Goal: Task Accomplishment & Management: Complete application form

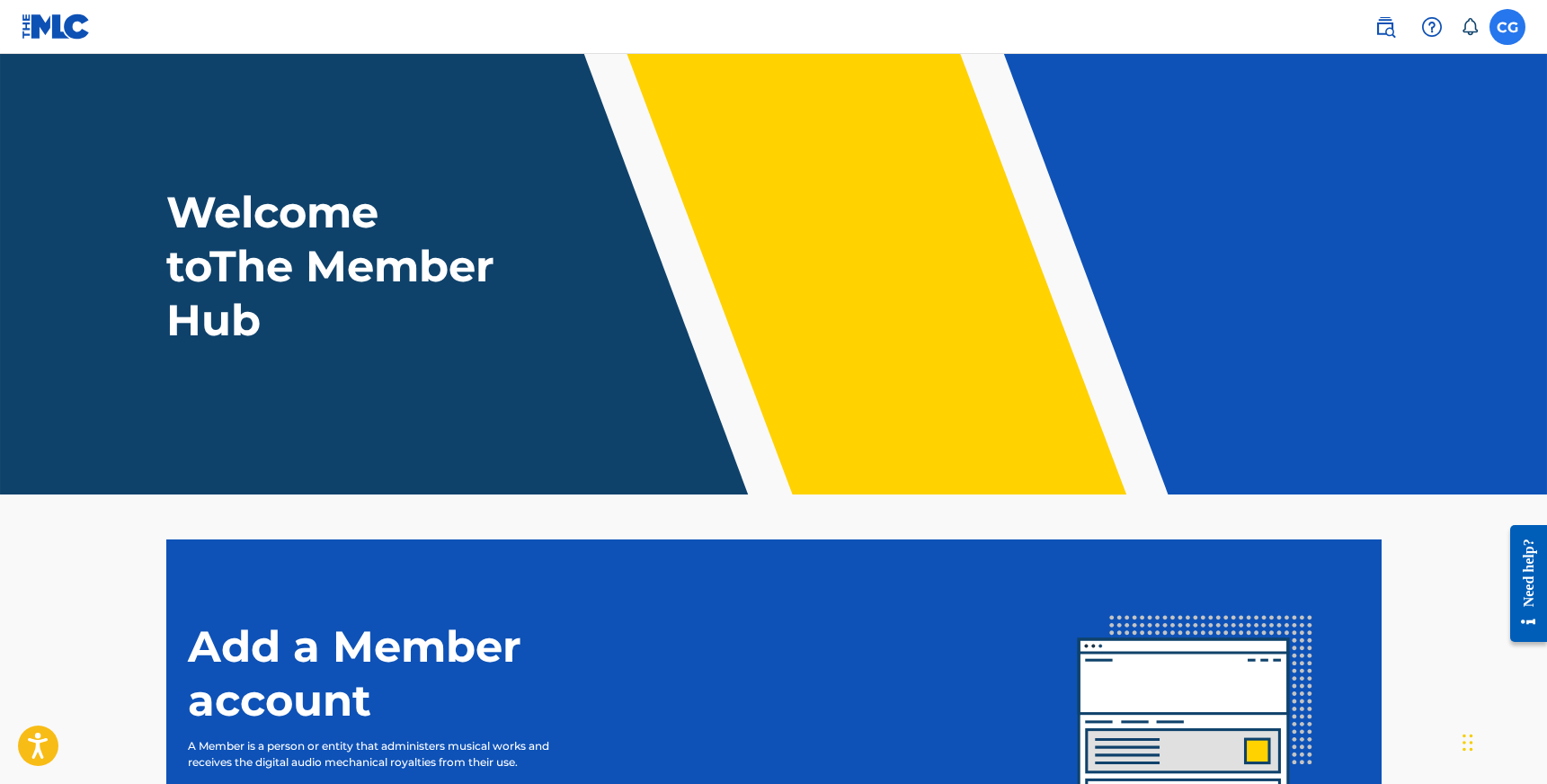
click at [1509, 39] on label at bounding box center [1508, 27] width 36 height 36
click at [1508, 27] on input "CG [PERSON_NAME] [EMAIL_ADDRESS][DOMAIN_NAME] Notification Preferences Profile …" at bounding box center [1508, 27] width 0 height 0
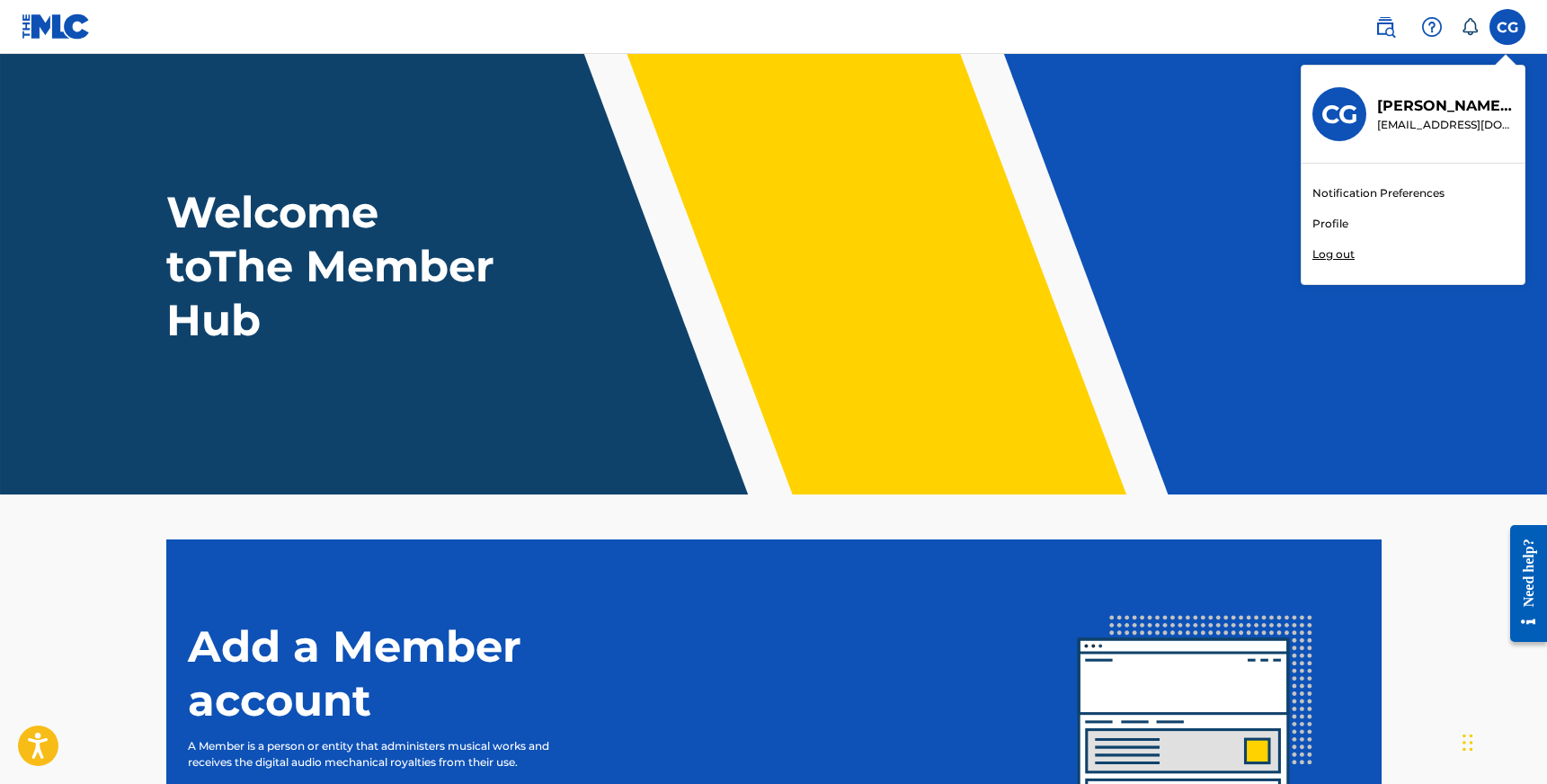
click at [1336, 225] on link "Profile" at bounding box center [1330, 223] width 36 height 16
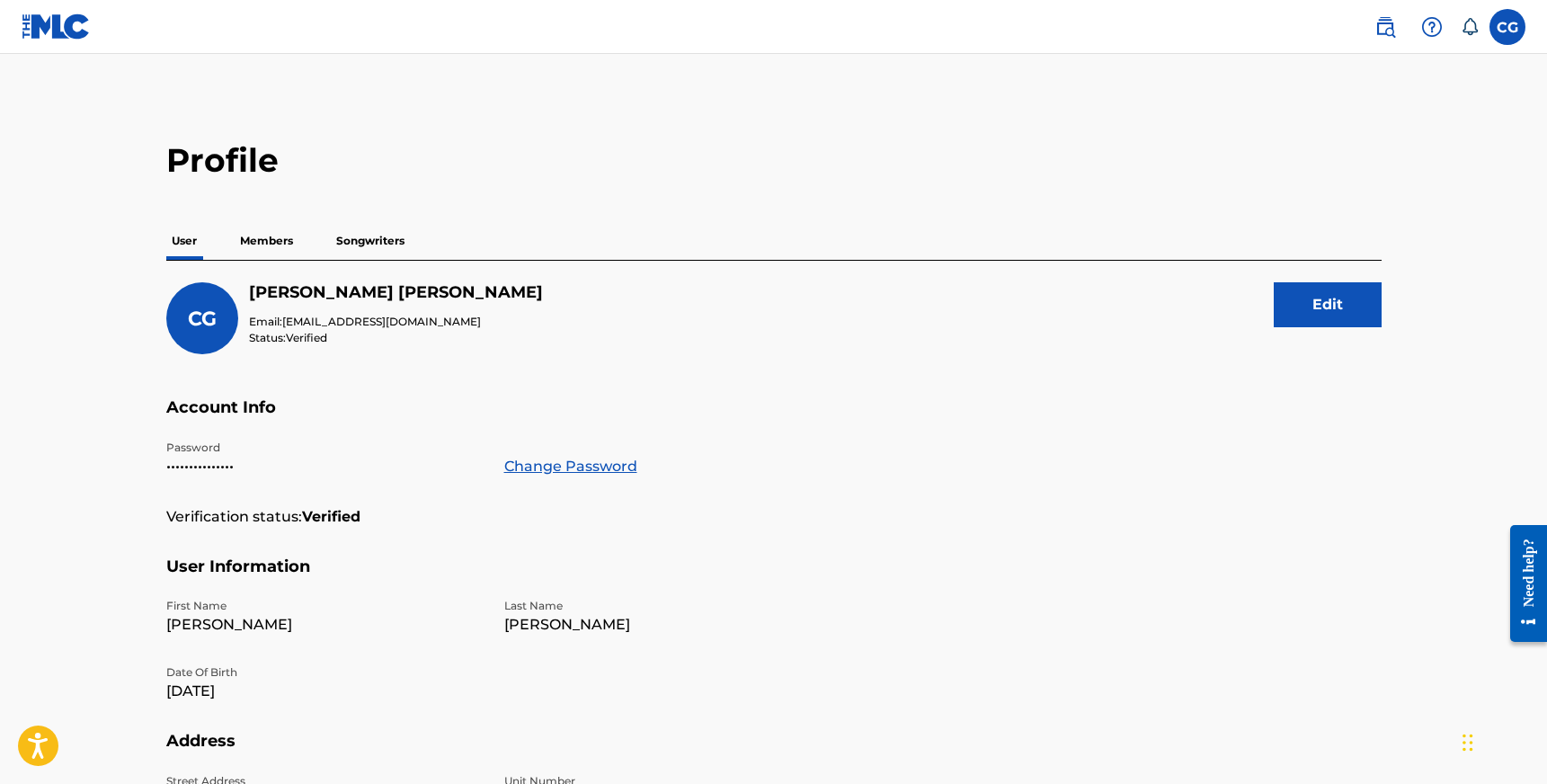
click at [369, 250] on p "Songwriters" at bounding box center [370, 241] width 79 height 37
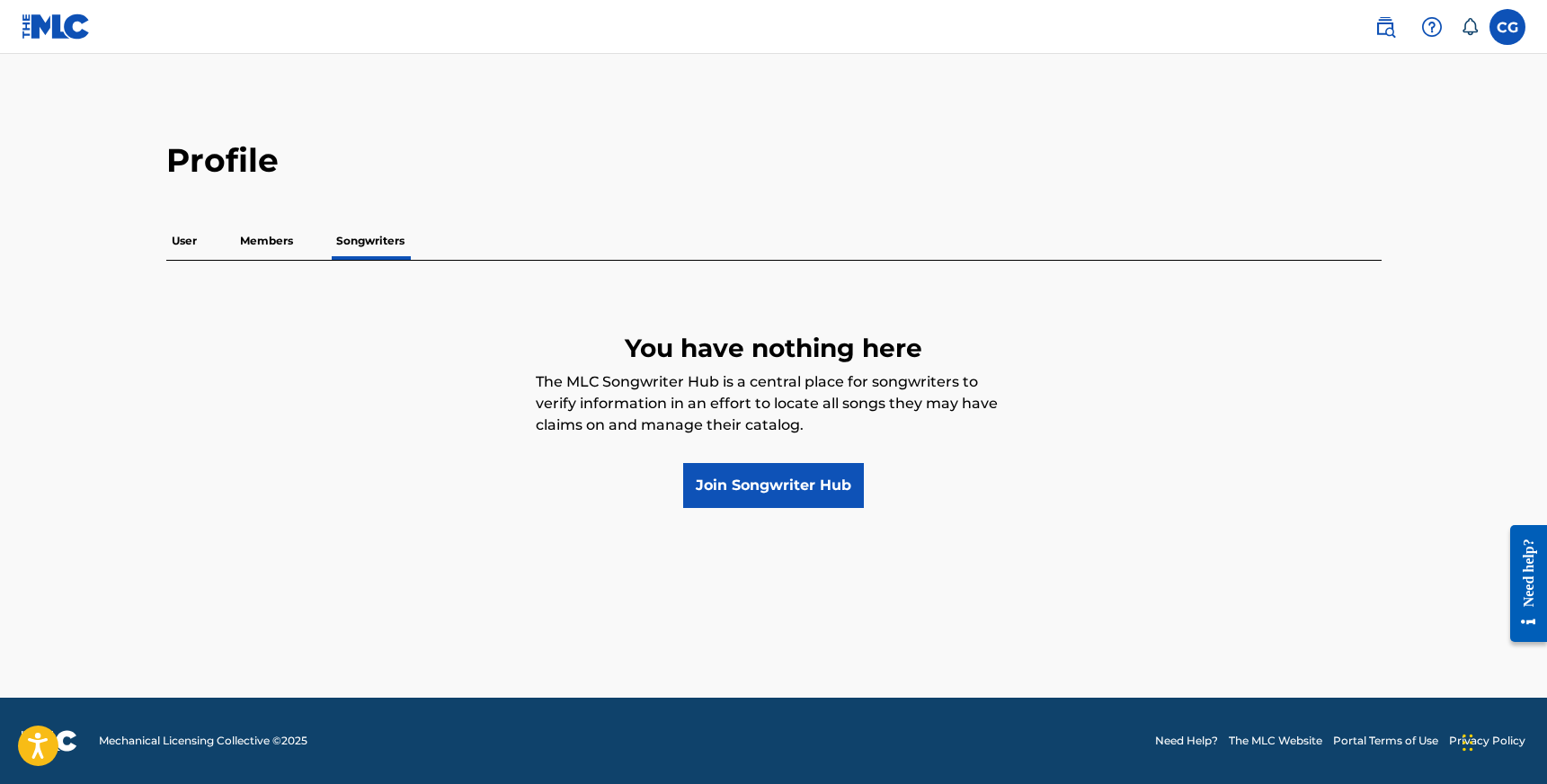
click at [265, 230] on p "Members" at bounding box center [266, 241] width 63 height 37
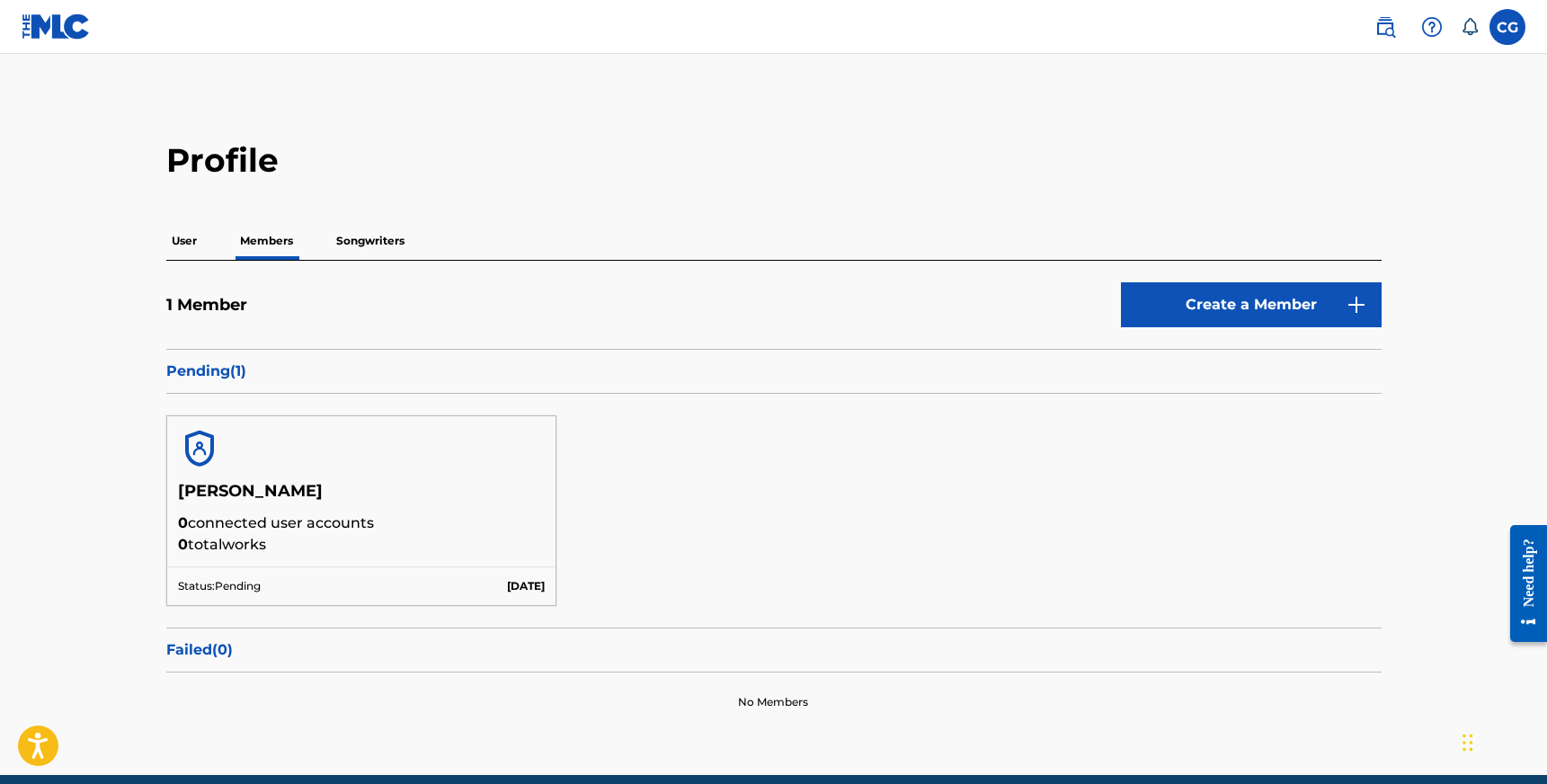
scroll to position [77, 0]
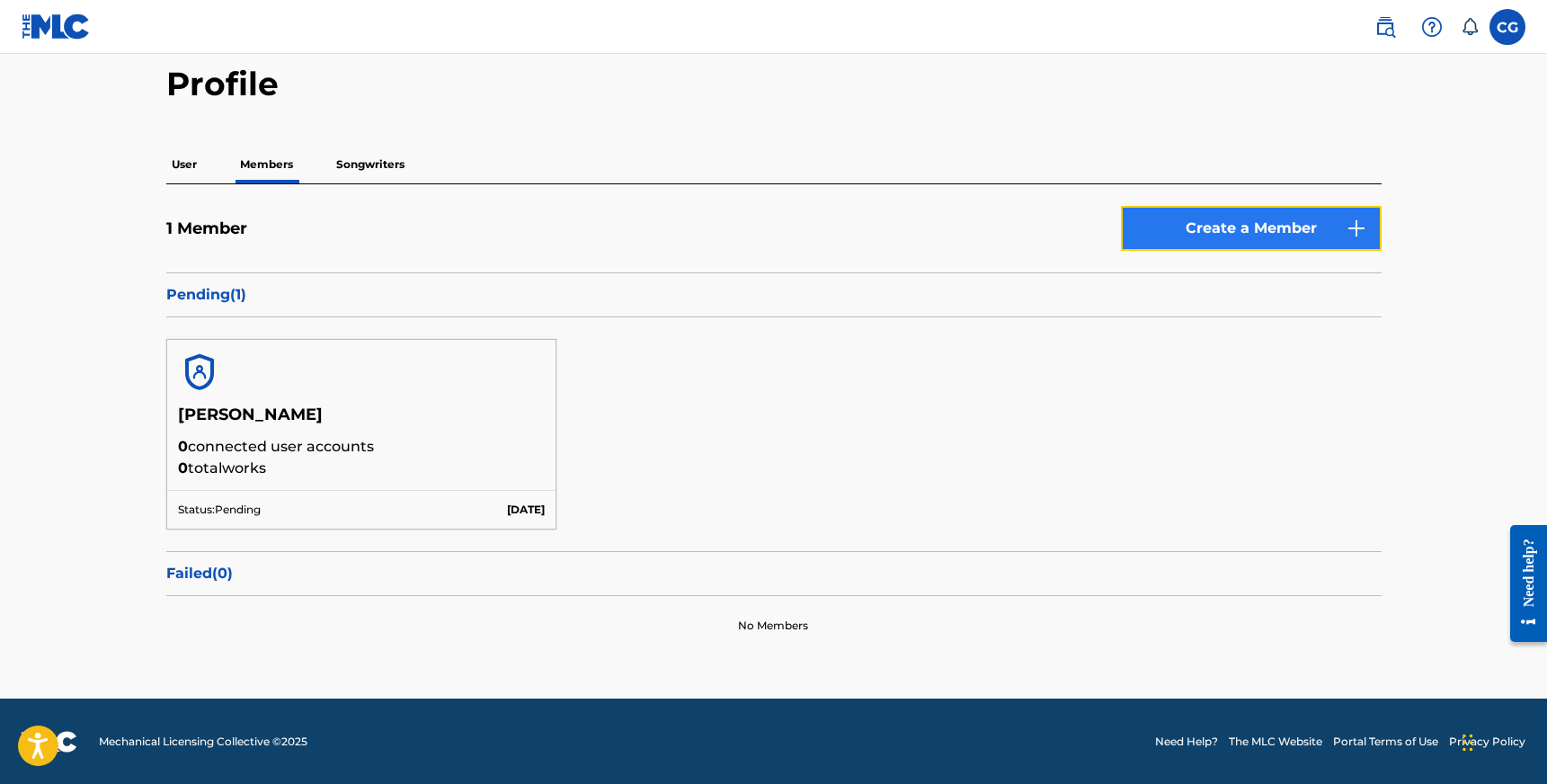
click at [1146, 227] on link "Create a Member" at bounding box center [1251, 229] width 260 height 45
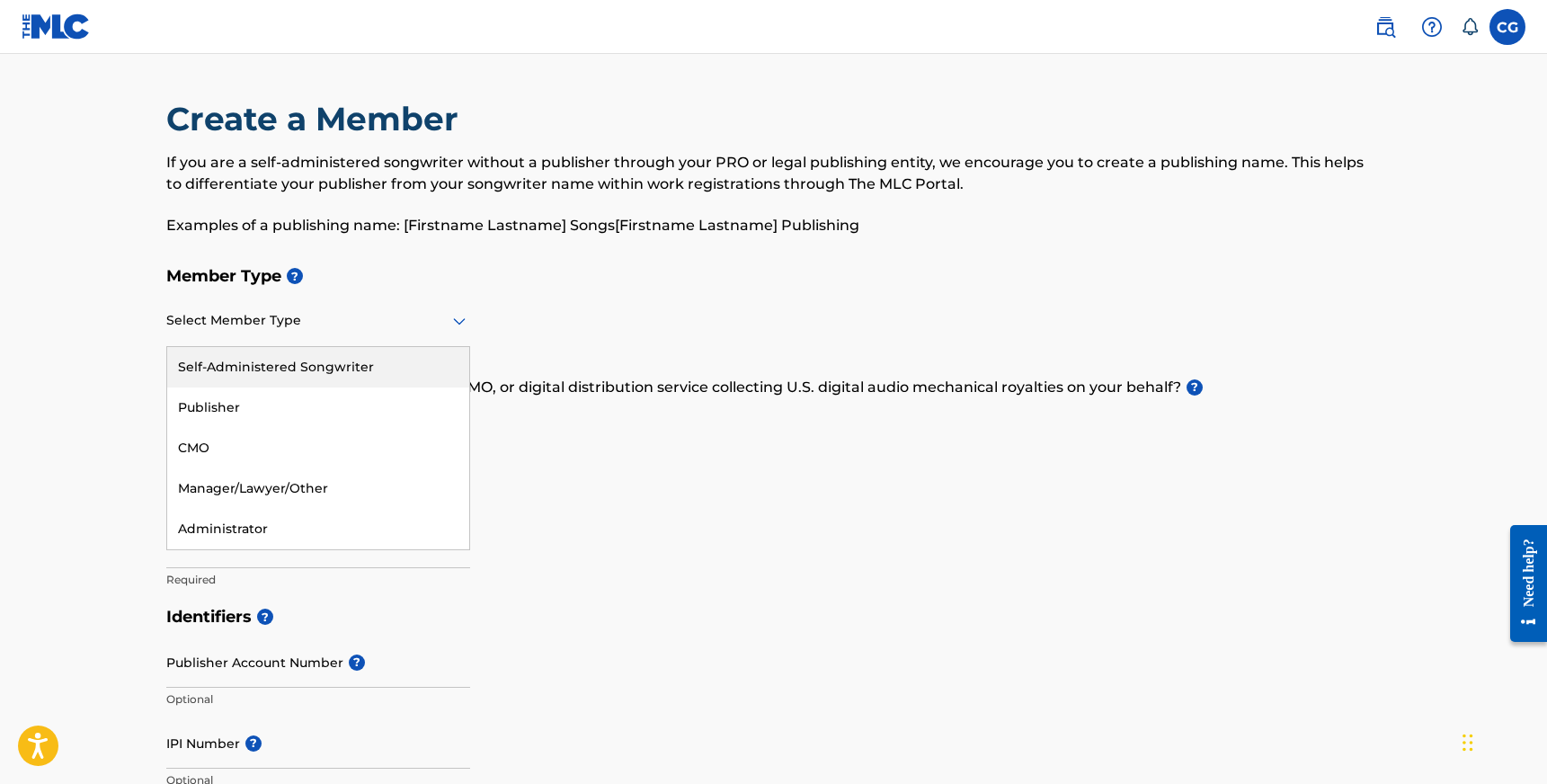
click at [430, 311] on div at bounding box center [318, 320] width 304 height 22
click at [260, 399] on div "Publisher" at bounding box center [318, 407] width 302 height 40
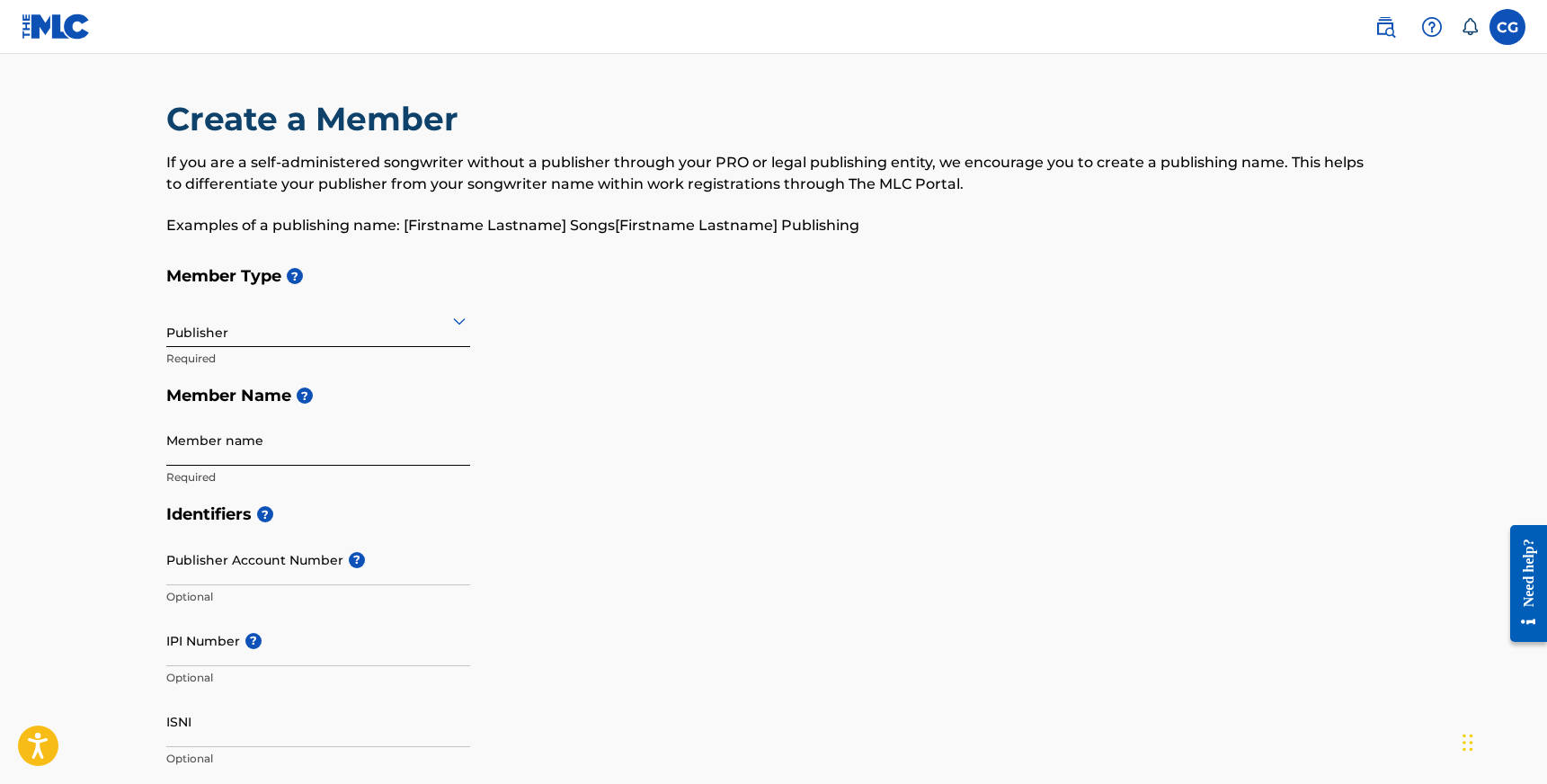
click at [262, 456] on input "Member name" at bounding box center [318, 440] width 304 height 51
type input "Ember Hills"
click at [232, 552] on input "Publisher Account Number ?" at bounding box center [318, 559] width 304 height 51
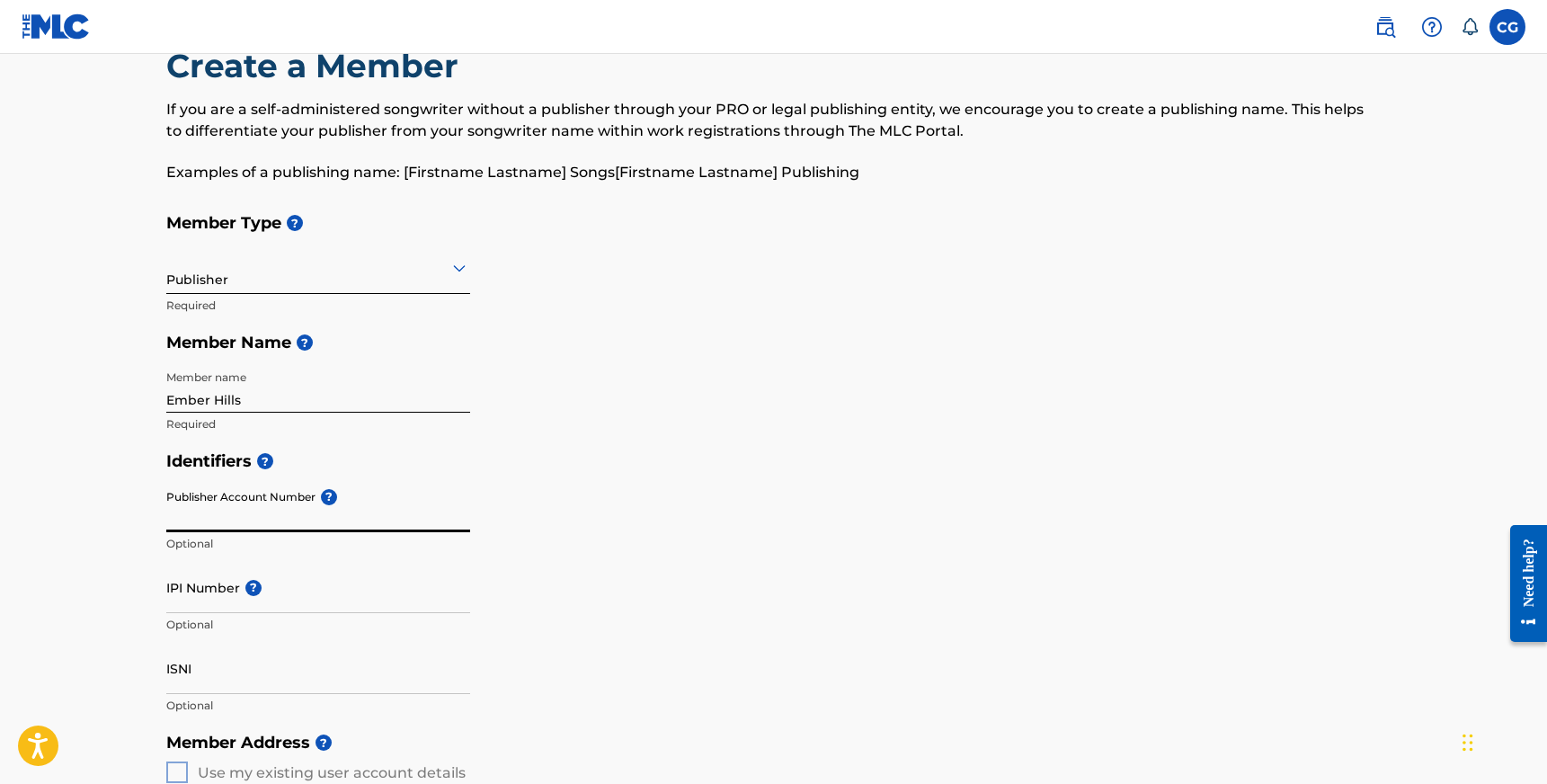
scroll to position [89, 0]
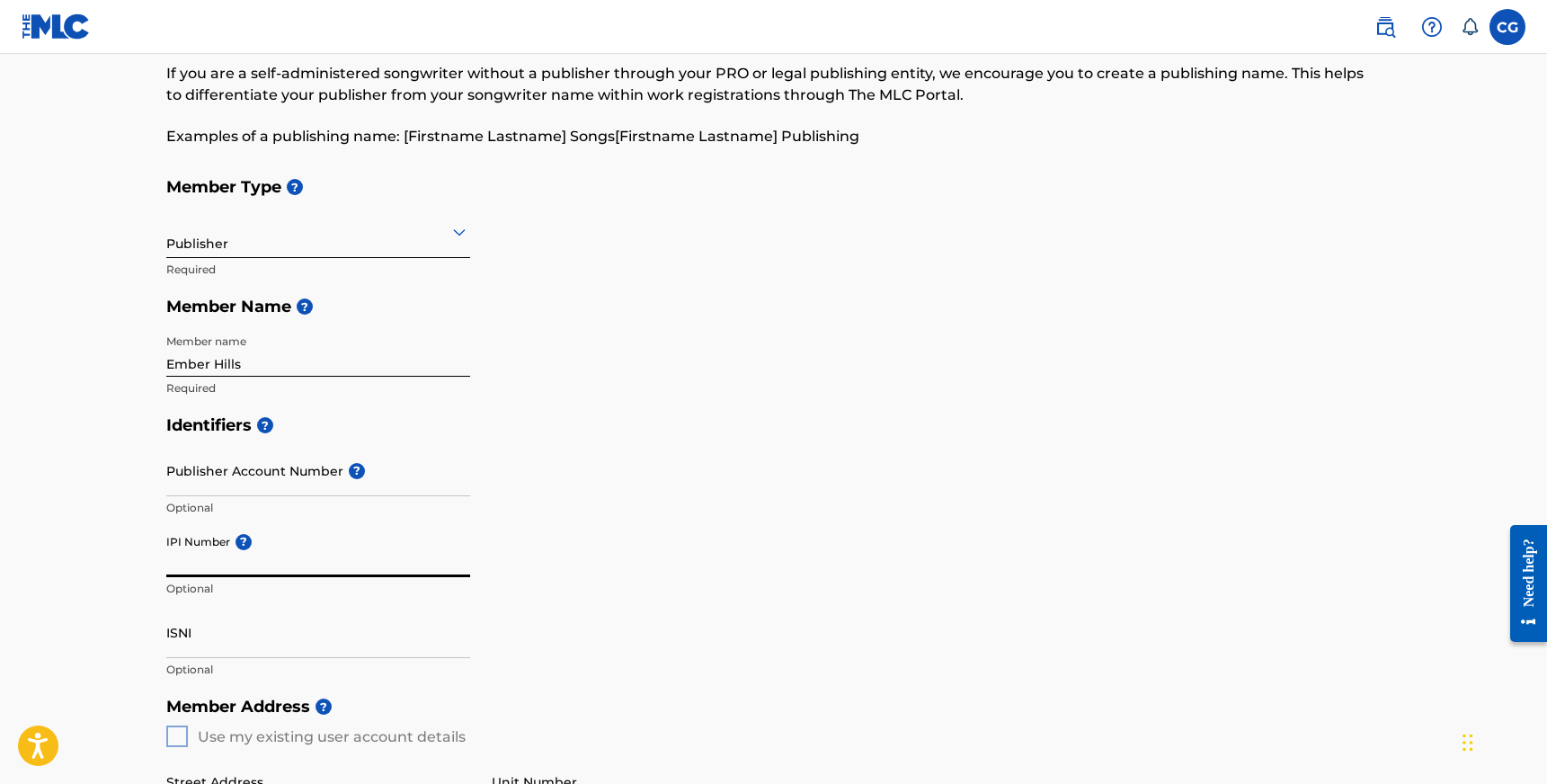
click at [289, 551] on input "IPI Number ?" at bounding box center [318, 551] width 304 height 51
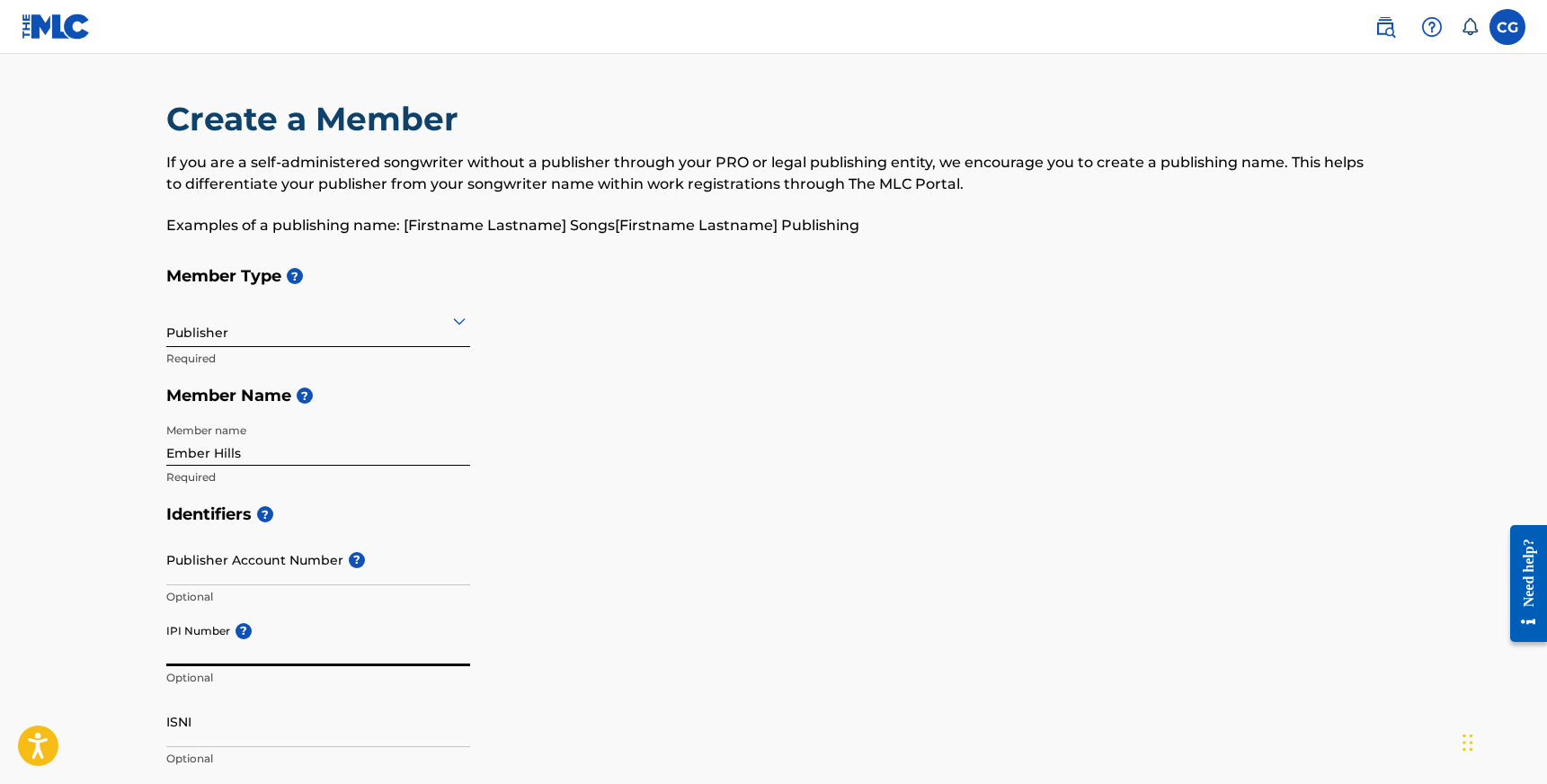
paste input "1097515338"
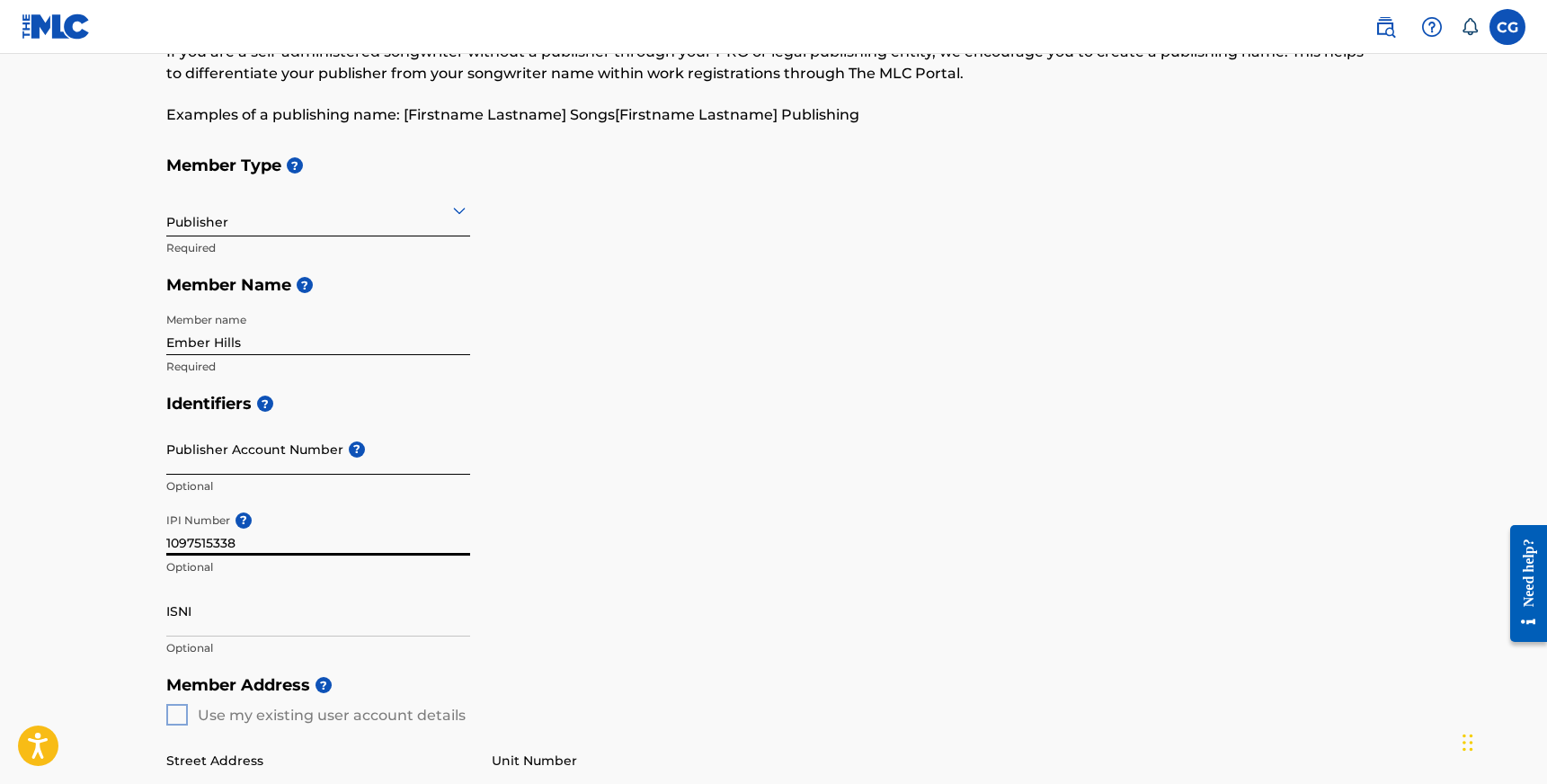
scroll to position [119, 0]
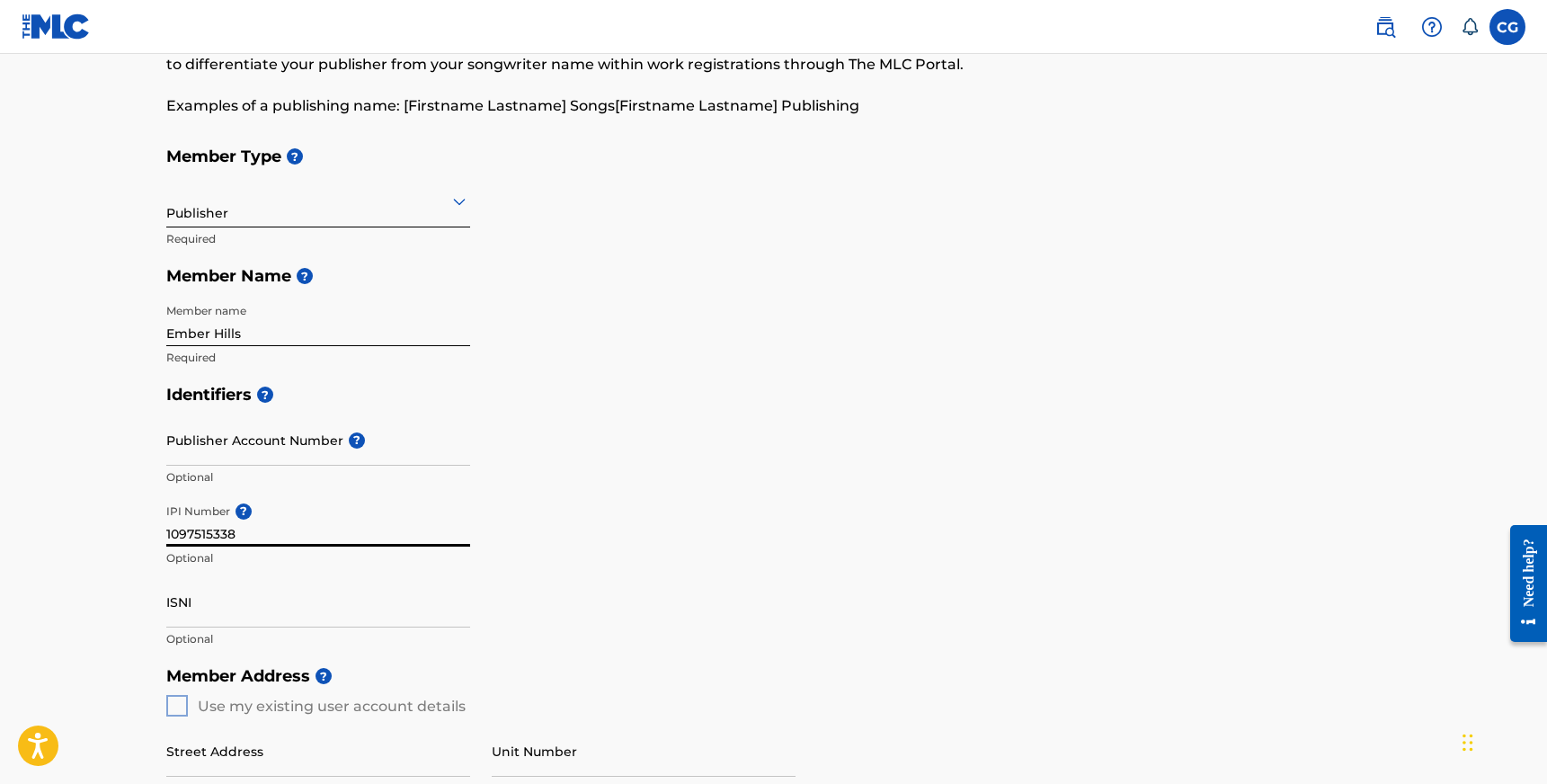
type input "1097515338"
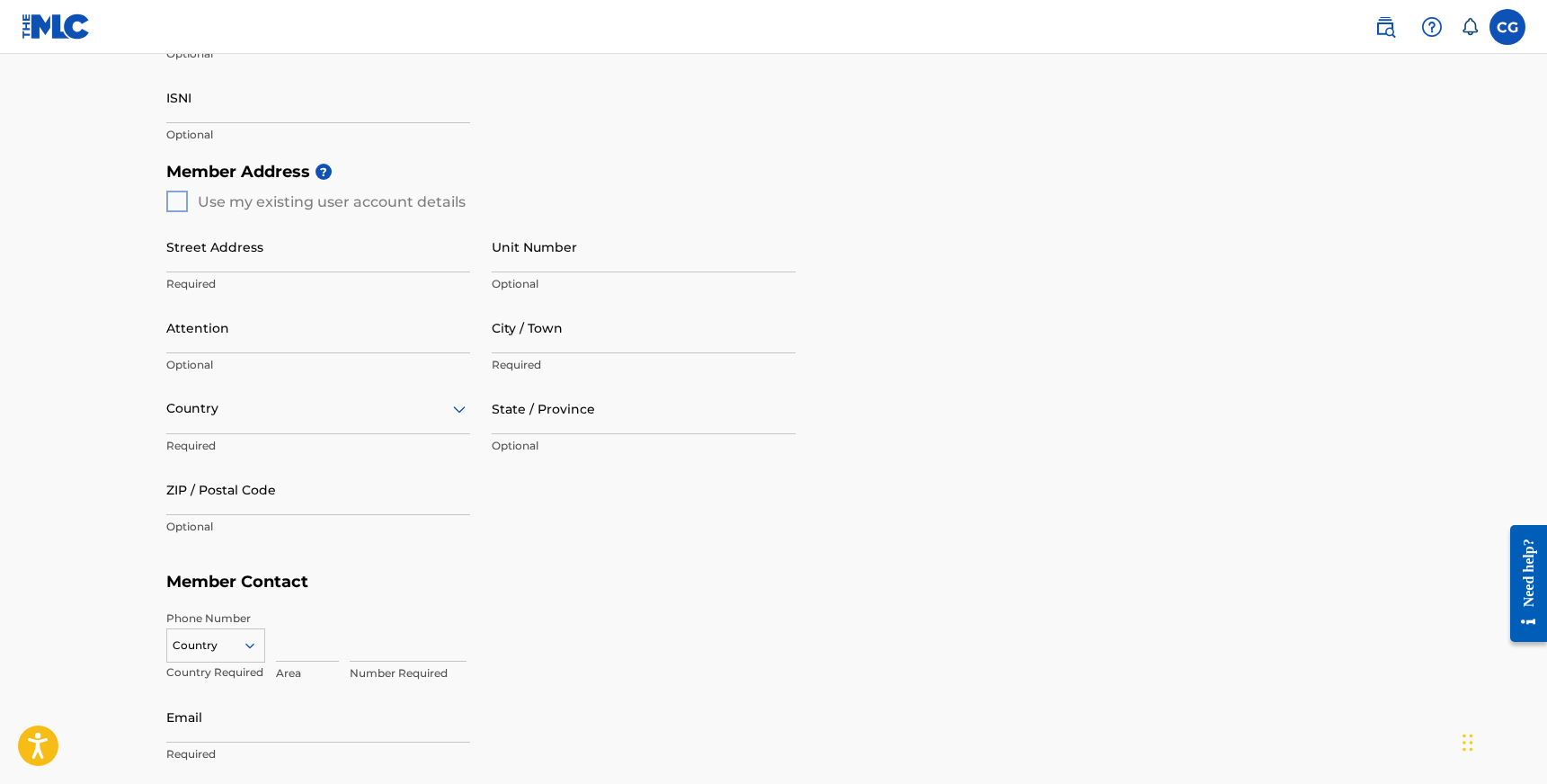
scroll to position [627, 0]
click at [176, 197] on div "Member Address ? Use my existing user account details Street Address Required U…" at bounding box center [774, 355] width 1216 height 411
click at [180, 197] on div "Member Address ? Use my existing user account details Street Address Required U…" at bounding box center [774, 355] width 1216 height 411
click at [179, 197] on div "Member Address ? Use my existing user account details Street Address Required U…" at bounding box center [774, 355] width 1216 height 411
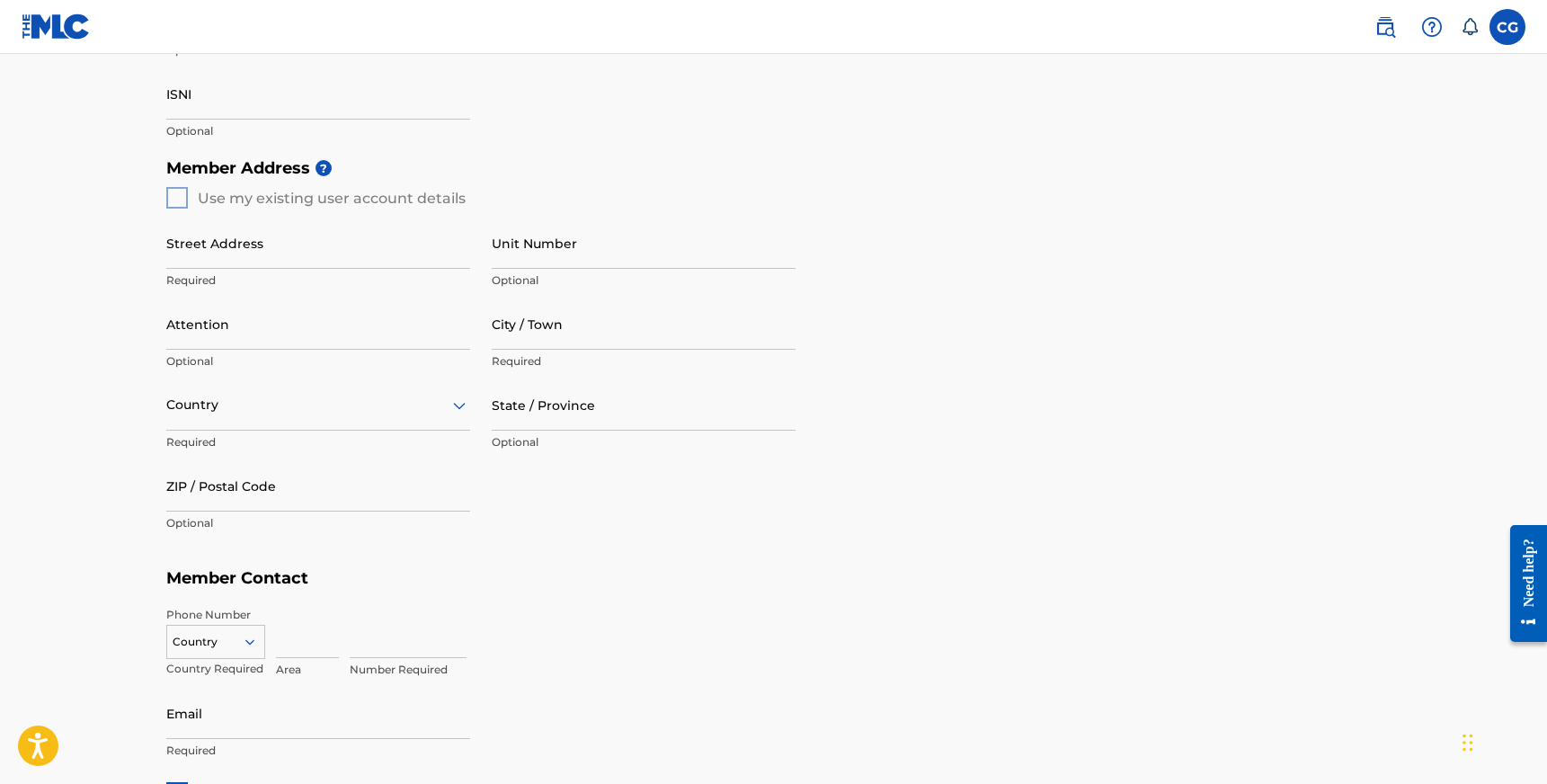
click at [177, 193] on div "Member Address ? Use my existing user account details Street Address Required U…" at bounding box center [774, 355] width 1216 height 411
click at [236, 185] on h5 "Member Address ?" at bounding box center [774, 168] width 1216 height 38
click at [232, 196] on div "Member Address ? Use my existing user account details Street Address Required U…" at bounding box center [774, 355] width 1216 height 411
click at [233, 249] on input "Street Address" at bounding box center [318, 243] width 304 height 51
type input "[STREET_ADDRESS][PERSON_NAME]"
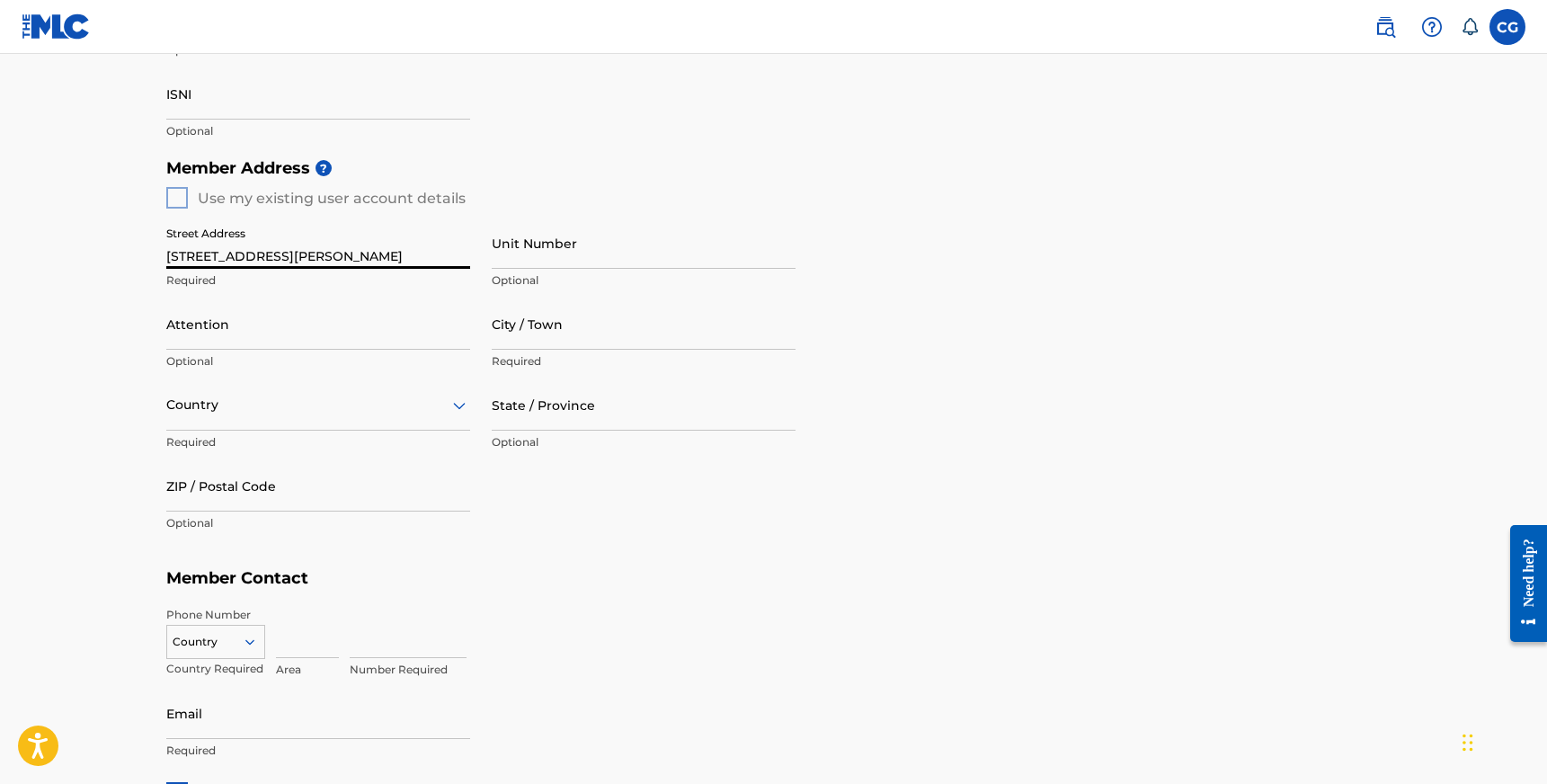
type input "1011"
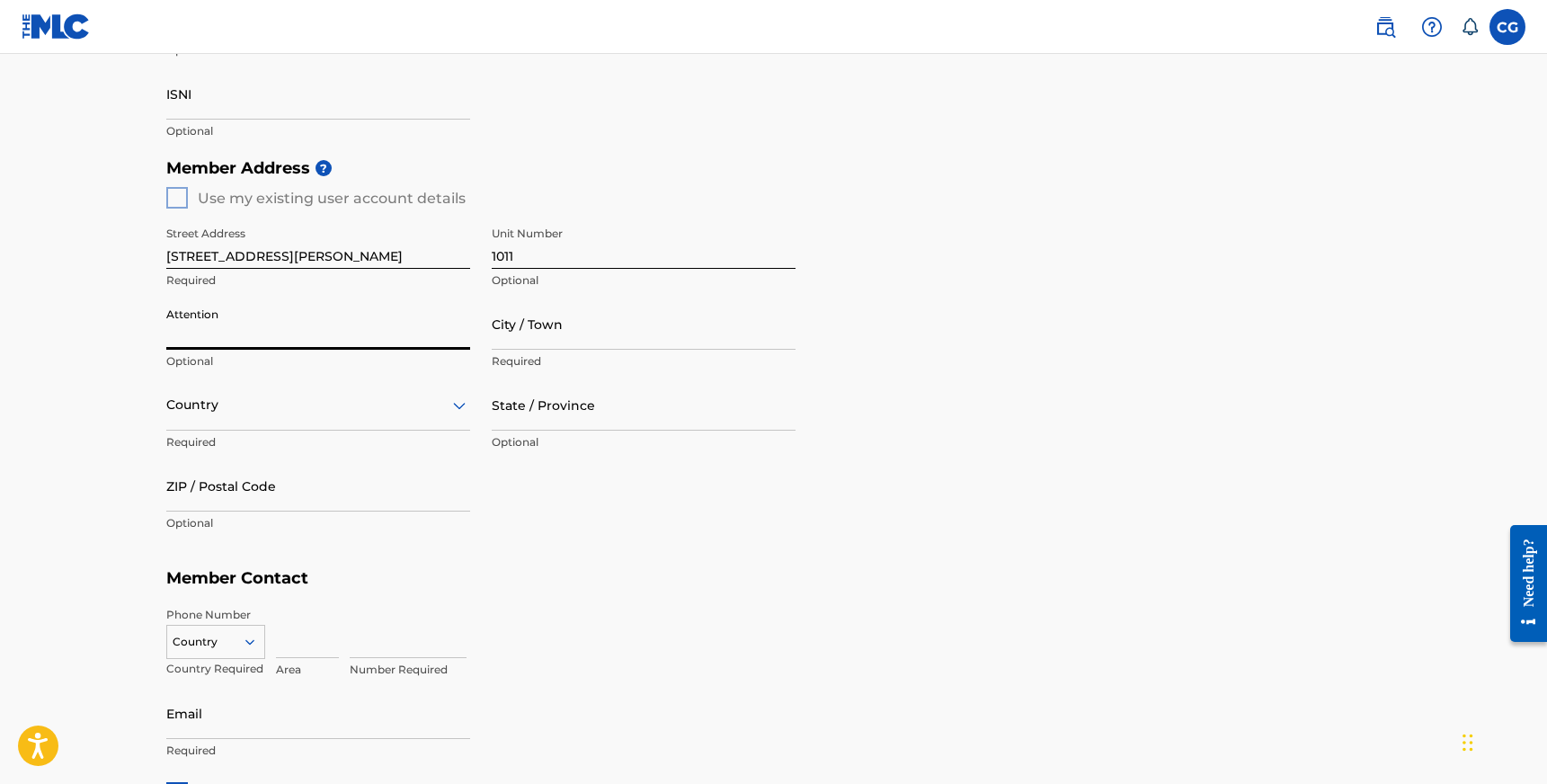
click at [308, 341] on input "Attention" at bounding box center [318, 324] width 304 height 51
click at [568, 325] on input "City / Town" at bounding box center [644, 324] width 304 height 51
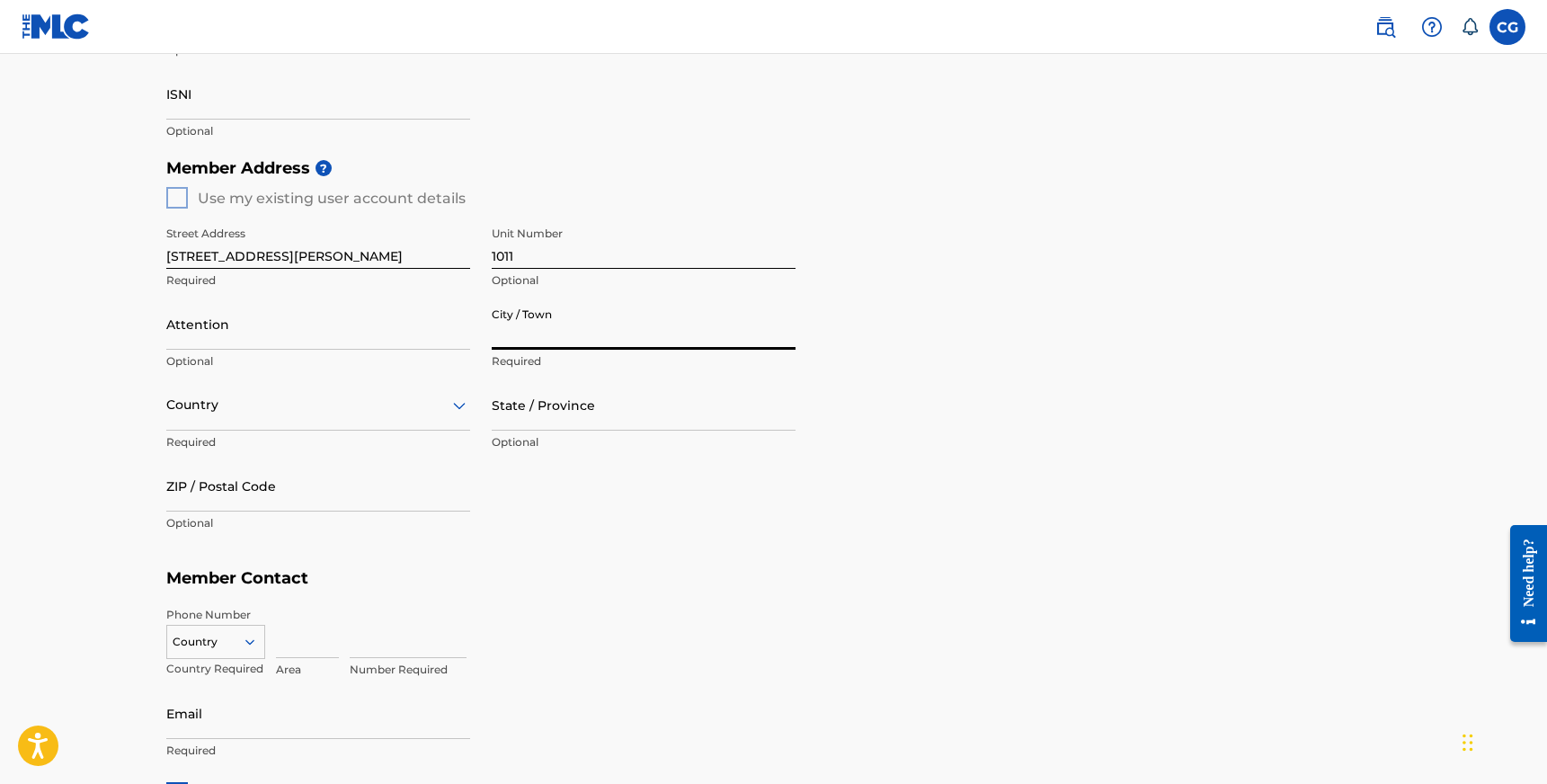
type input "[GEOGRAPHIC_DATA]"
type input "[PERSON_NAME]"
type input "[GEOGRAPHIC_DATA]"
type input "NV"
type input "89113"
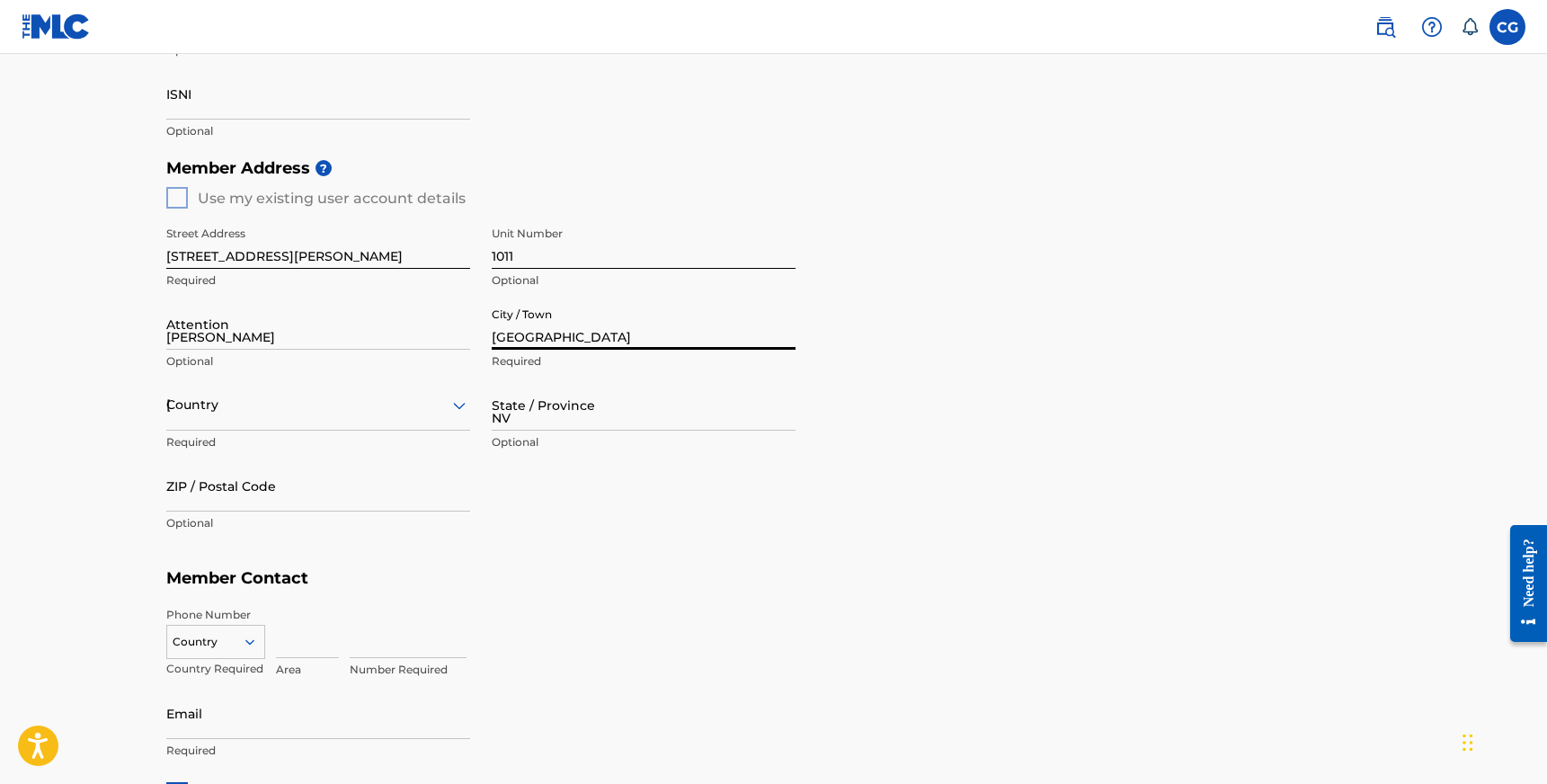
type input "775"
type input "3856101"
type input "[EMAIL_ADDRESS][DOMAIN_NAME]"
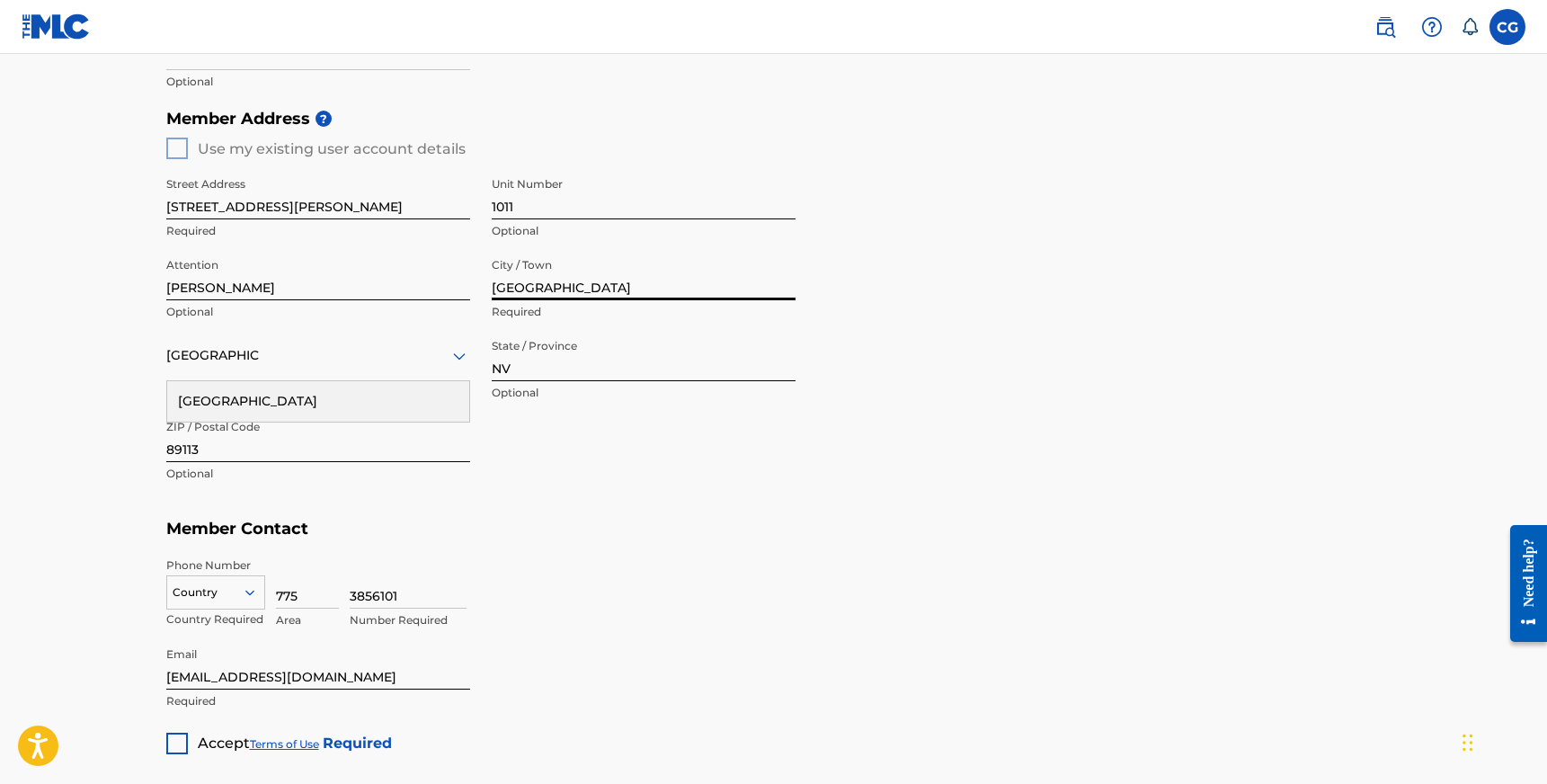
scroll to position [678, 0]
click at [168, 735] on div at bounding box center [176, 742] width 21 height 21
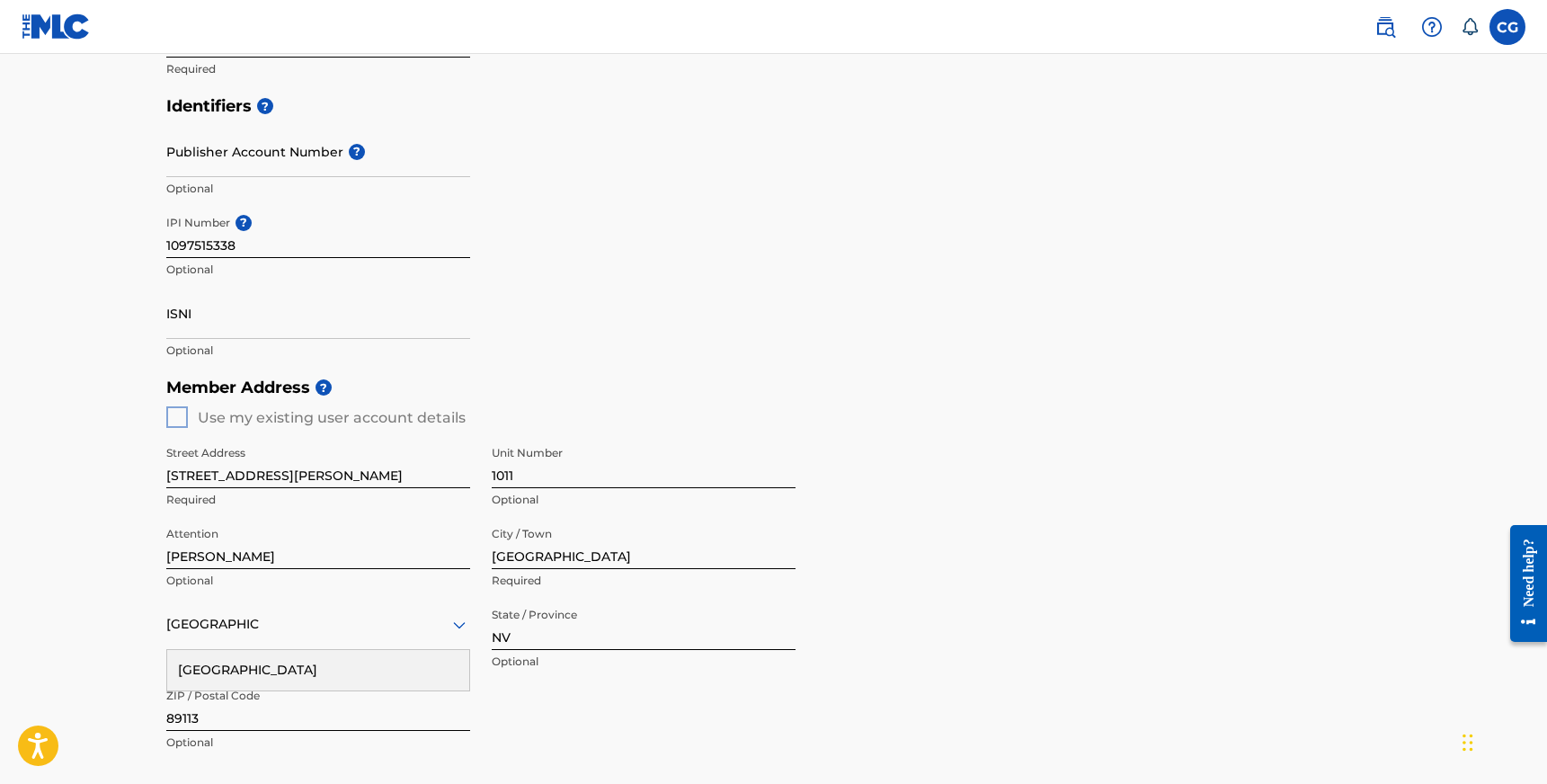
scroll to position [867, 0]
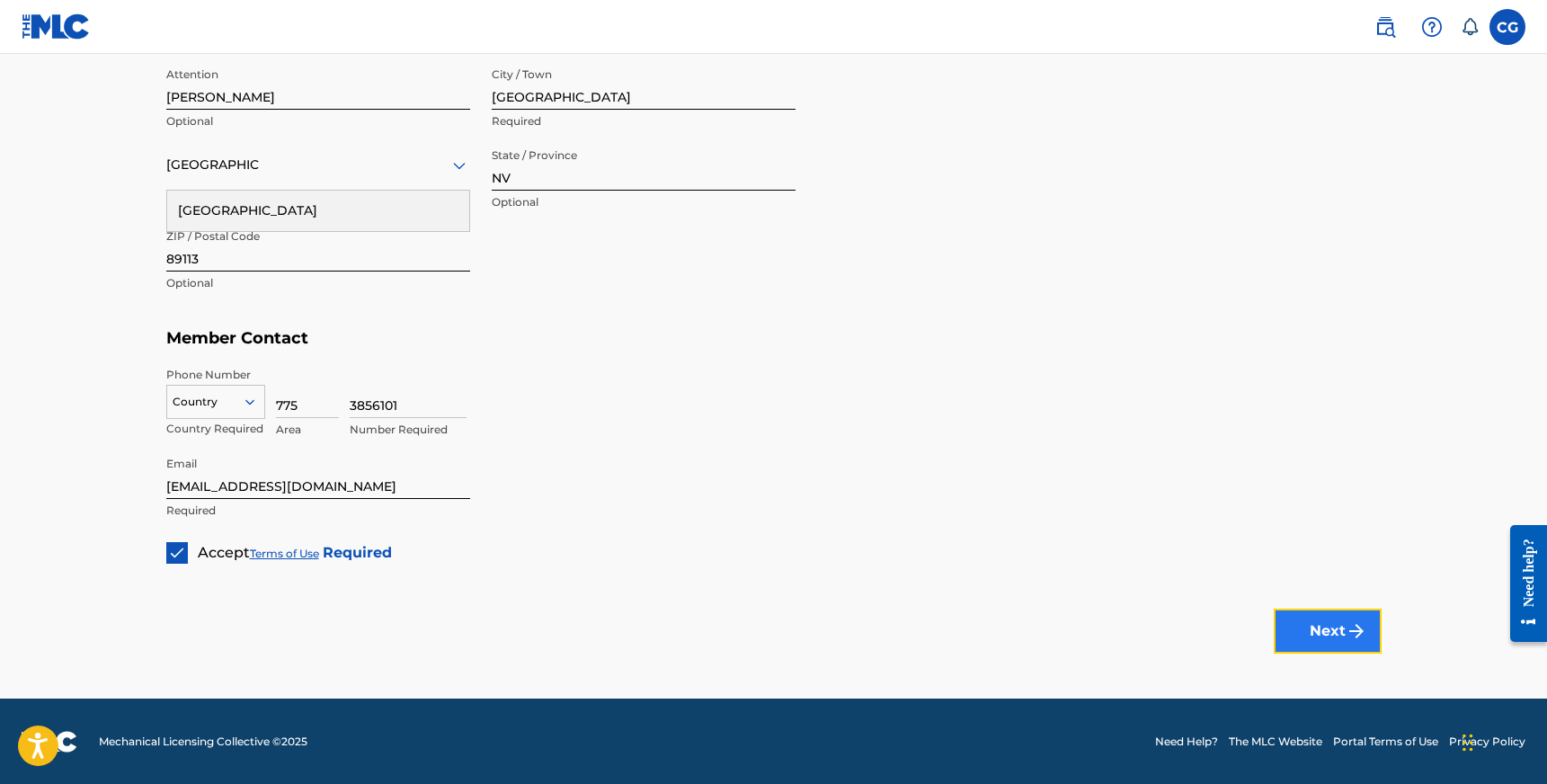
click at [1286, 609] on button "Next" at bounding box center [1329, 631] width 108 height 45
click at [210, 408] on div at bounding box center [216, 401] width 97 height 20
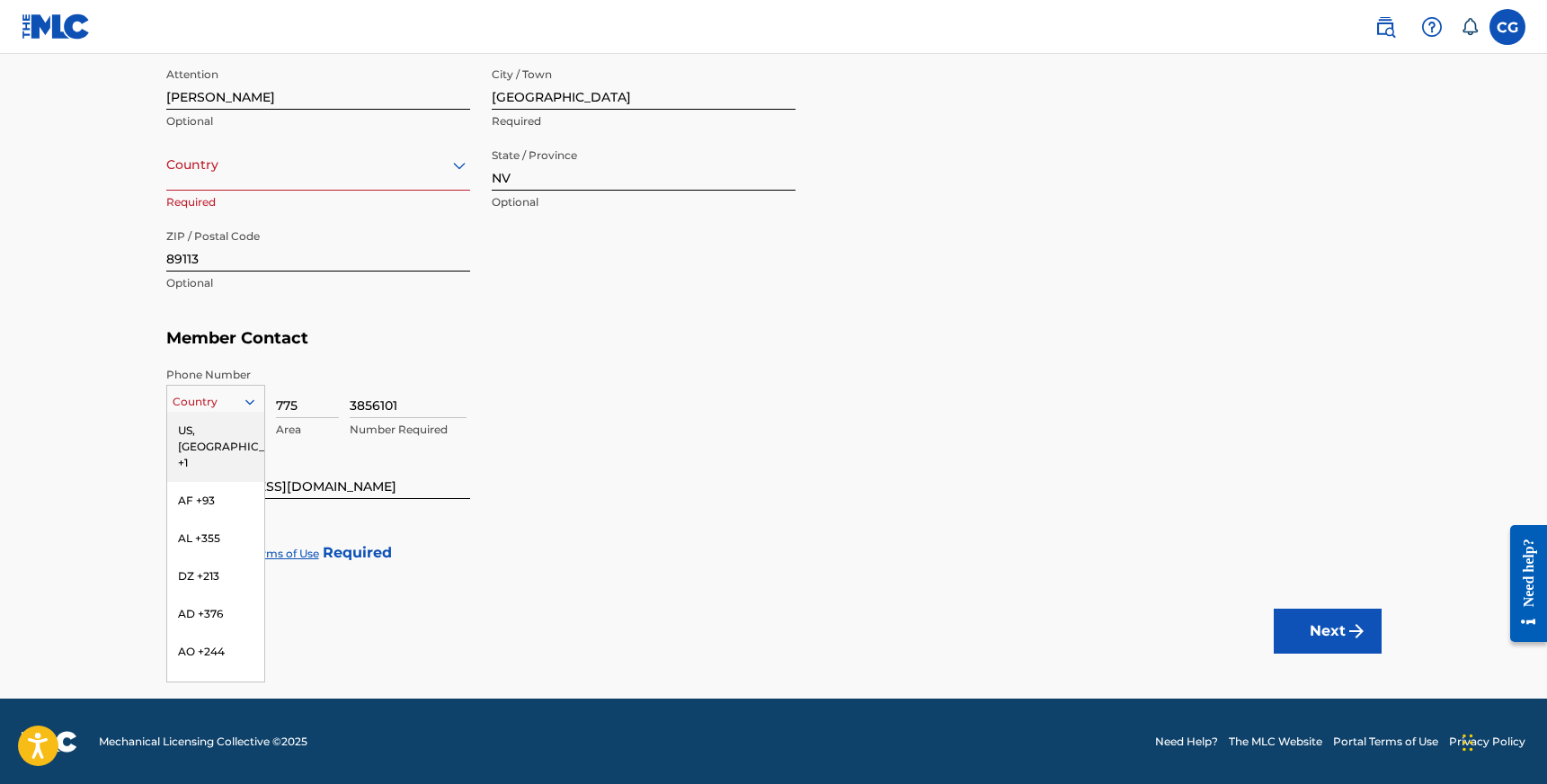
click at [216, 426] on div "US, [GEOGRAPHIC_DATA] +1" at bounding box center [216, 446] width 97 height 70
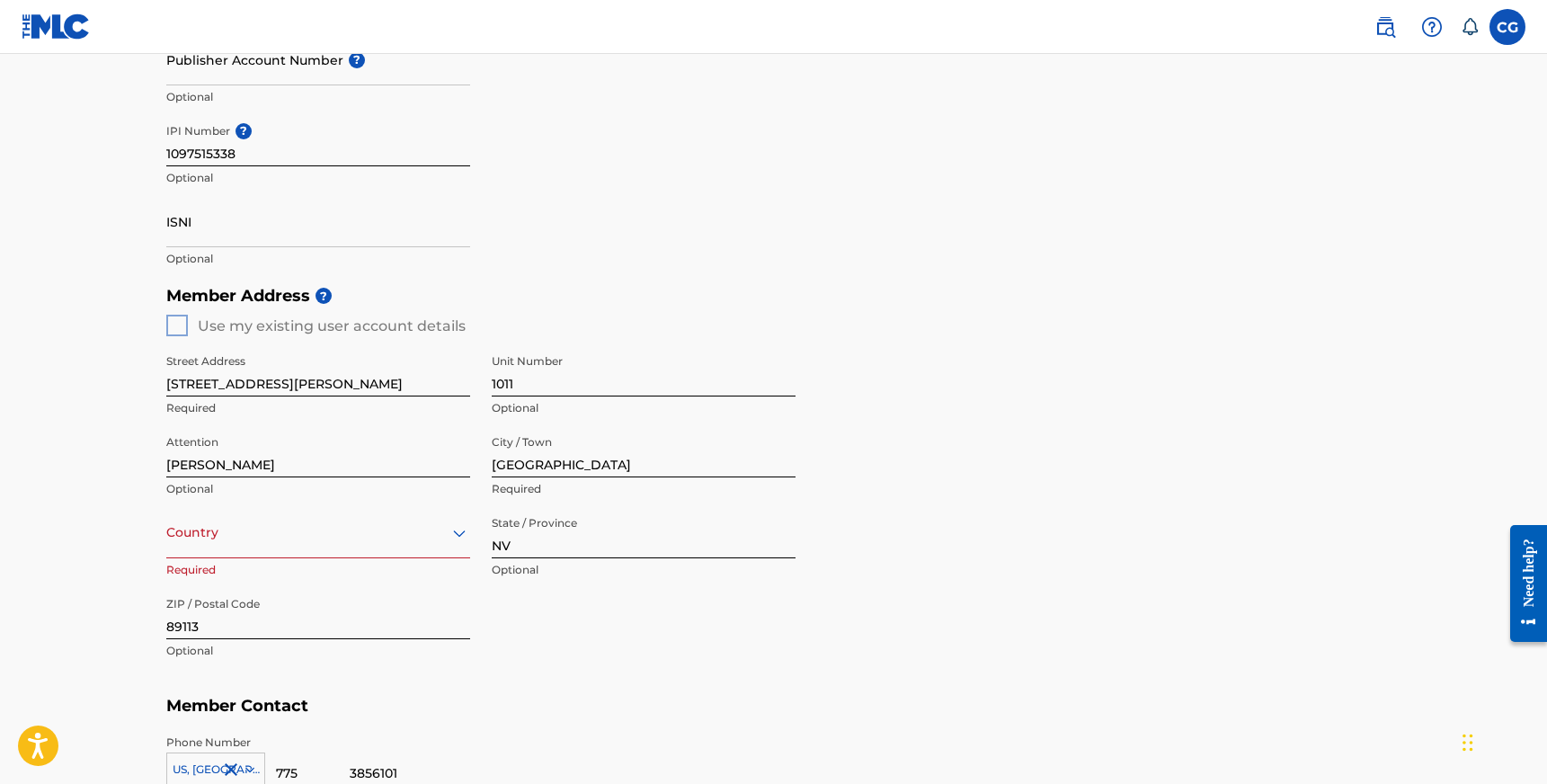
scroll to position [545, 0]
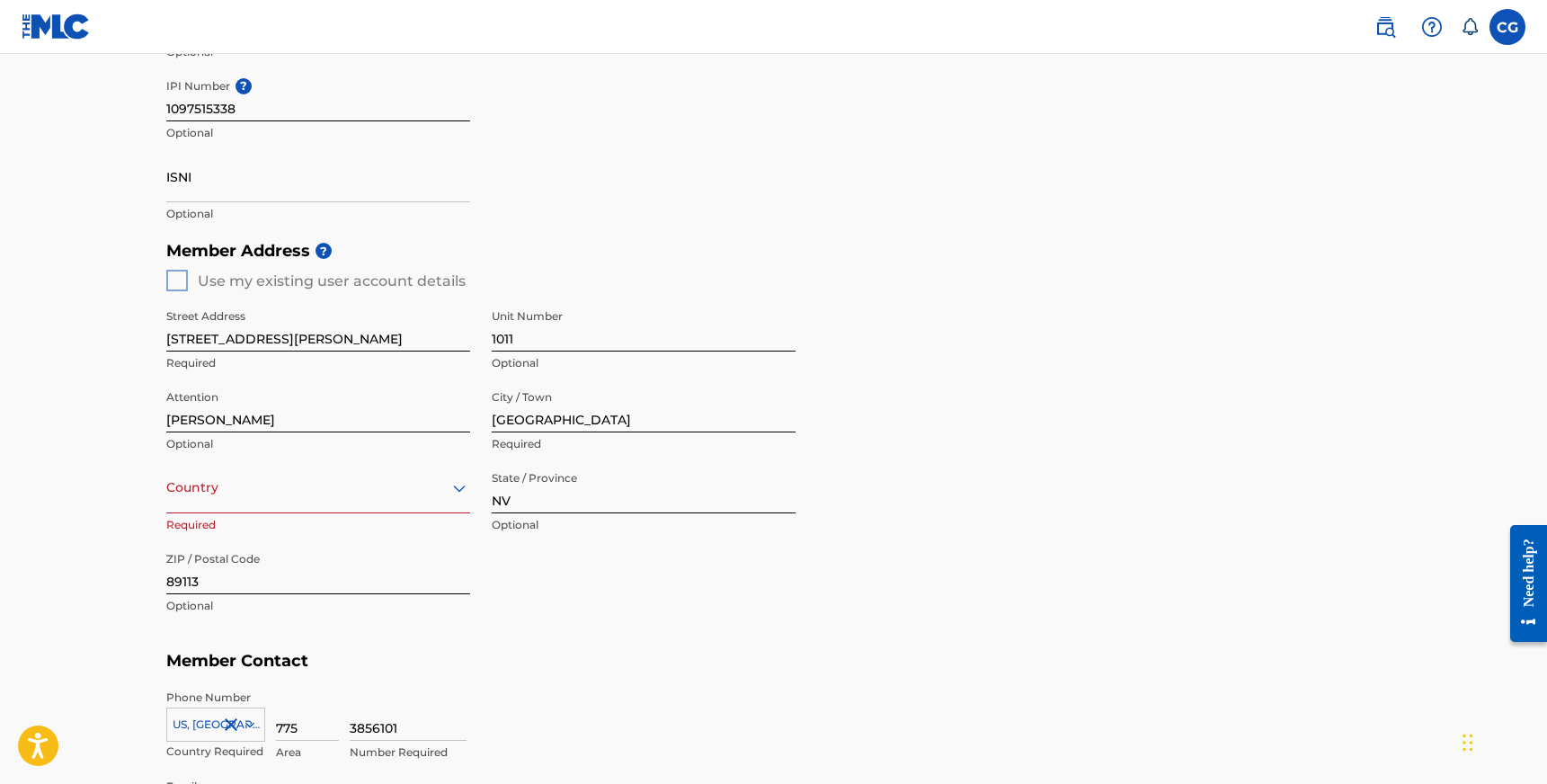
click at [397, 513] on div "Country" at bounding box center [318, 487] width 304 height 51
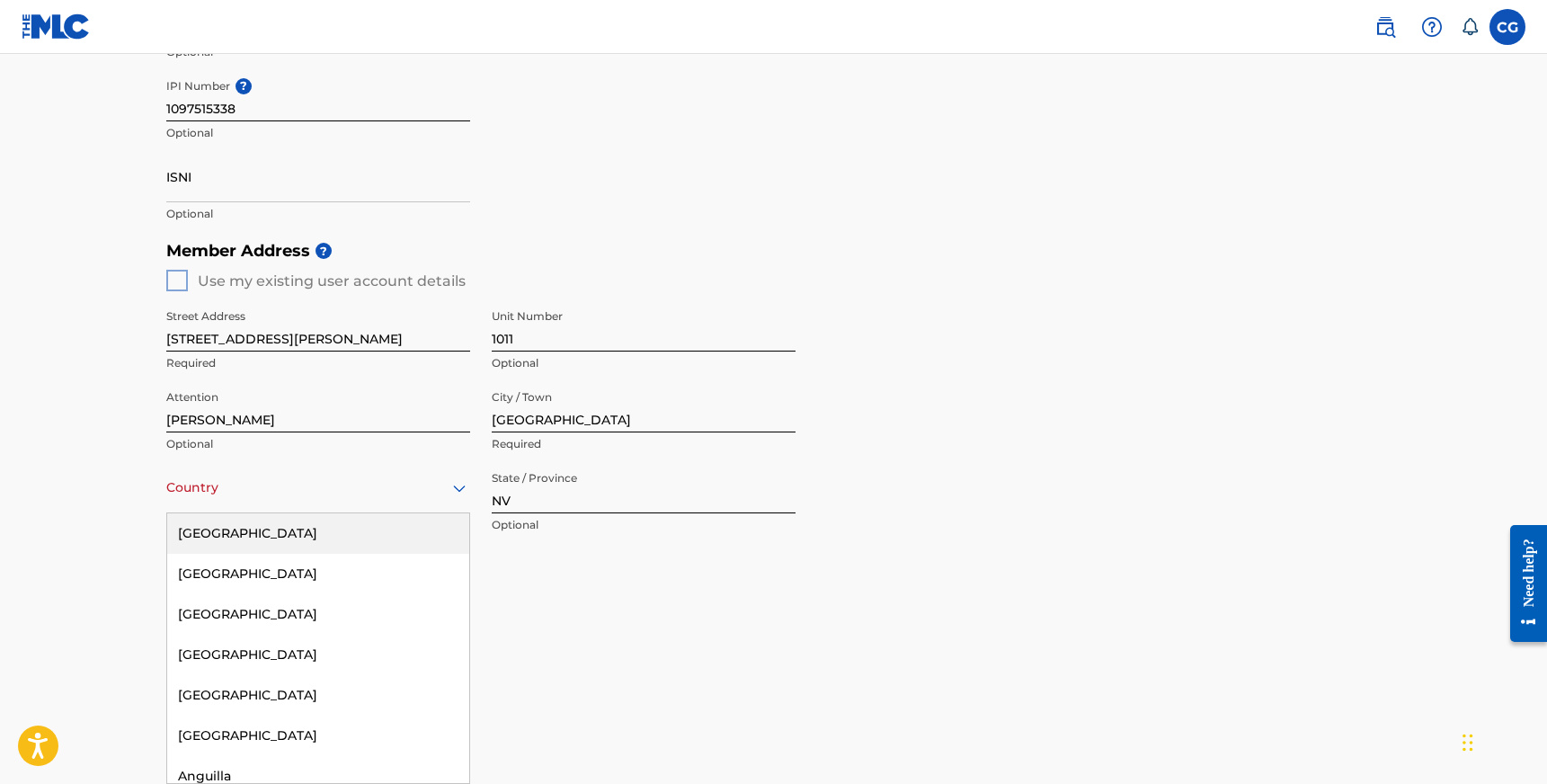
click at [371, 526] on div "[GEOGRAPHIC_DATA]" at bounding box center [318, 533] width 302 height 40
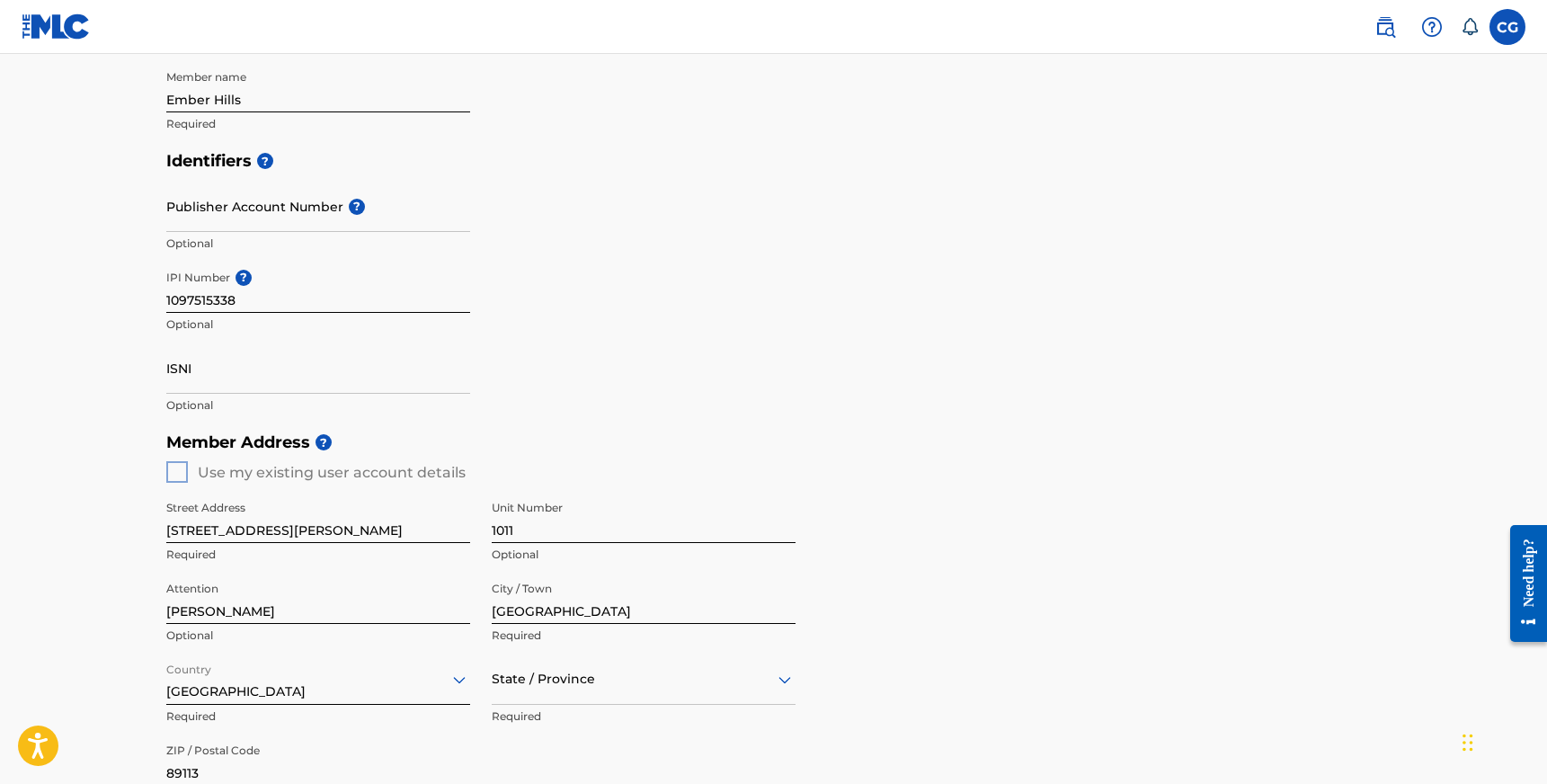
scroll to position [867, 0]
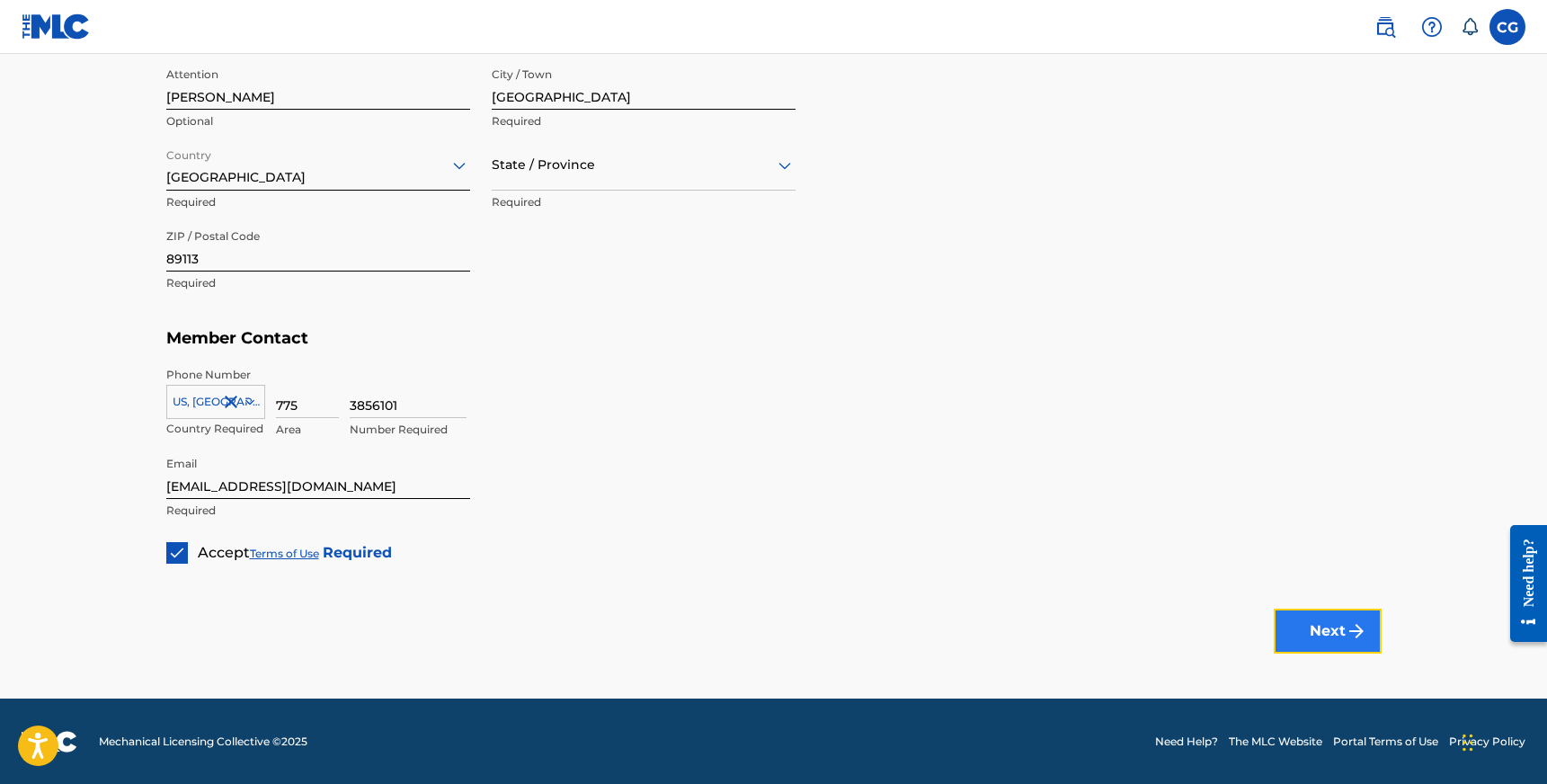
click at [1280, 609] on button "Next" at bounding box center [1329, 631] width 108 height 45
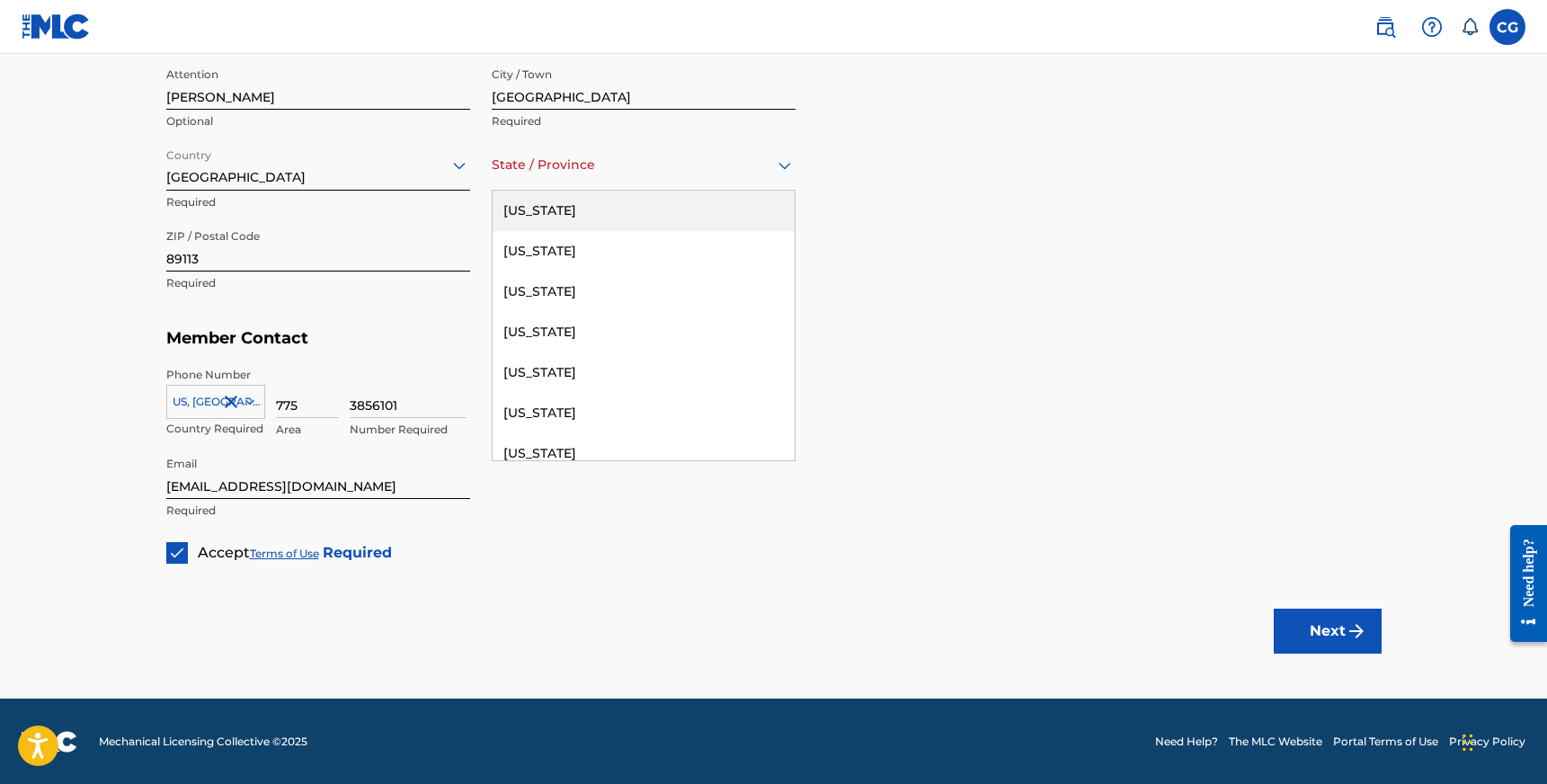
click at [628, 160] on div at bounding box center [644, 165] width 304 height 22
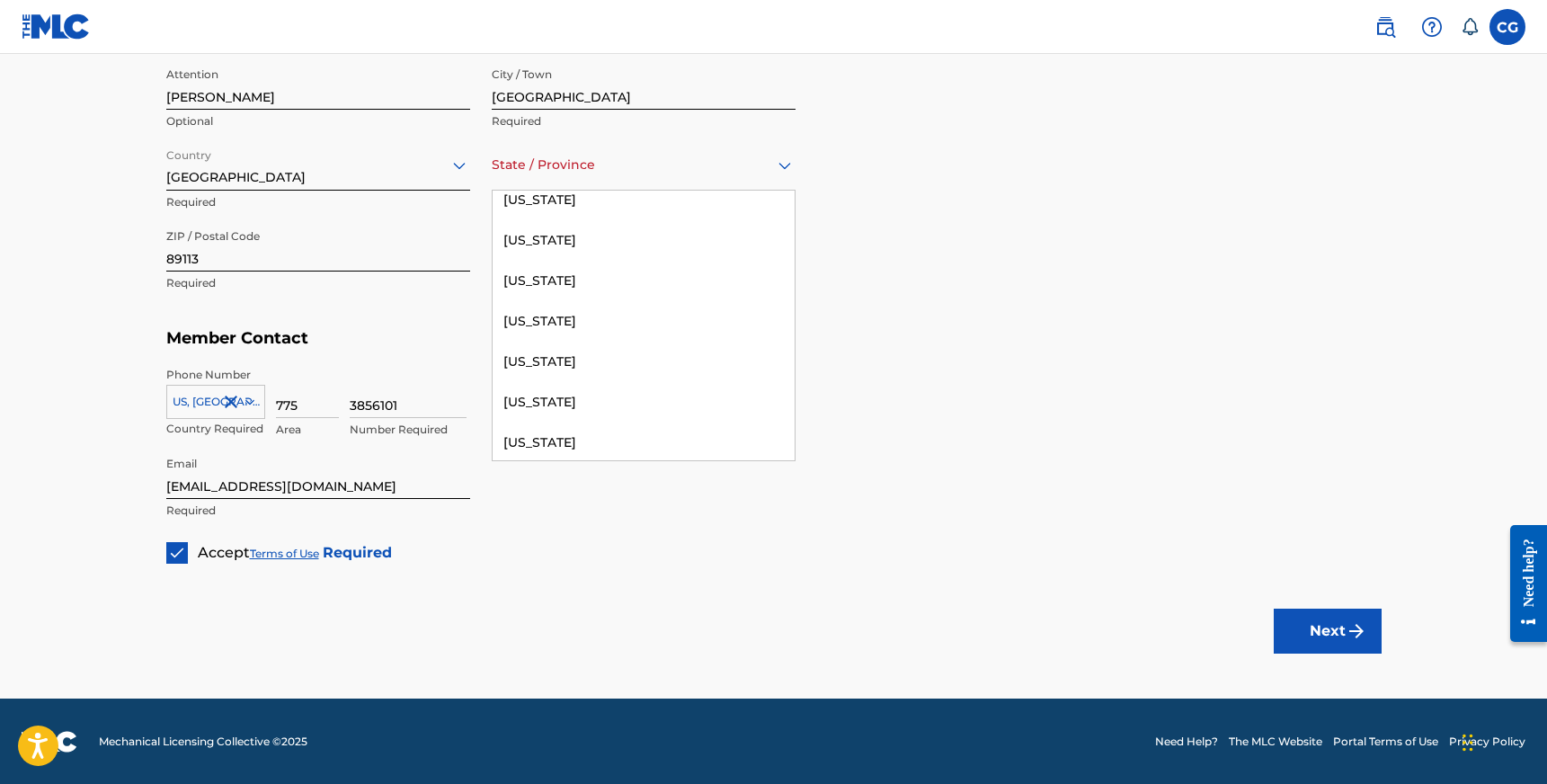
scroll to position [1112, 0]
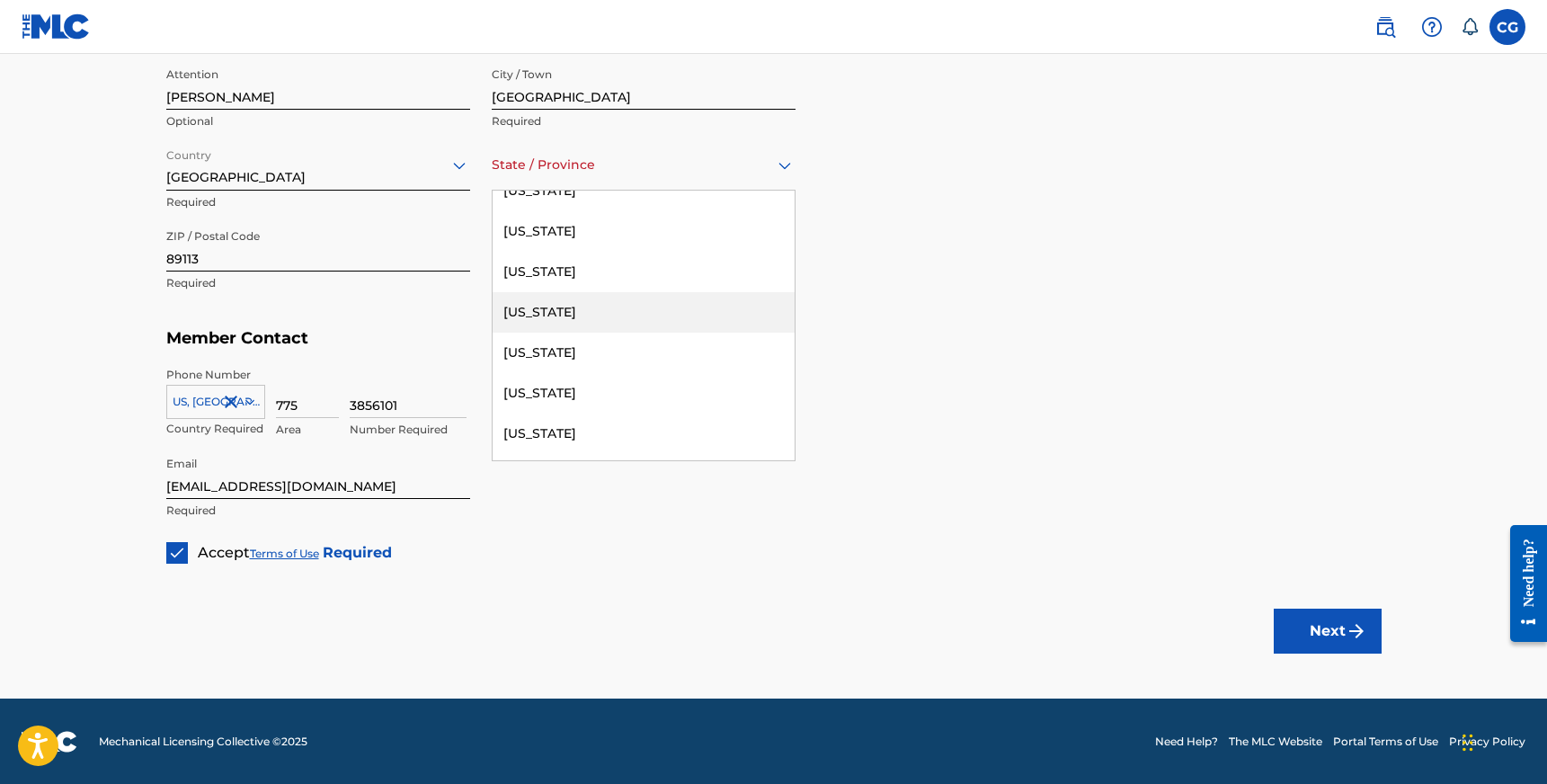
click at [621, 315] on div "[US_STATE]" at bounding box center [644, 312] width 302 height 40
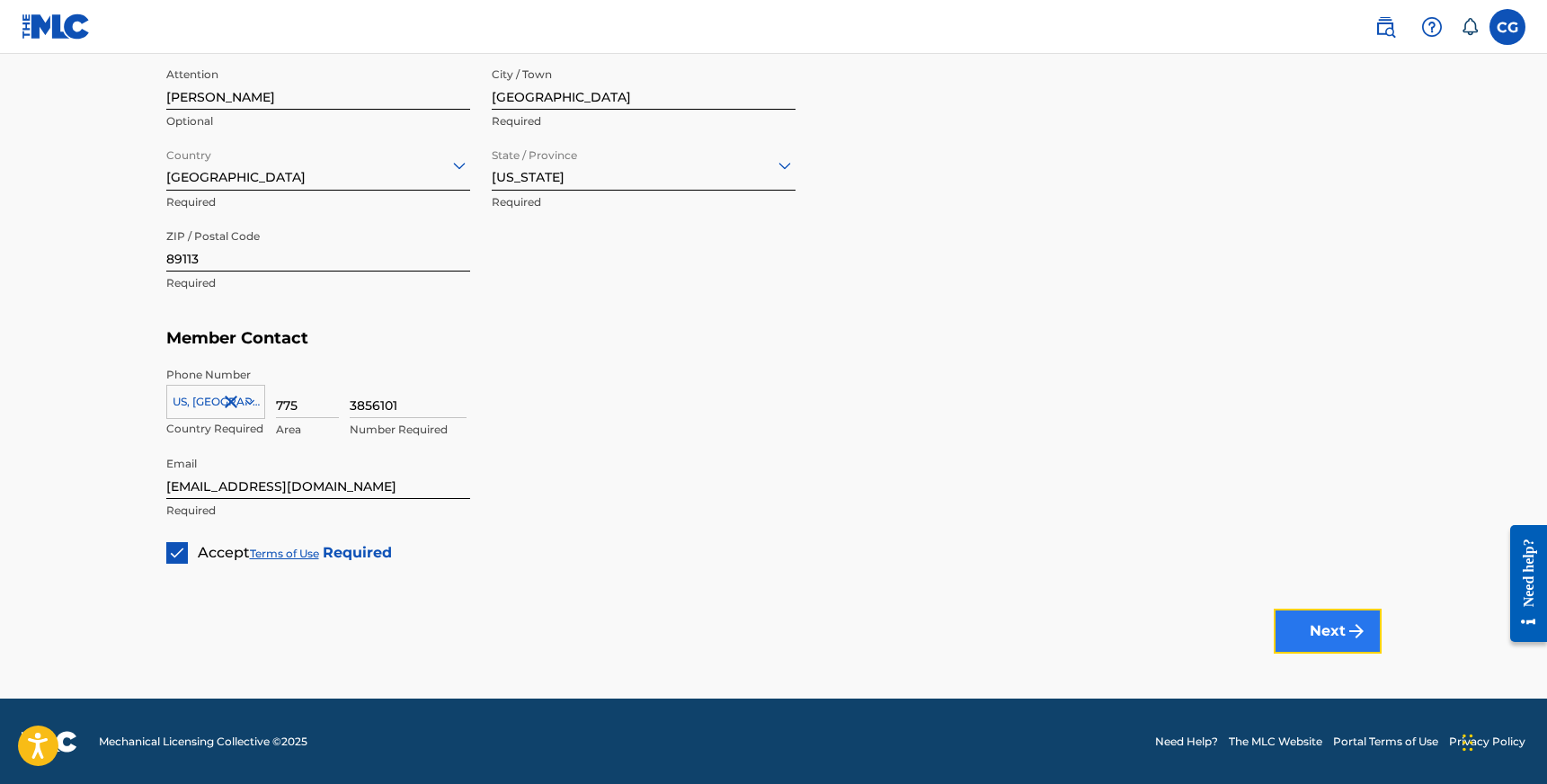
click at [1303, 625] on button "Next" at bounding box center [1329, 631] width 108 height 45
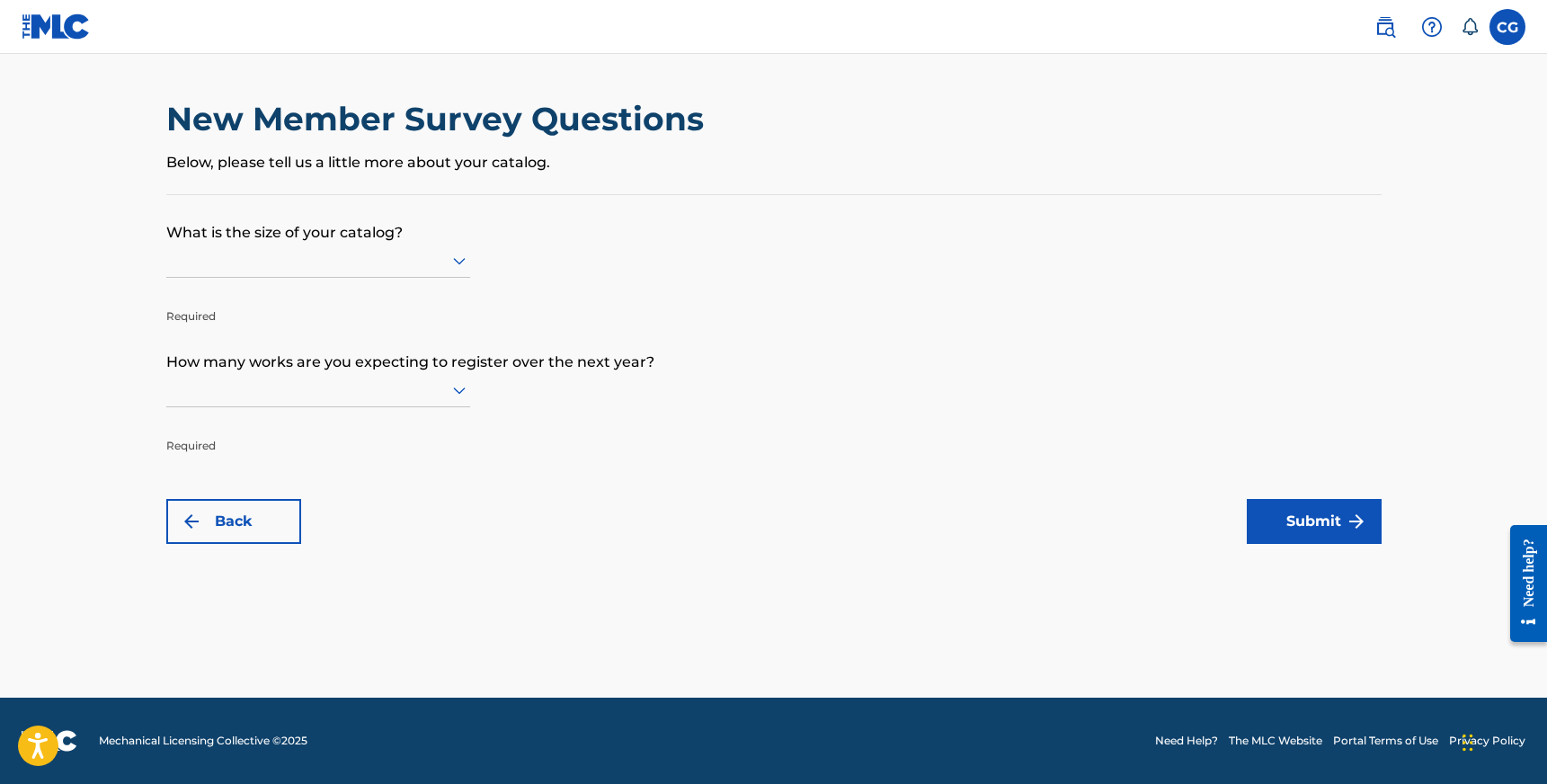
click at [381, 256] on div at bounding box center [318, 260] width 304 height 22
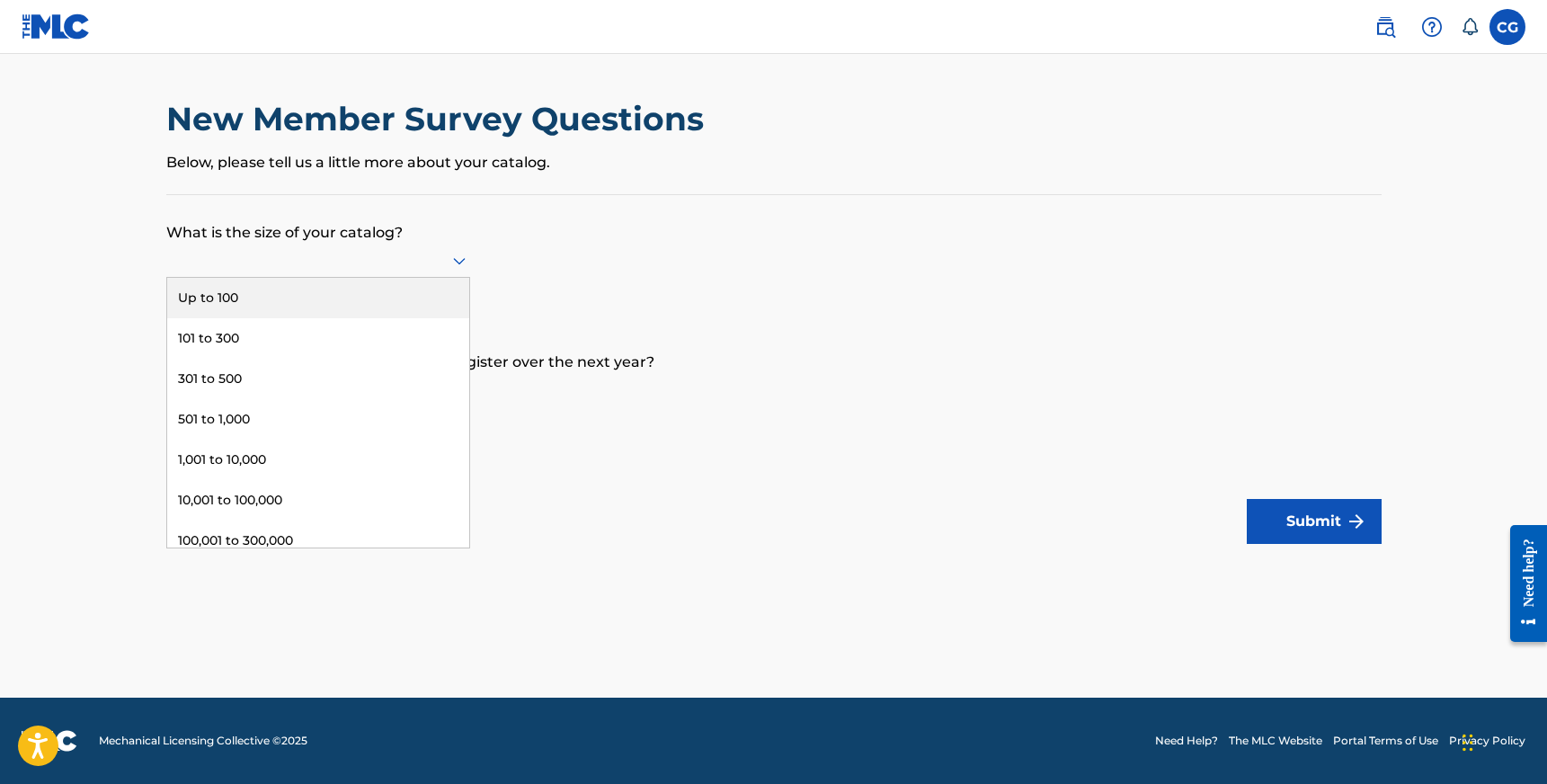
click at [324, 298] on div "Up to 100" at bounding box center [318, 298] width 302 height 40
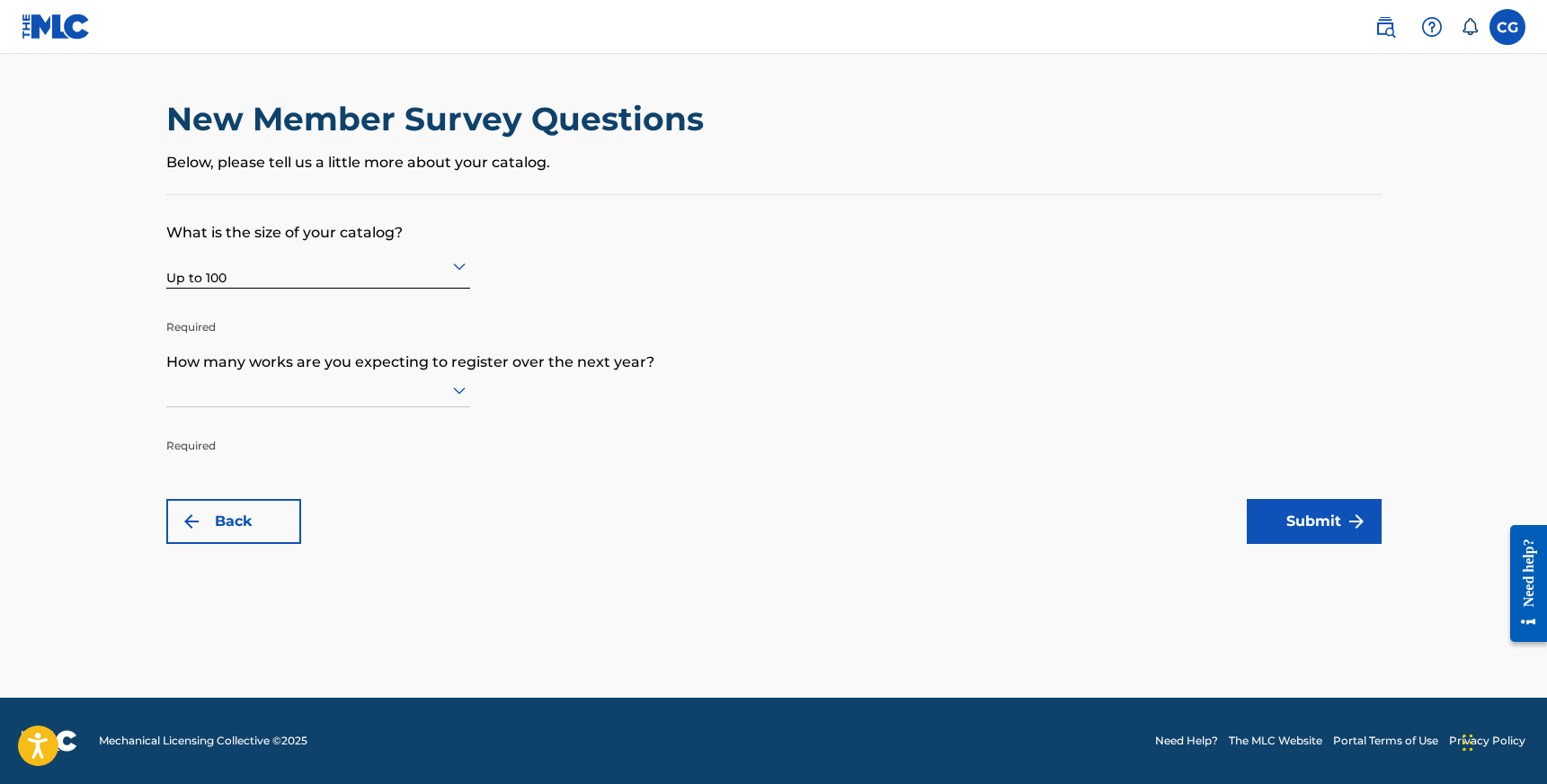
click at [320, 385] on div at bounding box center [318, 389] width 304 height 22
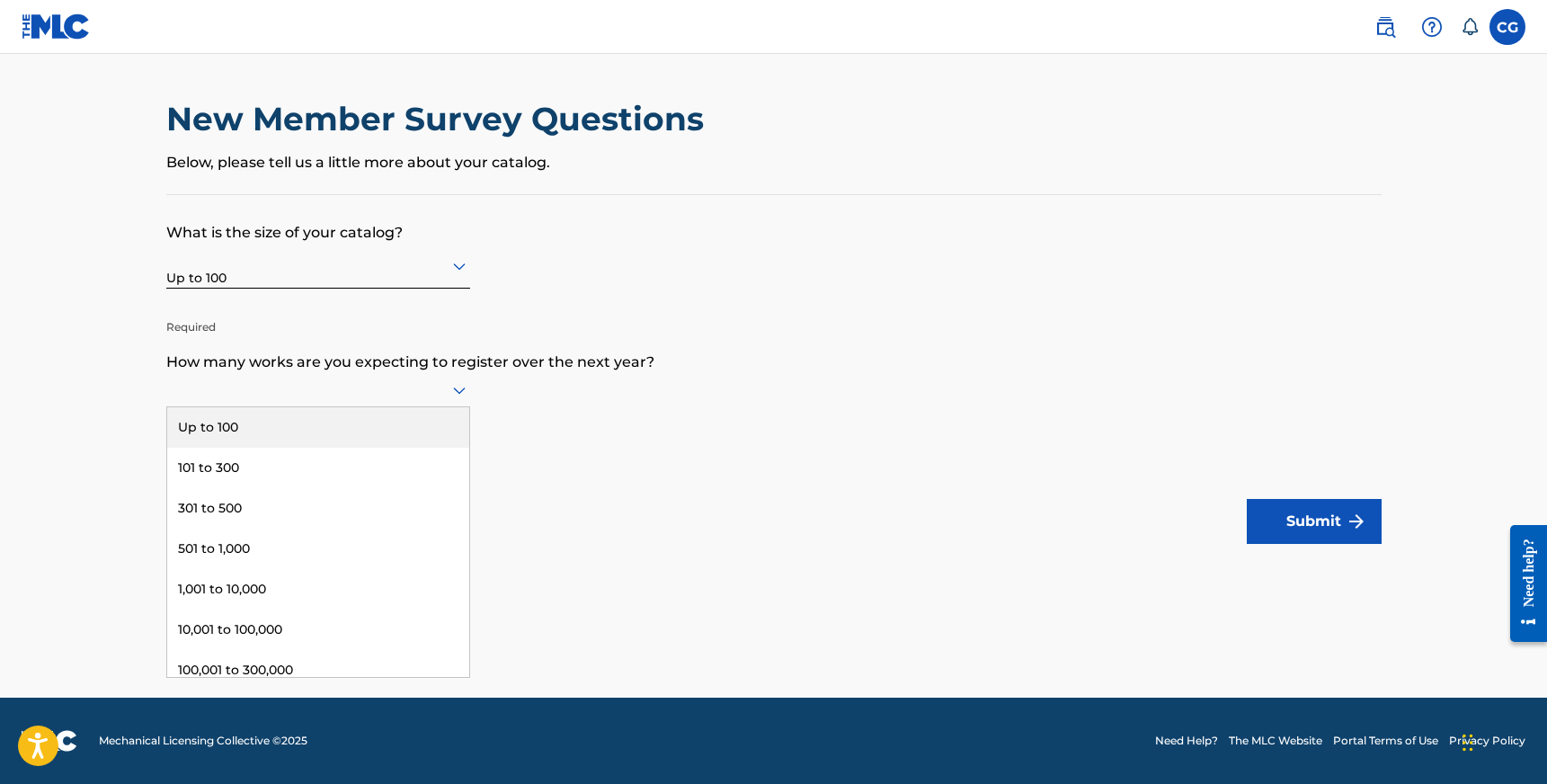
click at [308, 435] on div "Up to 100" at bounding box center [318, 427] width 302 height 40
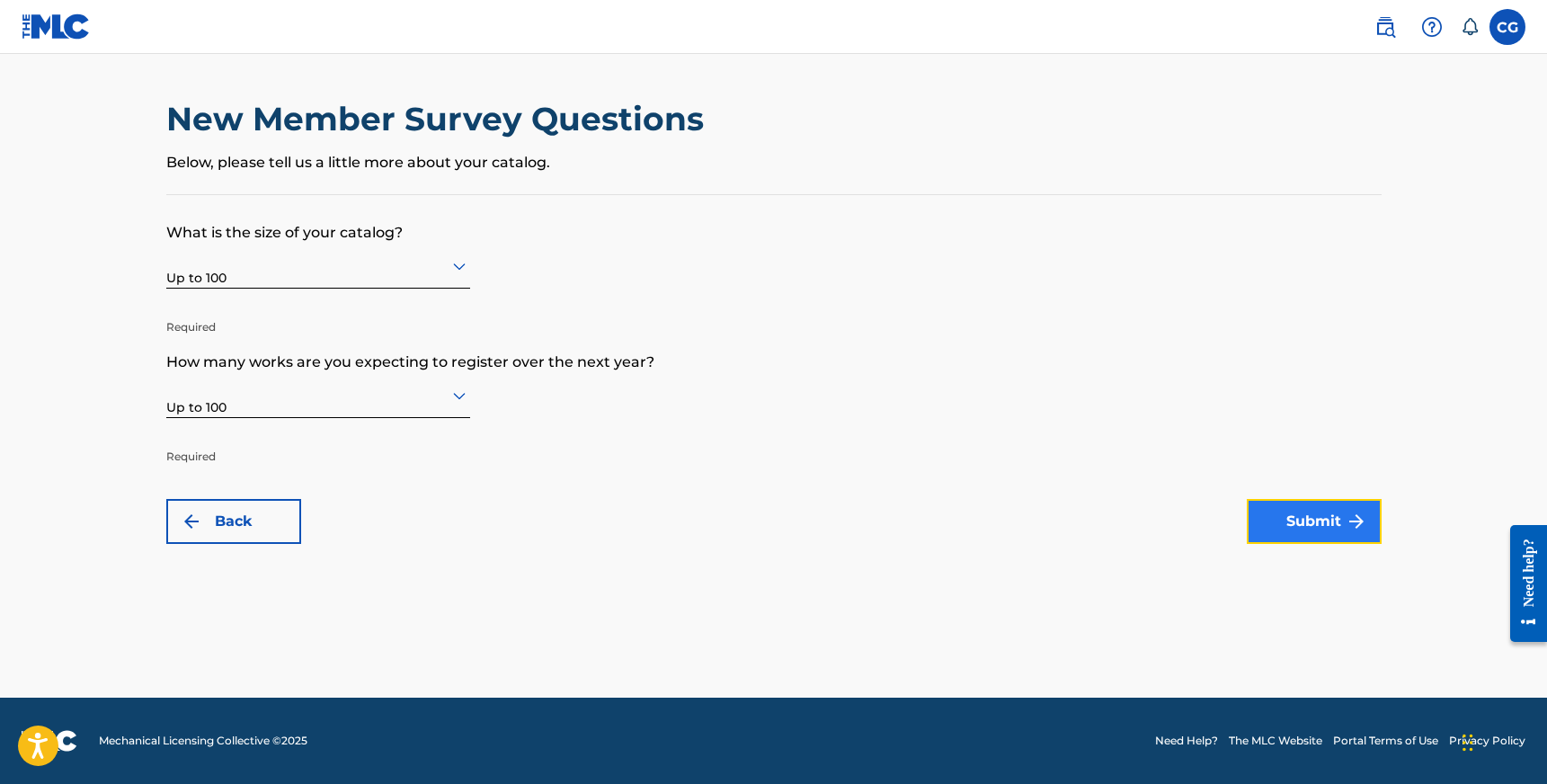
click at [1354, 526] on img "submit" at bounding box center [1357, 521] width 21 height 21
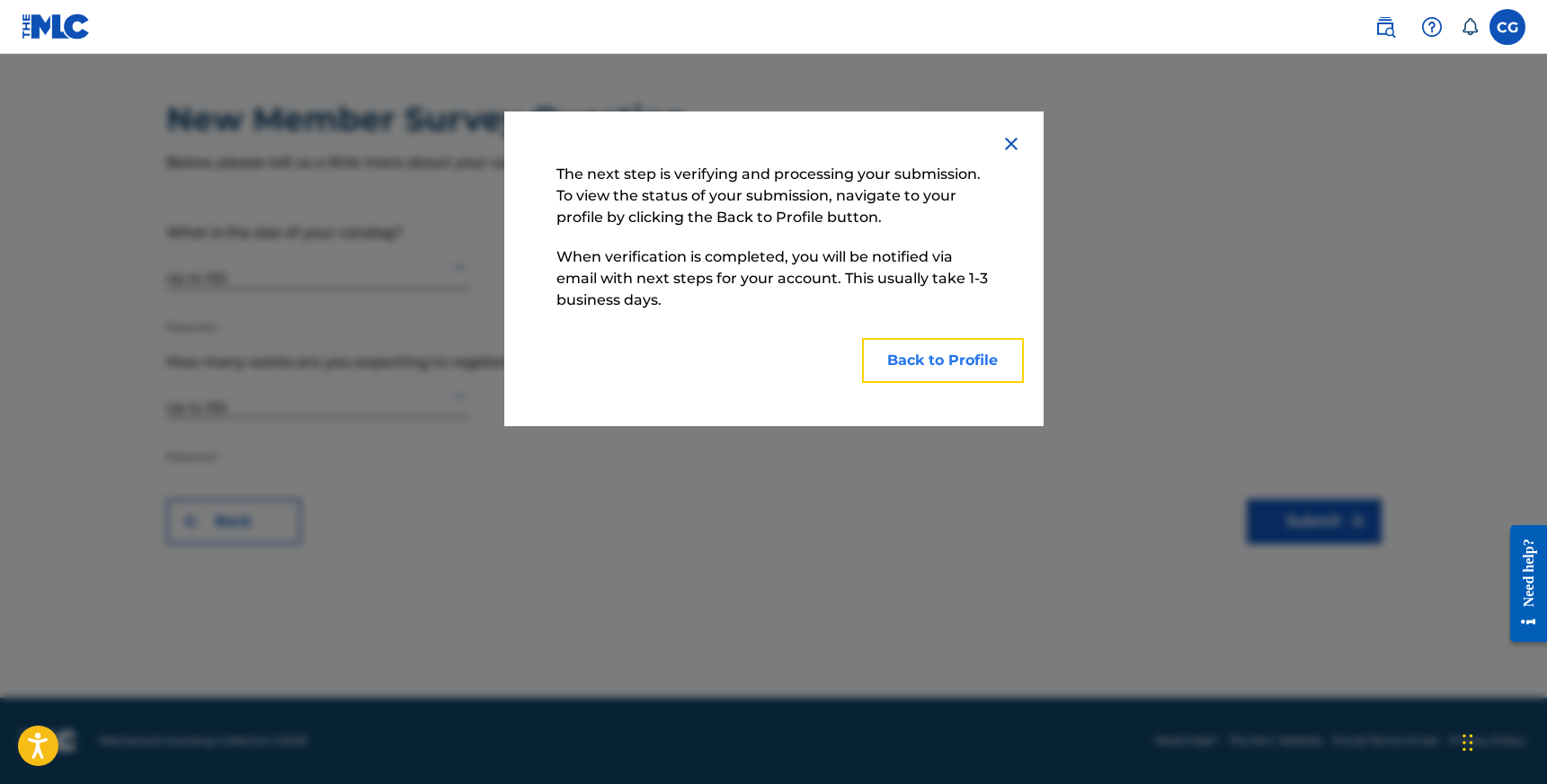
click at [946, 361] on button "Back to Profile" at bounding box center [943, 360] width 162 height 45
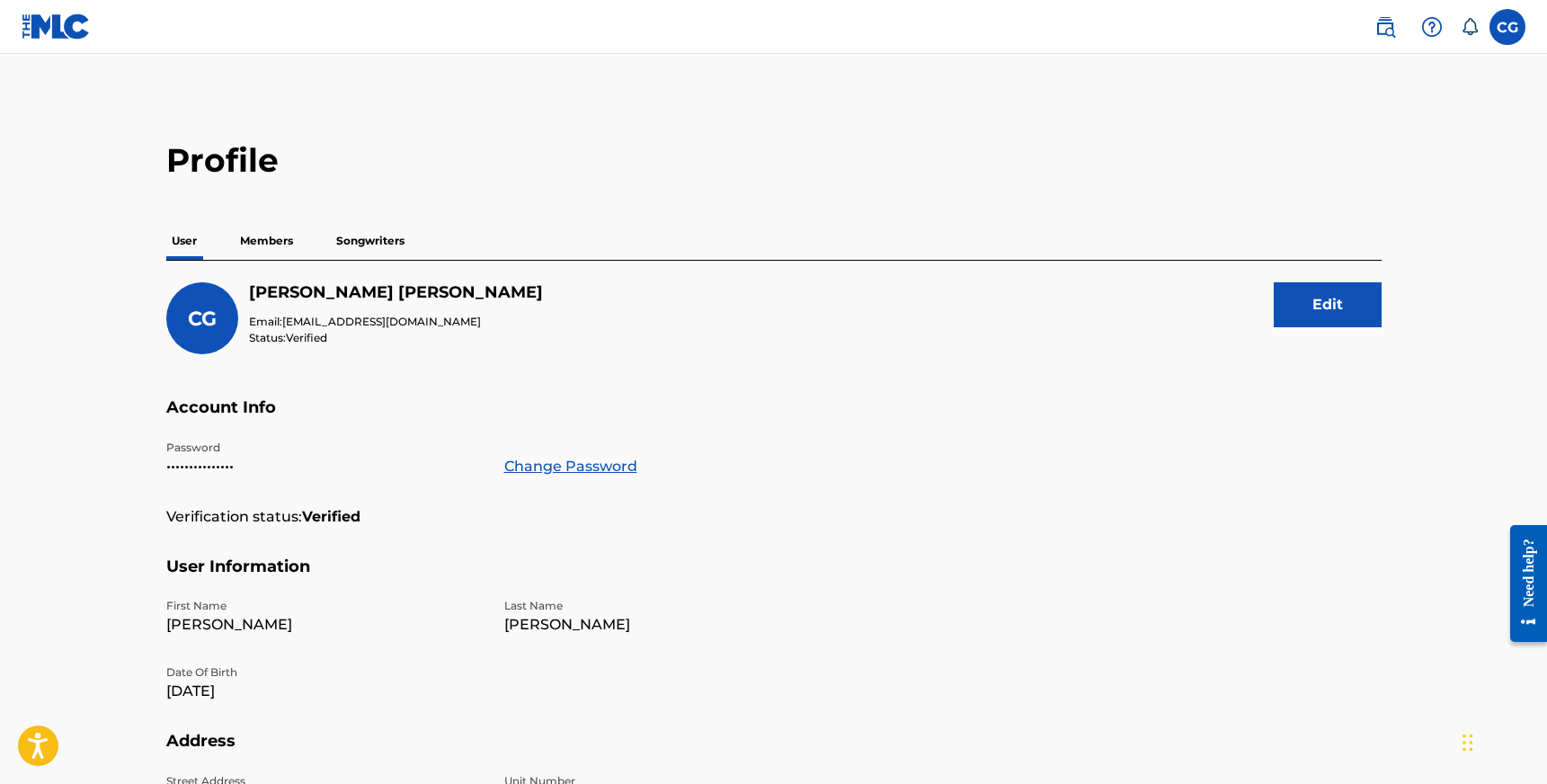
click at [399, 239] on p "Songwriters" at bounding box center [370, 241] width 79 height 37
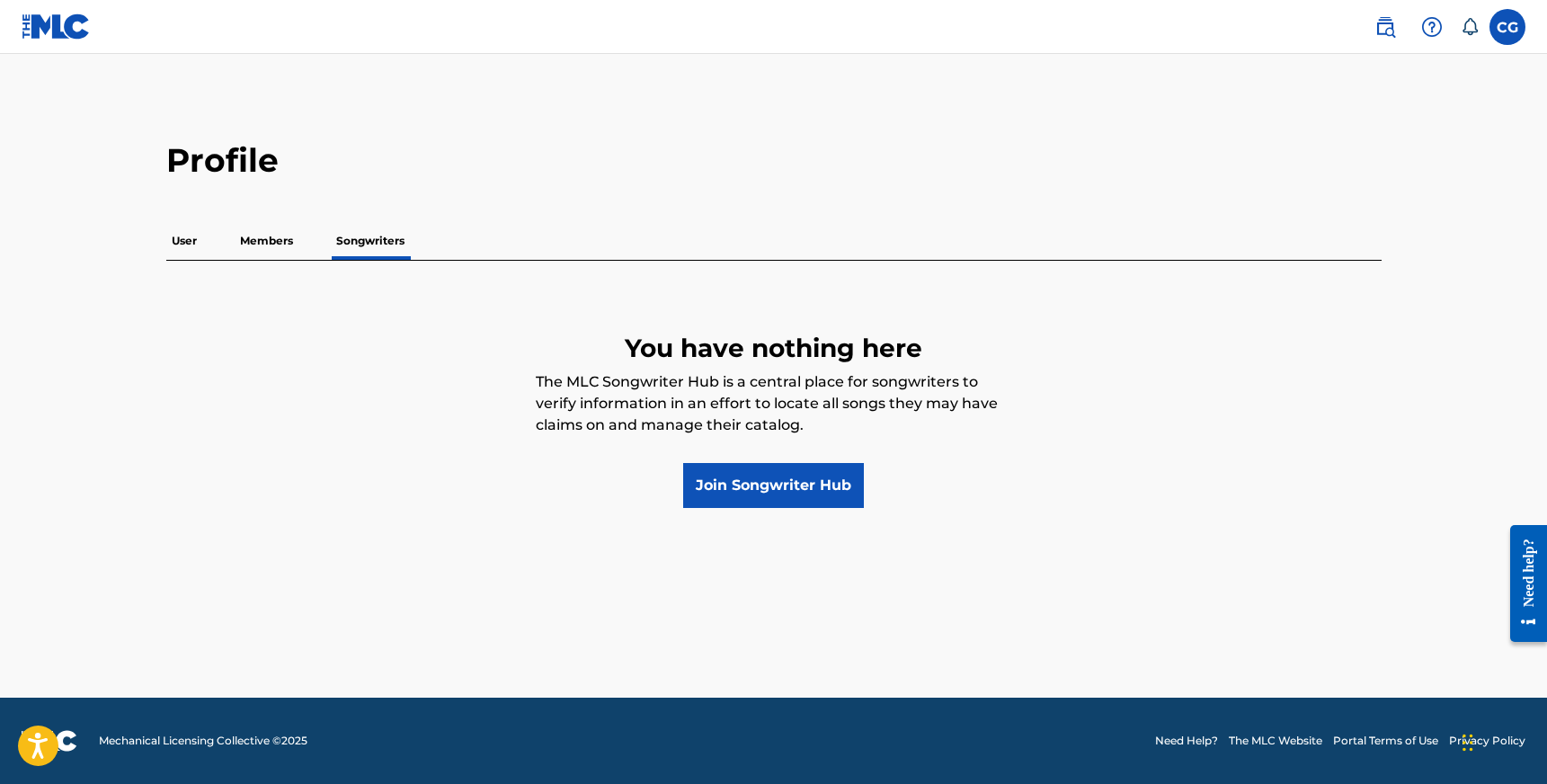
click at [281, 245] on p "Members" at bounding box center [266, 241] width 63 height 37
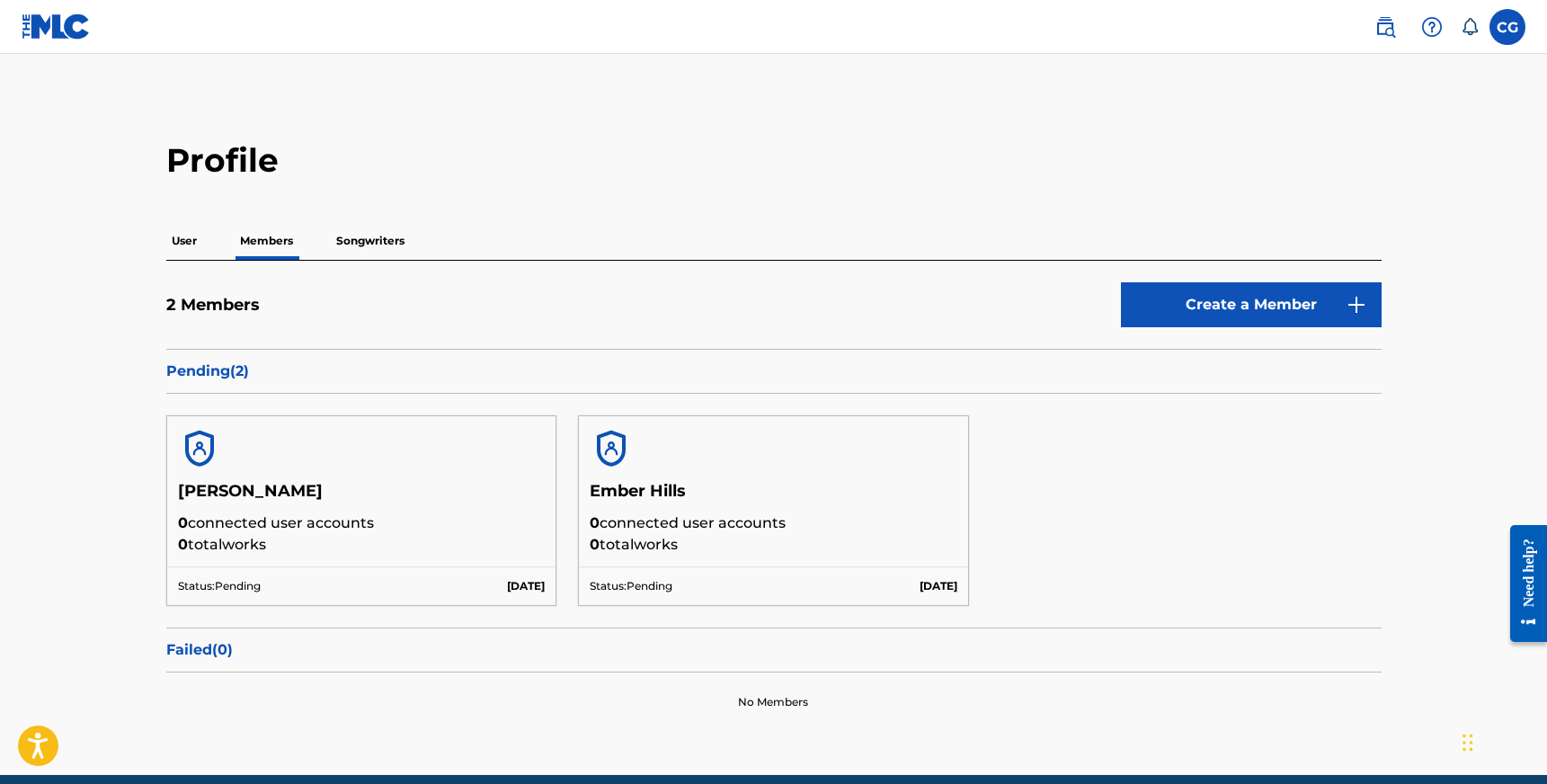
scroll to position [77, 0]
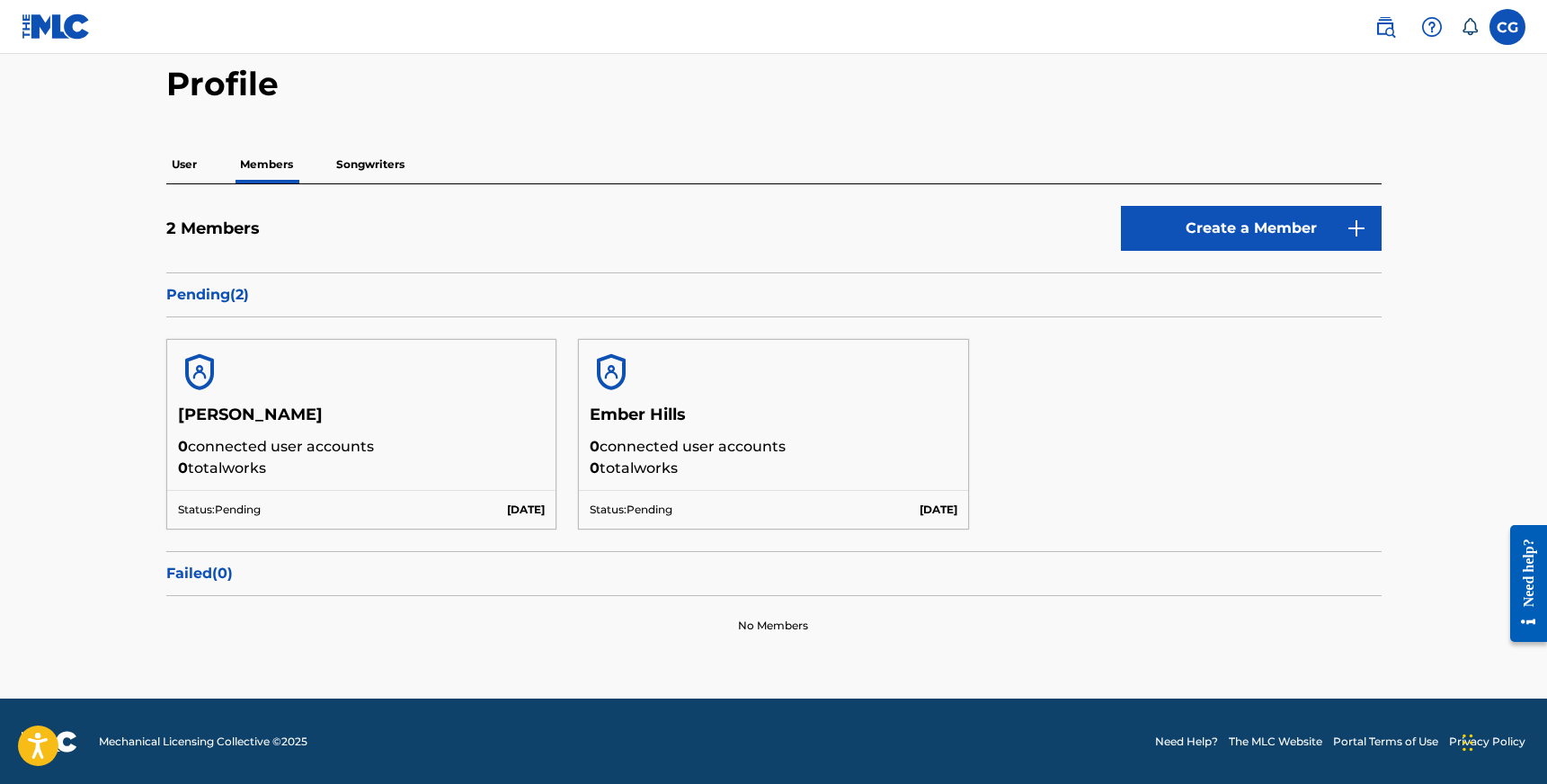
click at [319, 415] on h5 "[PERSON_NAME]" at bounding box center [362, 420] width 368 height 32
click at [360, 519] on div "Status: Pending [DATE]" at bounding box center [361, 509] width 389 height 38
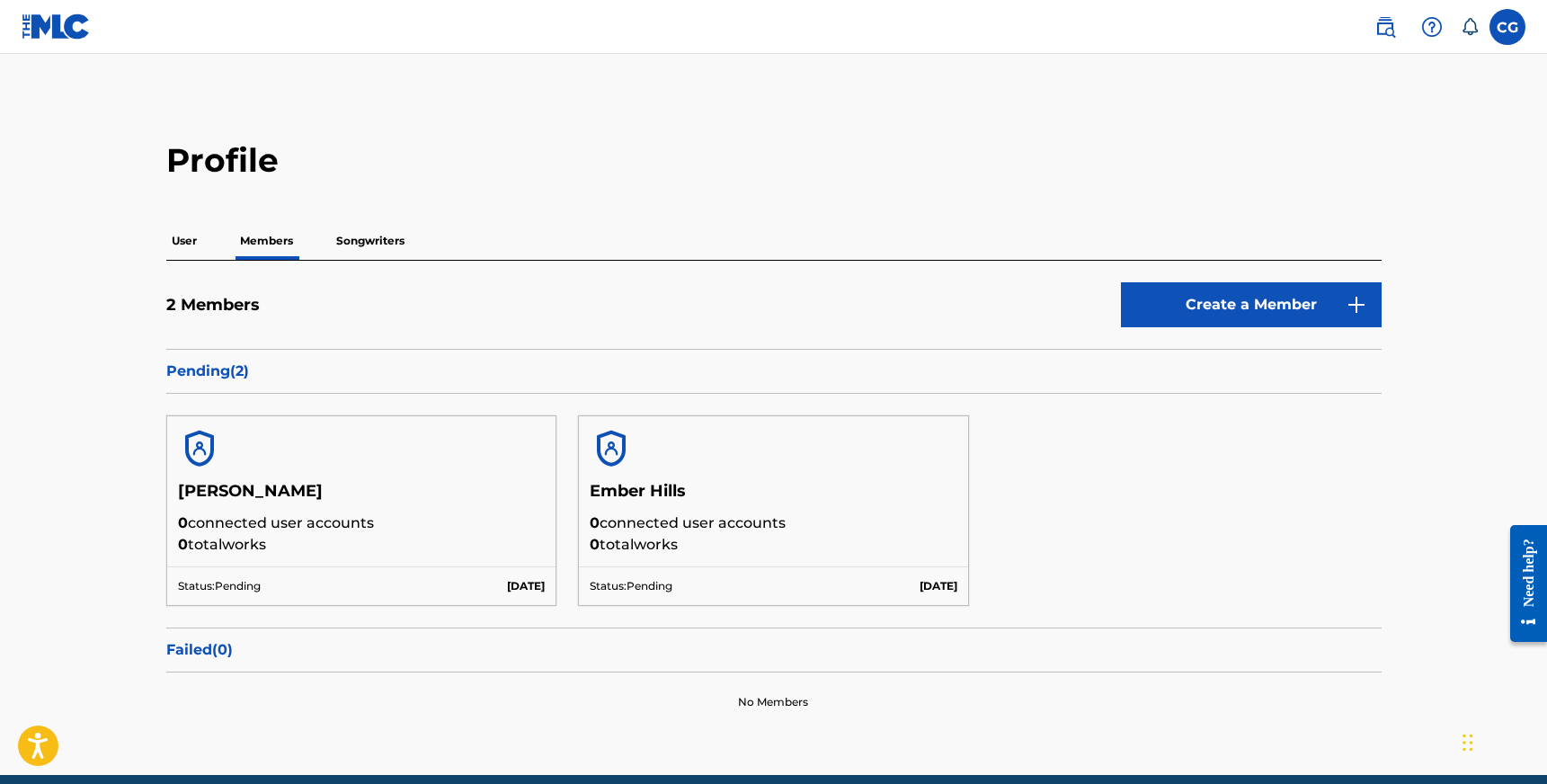
click at [62, 35] on img at bounding box center [56, 26] width 69 height 26
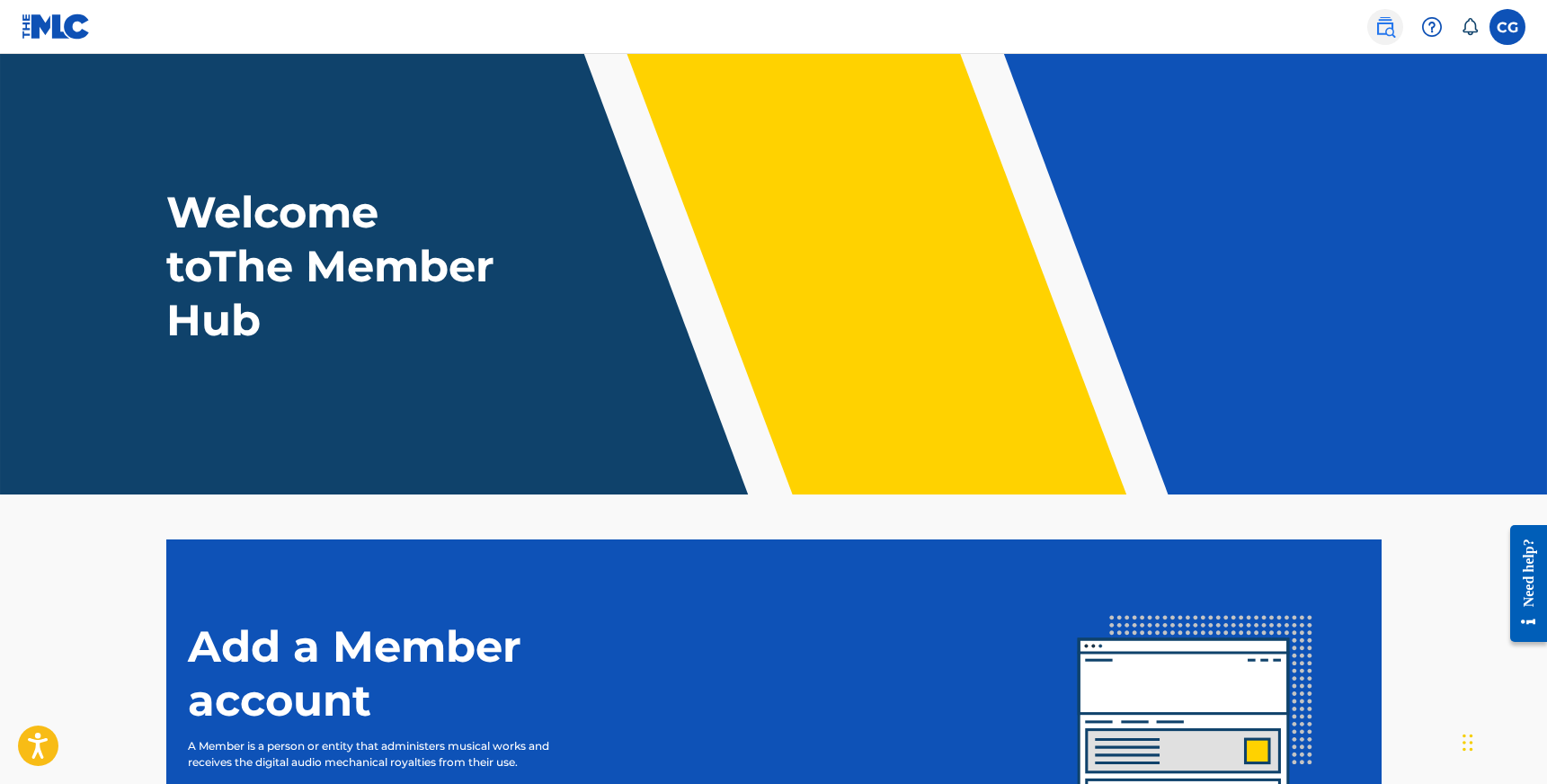
click at [1389, 20] on img at bounding box center [1385, 26] width 21 height 21
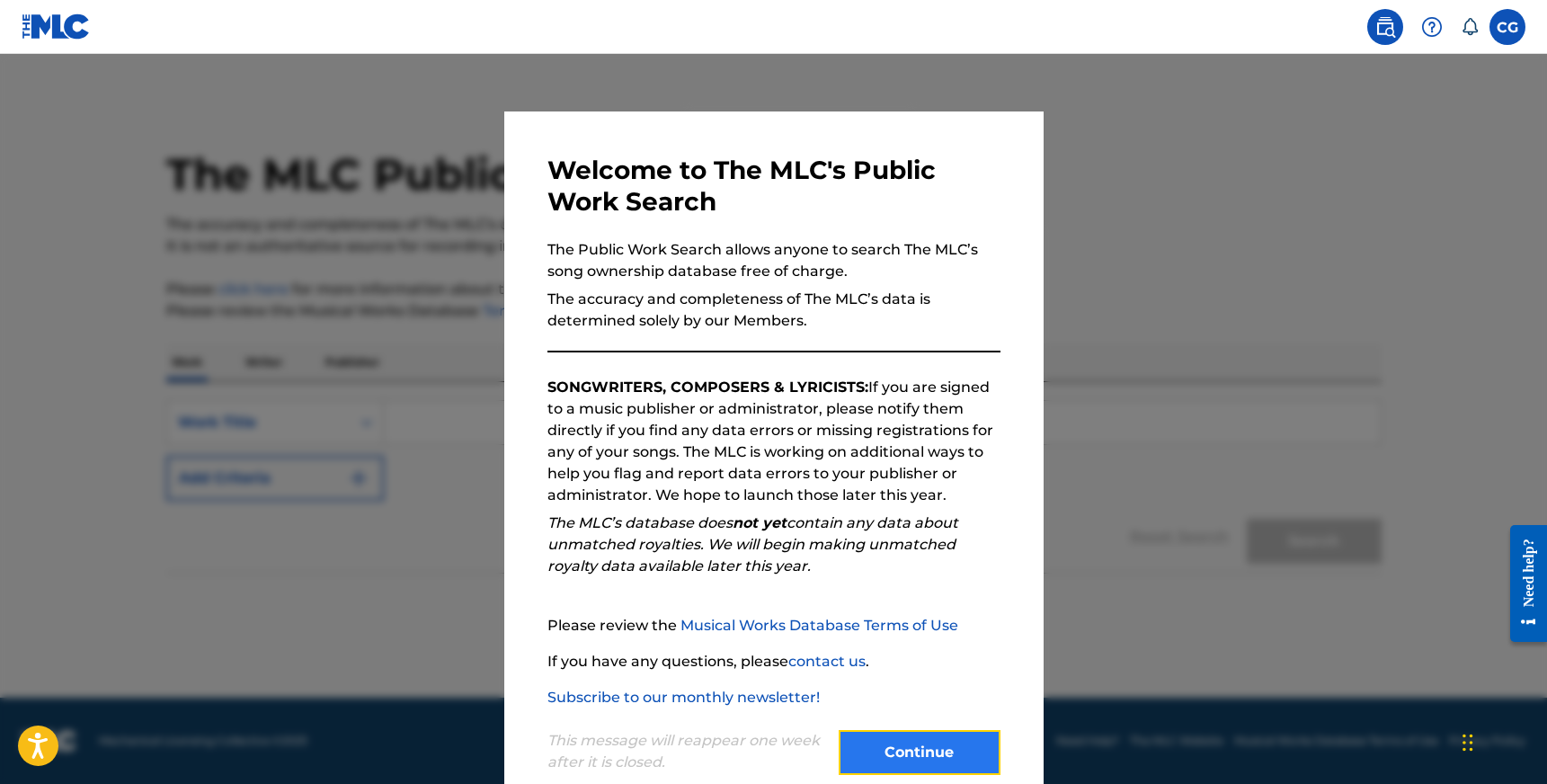
click at [887, 761] on button "Continue" at bounding box center [920, 752] width 162 height 45
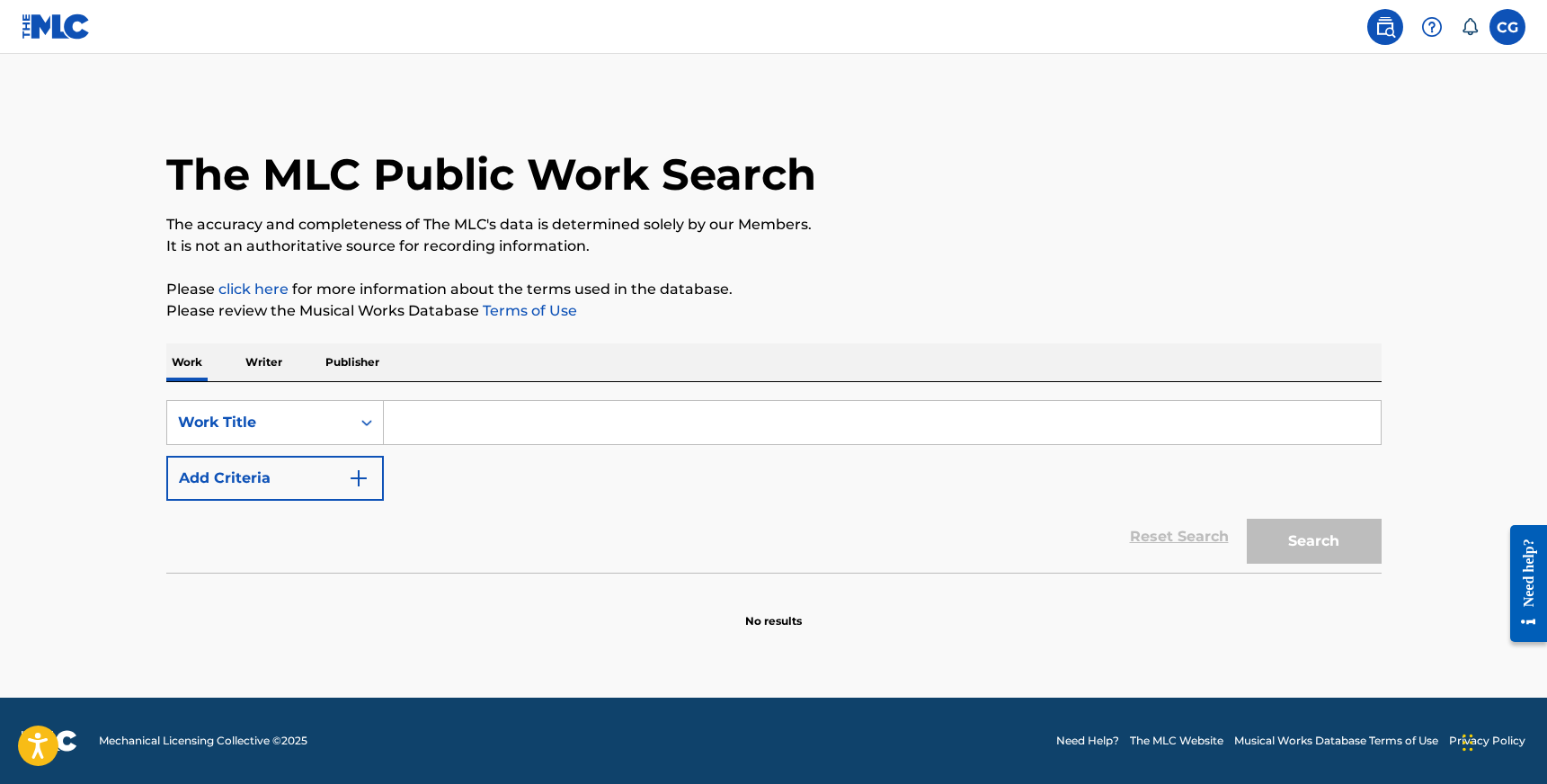
click at [277, 378] on p "Writer" at bounding box center [263, 362] width 48 height 37
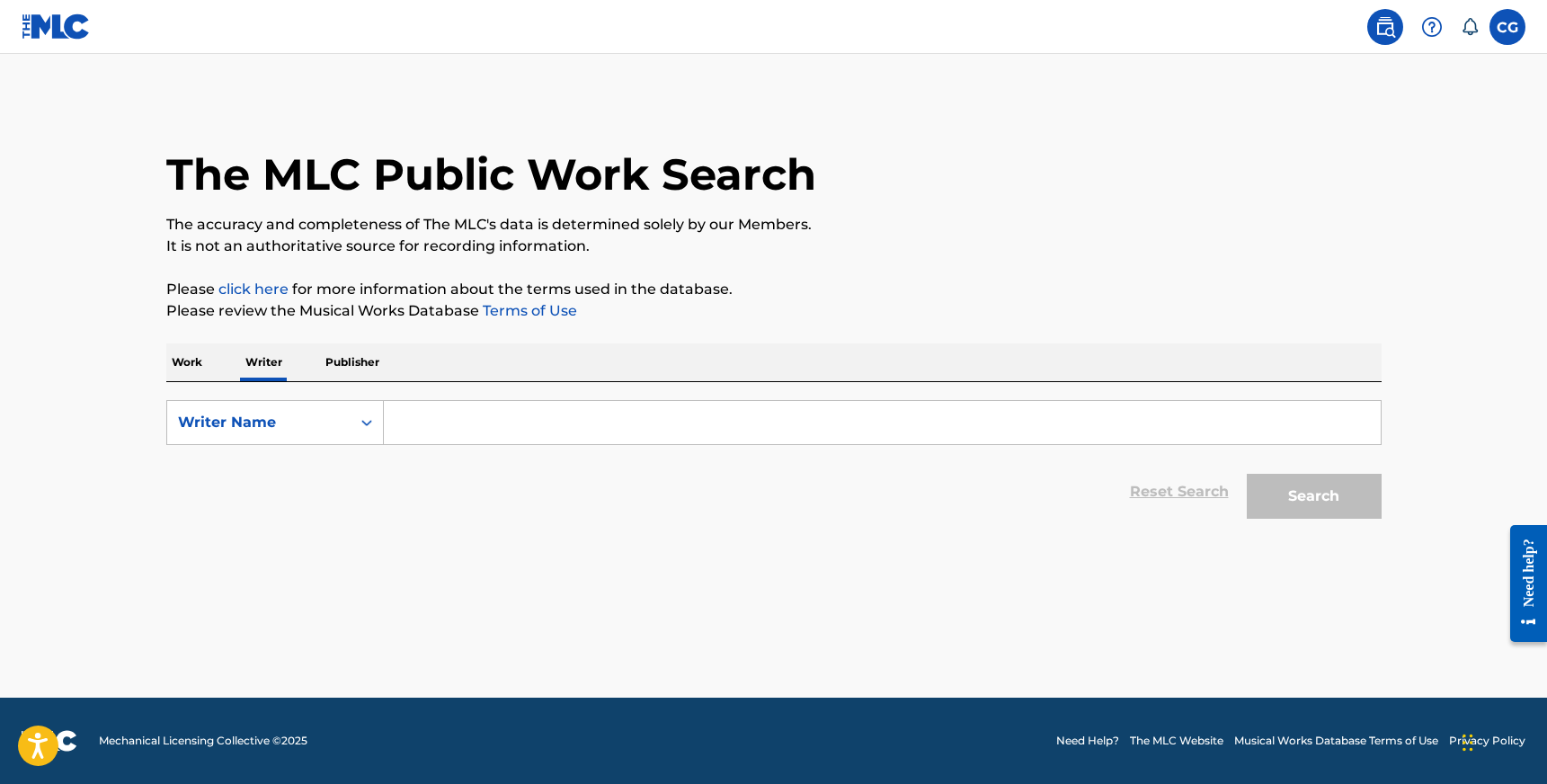
click at [543, 413] on input "Search Form" at bounding box center [882, 423] width 997 height 43
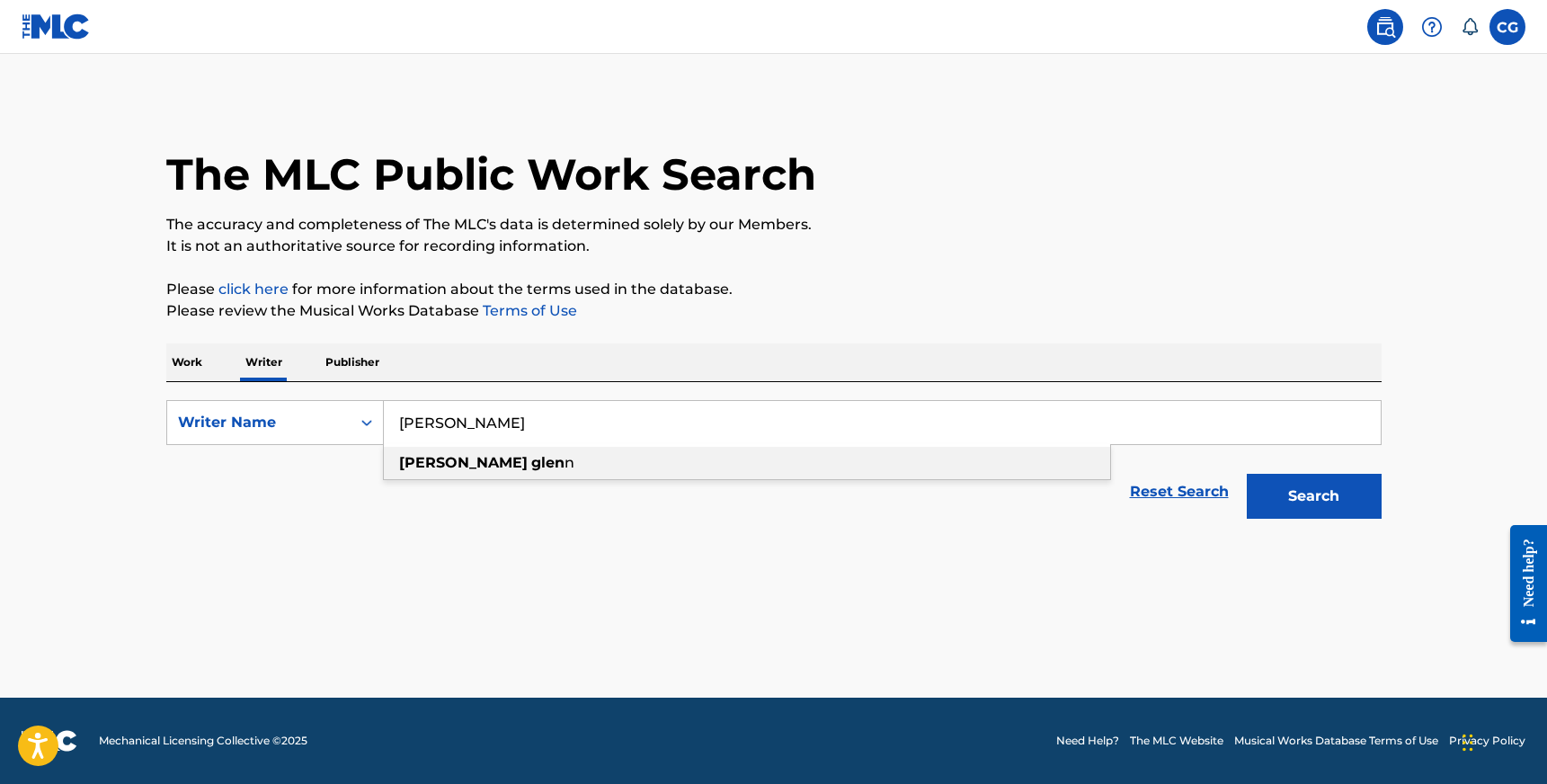
click at [524, 454] on div "[PERSON_NAME] n" at bounding box center [747, 463] width 726 height 33
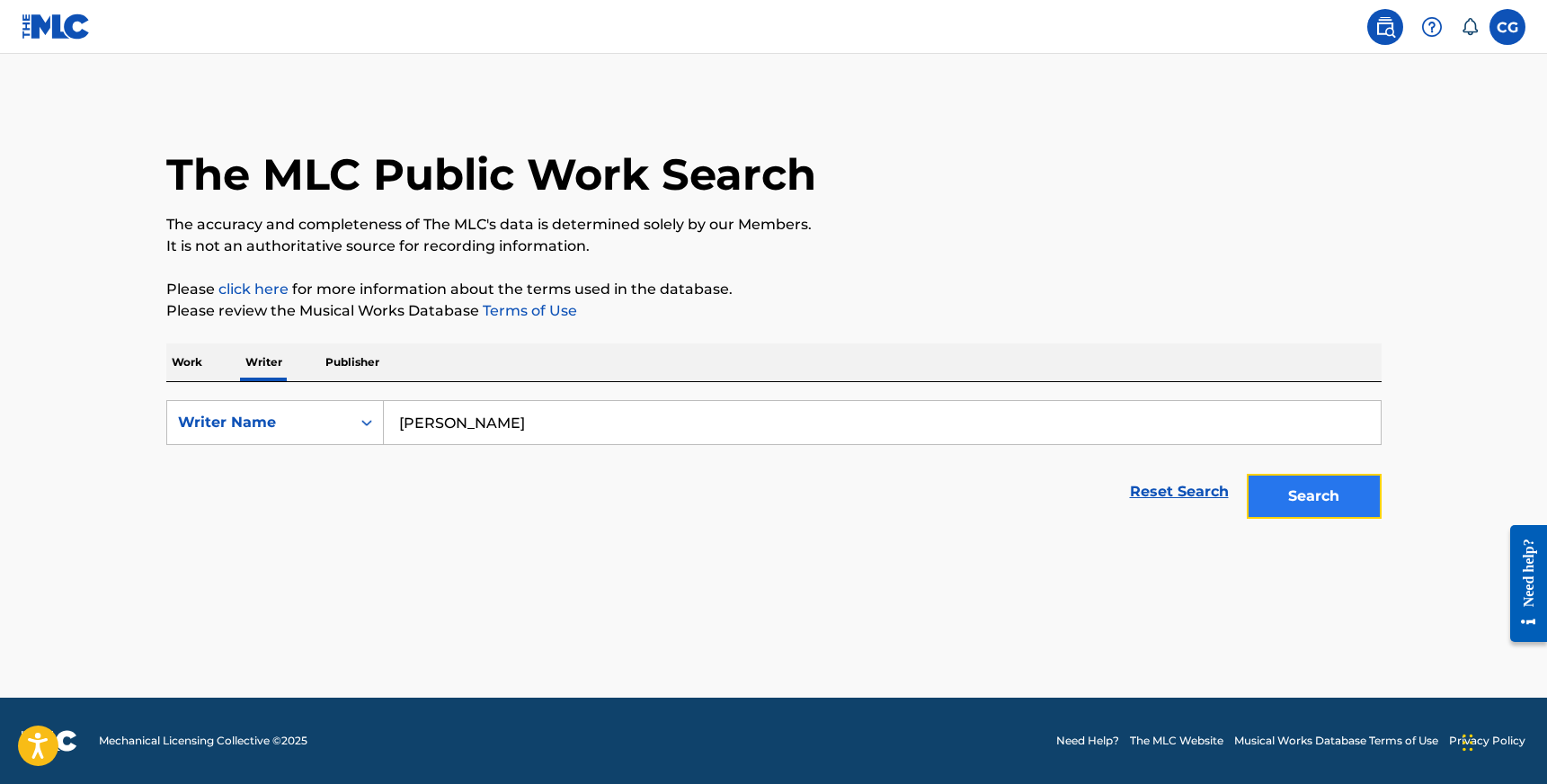
click at [1294, 510] on button "Search" at bounding box center [1315, 497] width 134 height 45
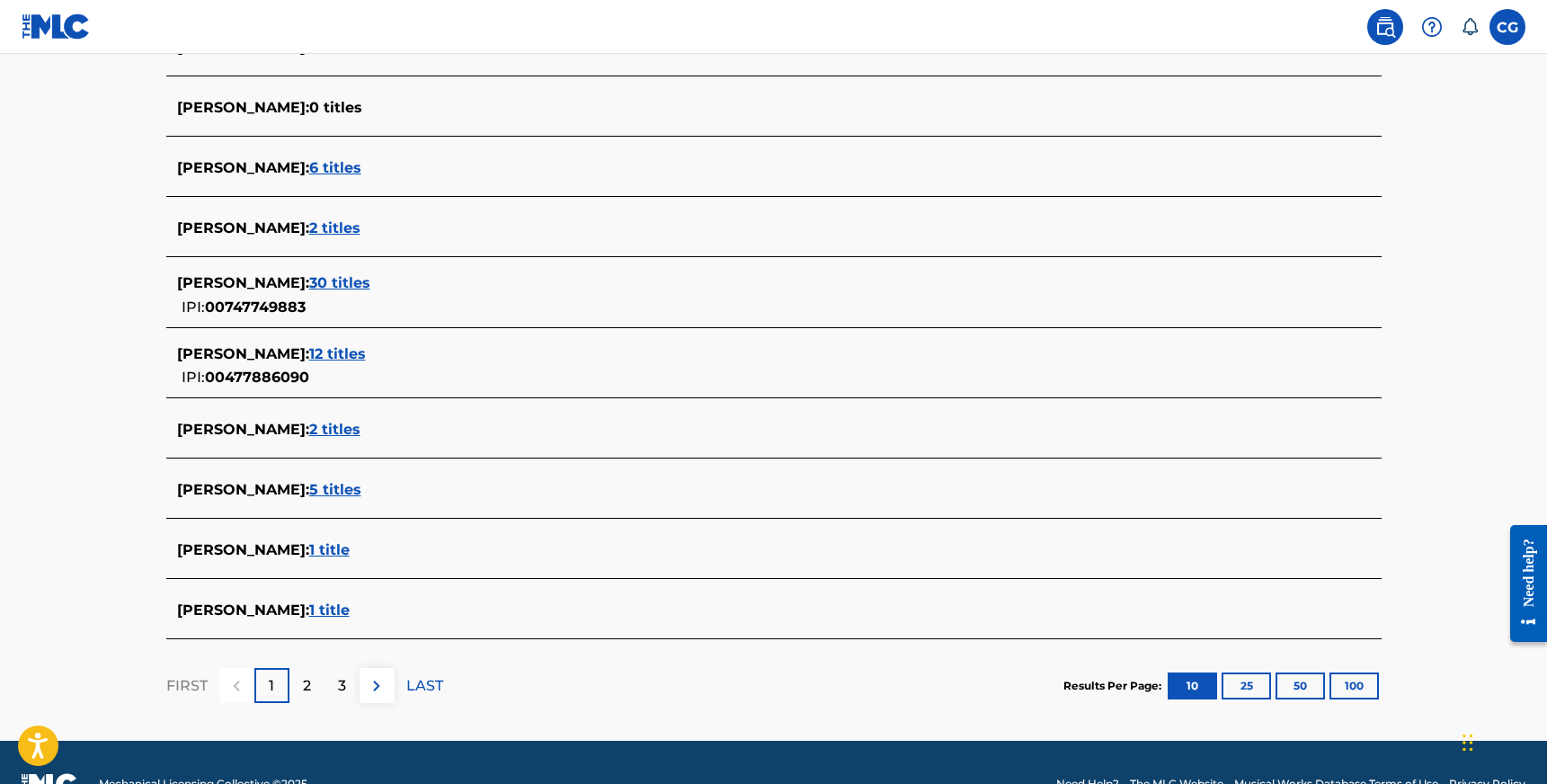
scroll to position [547, 0]
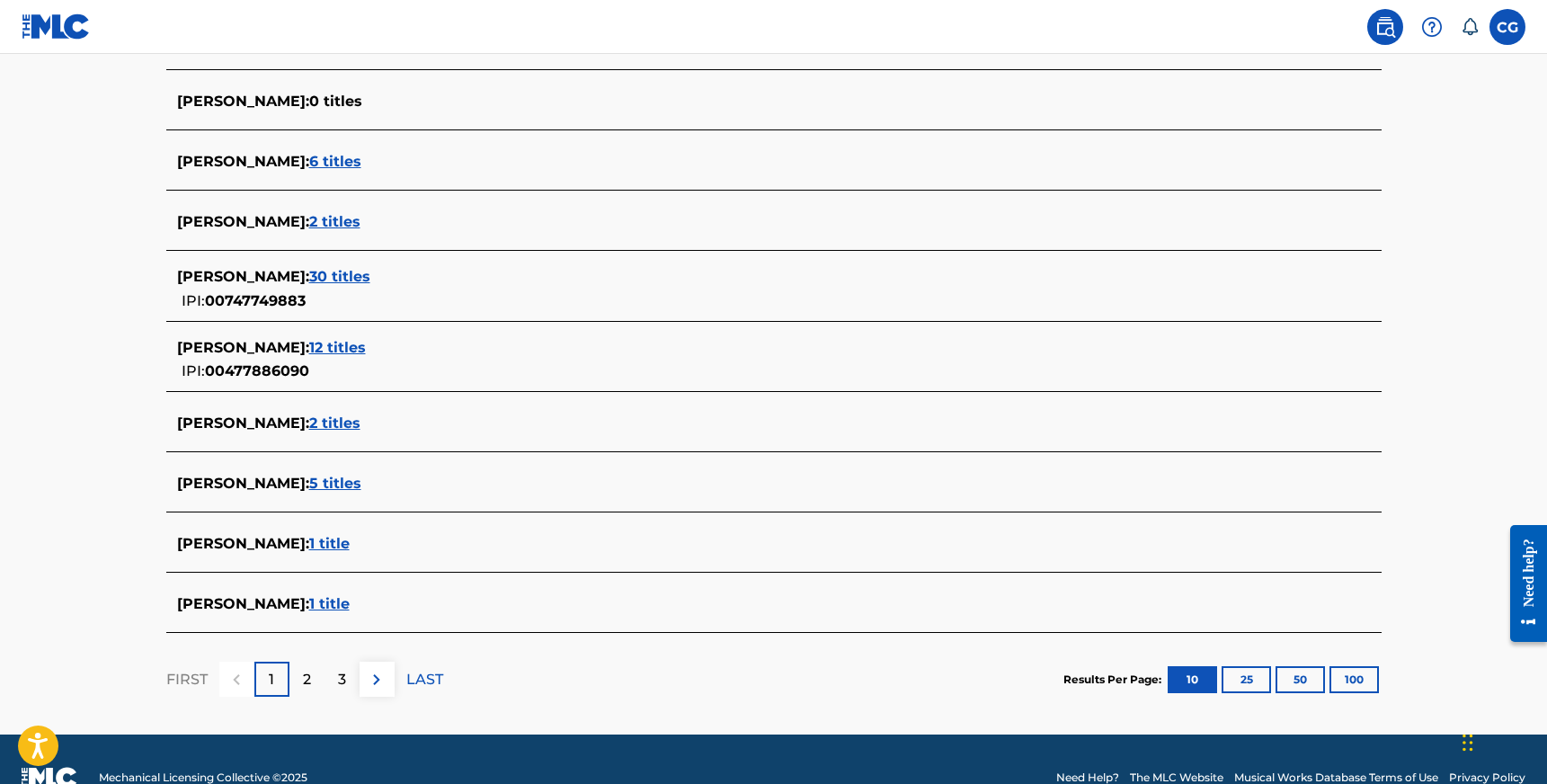
click at [327, 543] on span "1 title" at bounding box center [329, 543] width 40 height 17
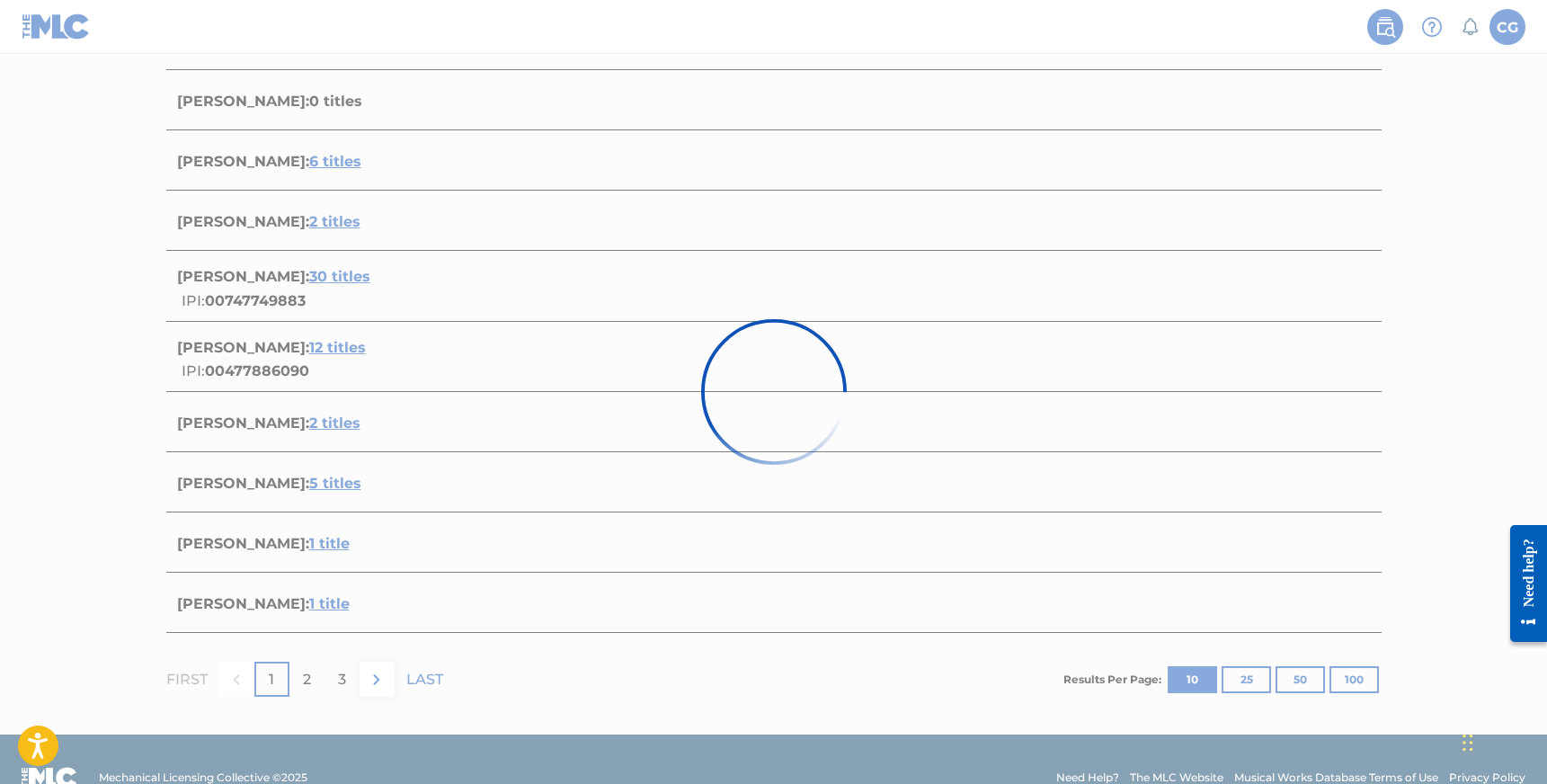
scroll to position [138, 0]
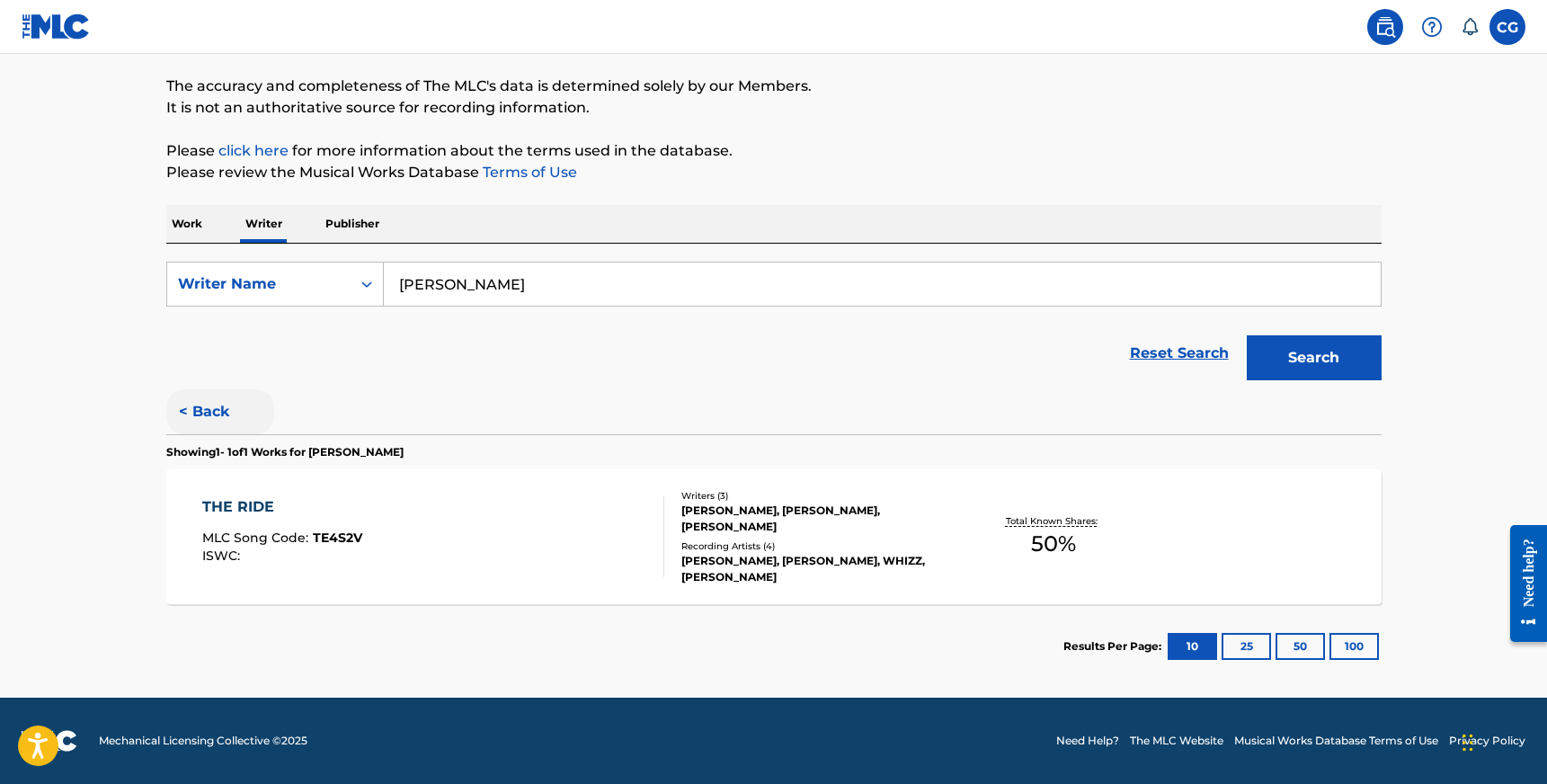
click at [218, 413] on button "< Back" at bounding box center [220, 412] width 108 height 45
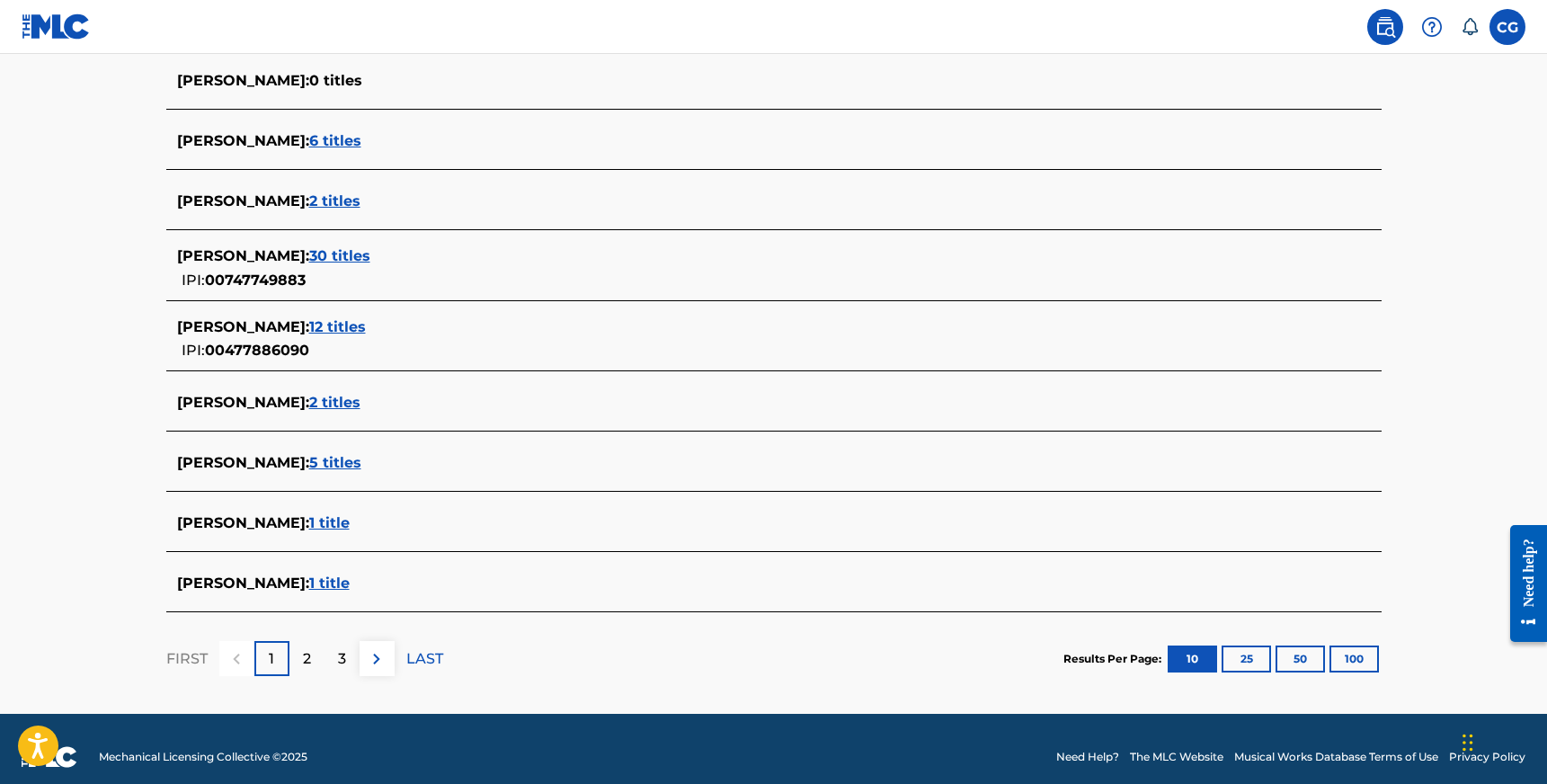
scroll to position [583, 0]
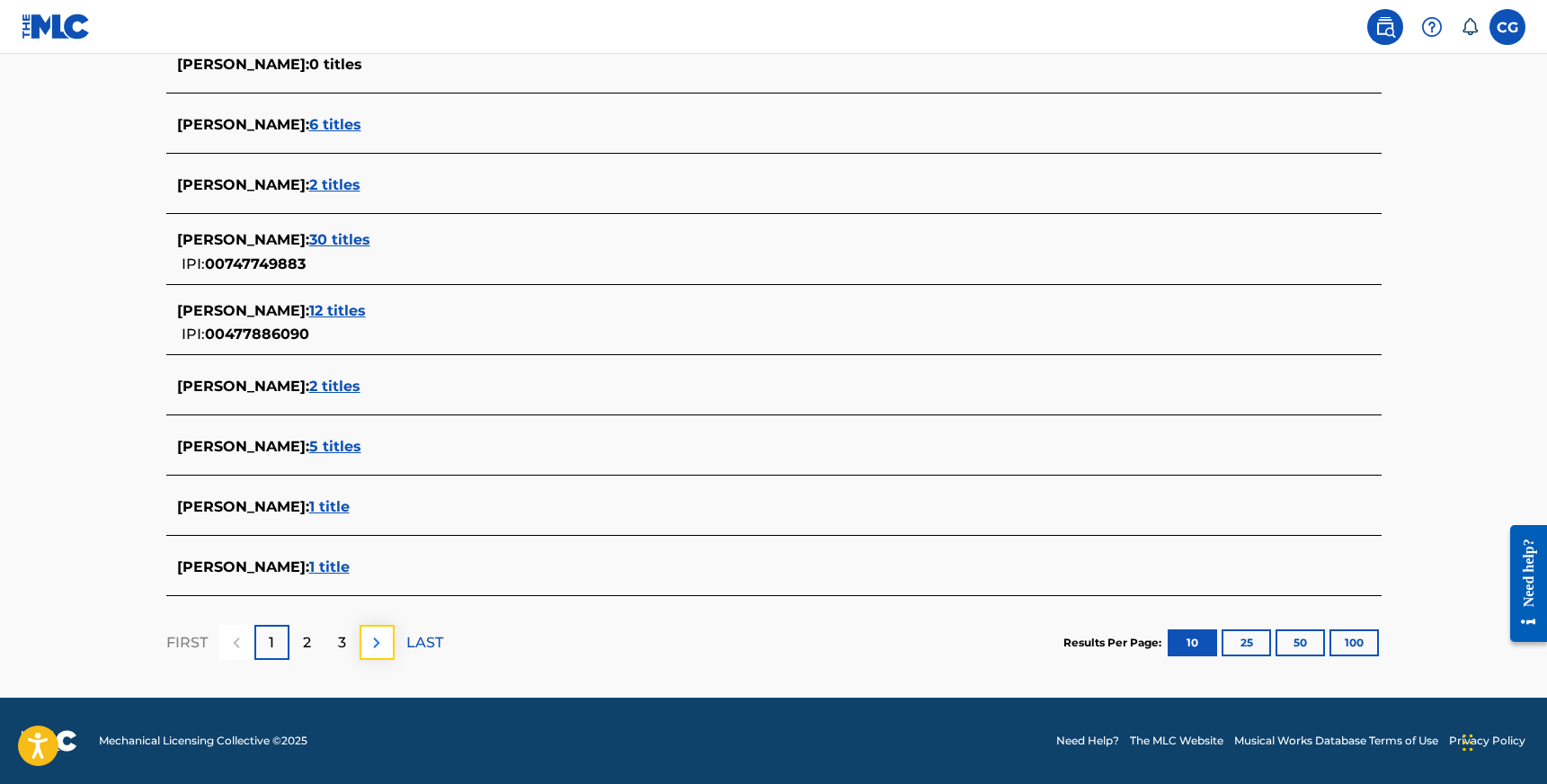
click at [365, 632] on button at bounding box center [377, 642] width 35 height 35
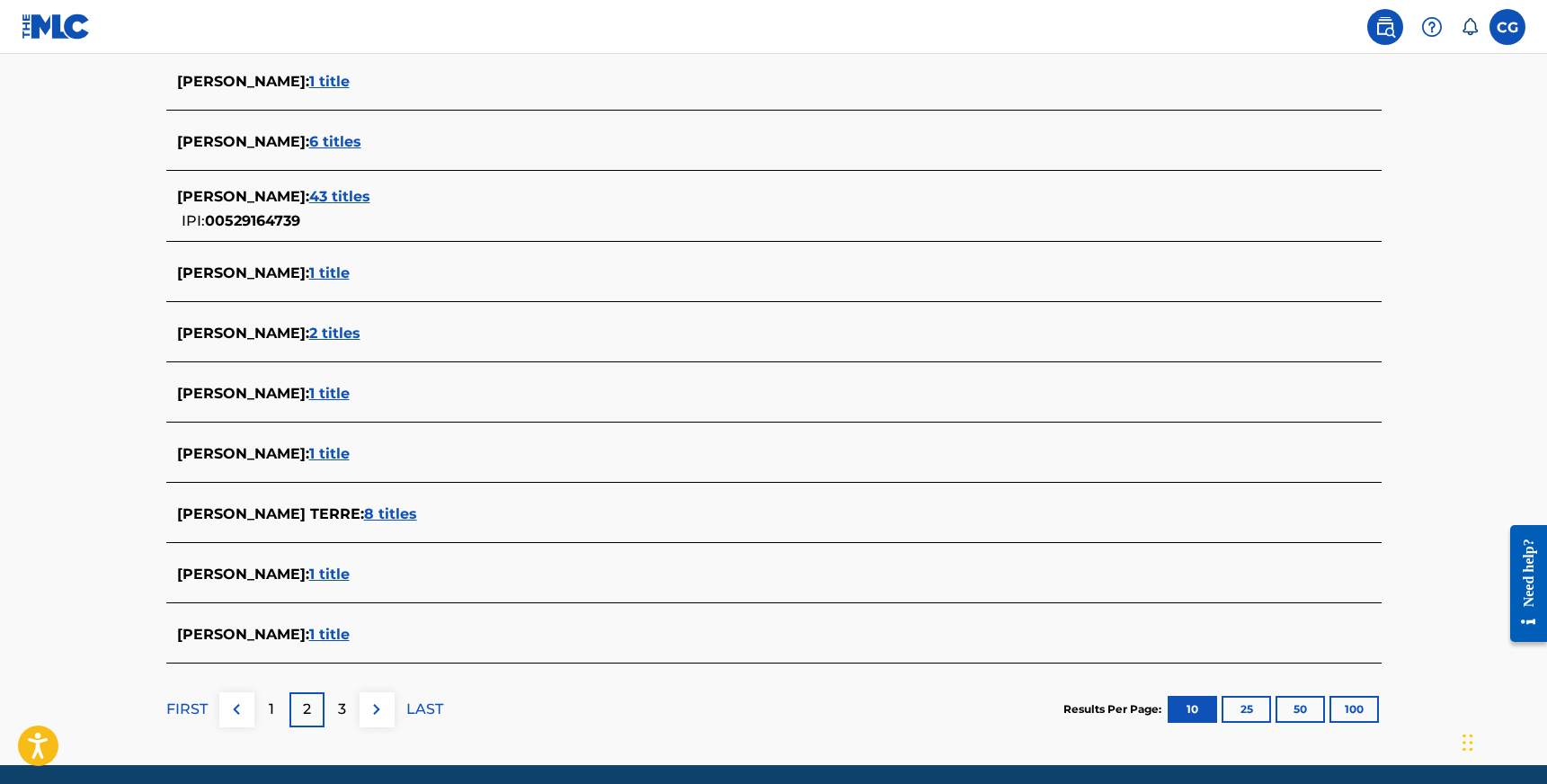
scroll to position [507, 0]
click at [373, 710] on img at bounding box center [376, 707] width 21 height 21
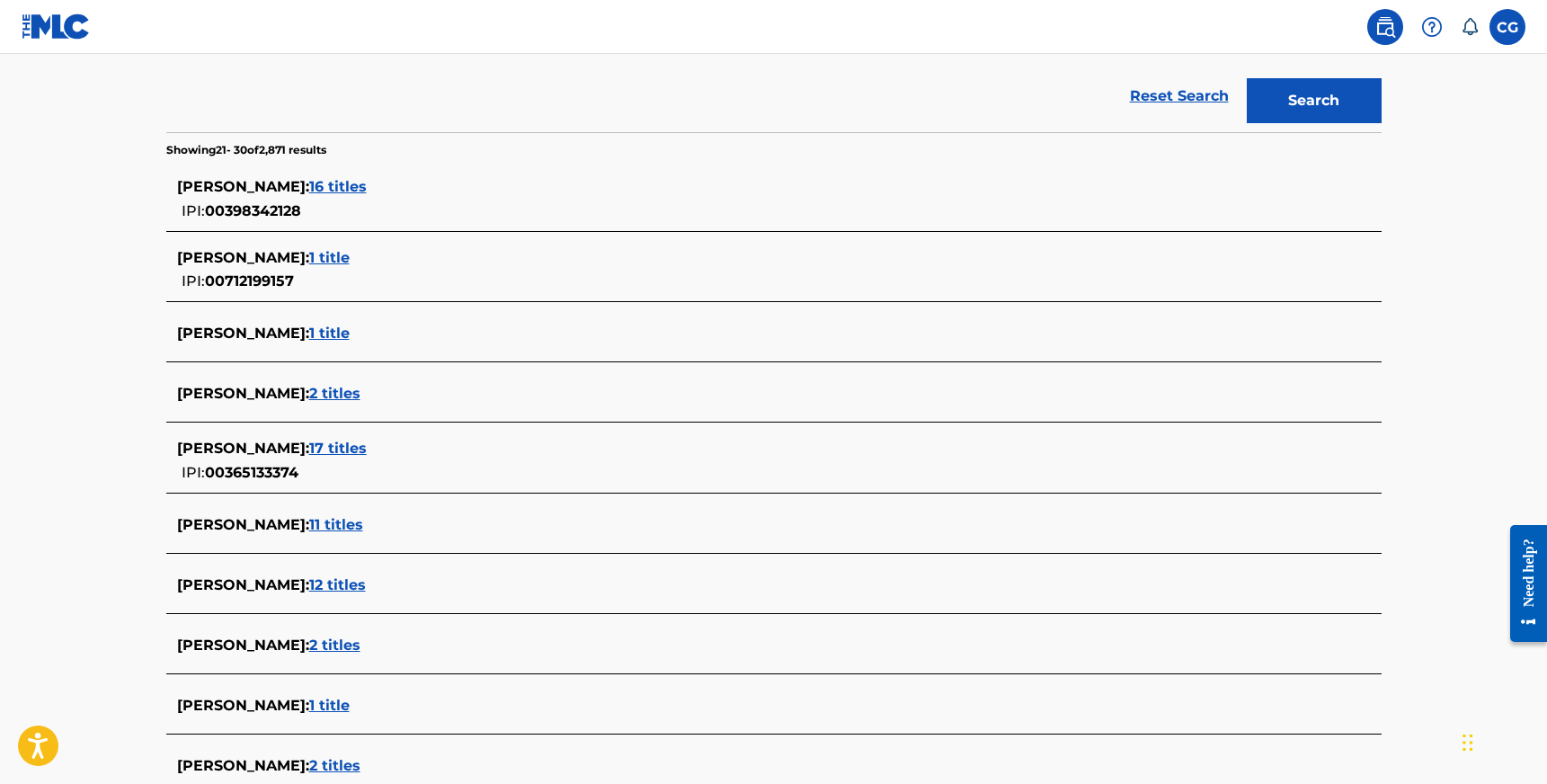
scroll to position [0, 0]
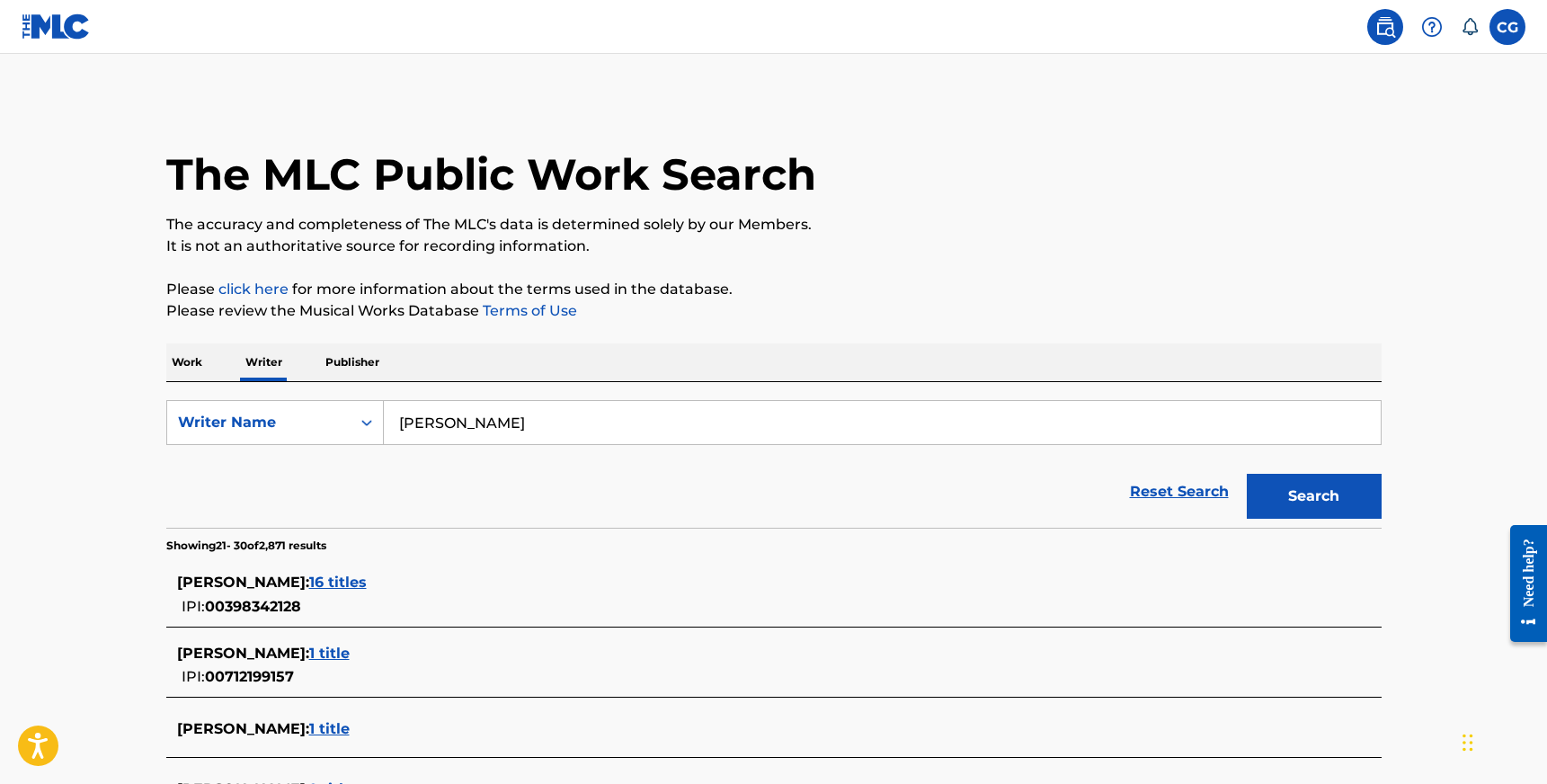
click at [544, 420] on input "[PERSON_NAME]" at bounding box center [882, 423] width 997 height 43
click at [541, 420] on input "[PERSON_NAME]" at bounding box center [882, 423] width 997 height 43
click at [539, 414] on input "[PERSON_NAME]" at bounding box center [882, 423] width 997 height 43
drag, startPoint x: 526, startPoint y: 423, endPoint x: 351, endPoint y: 436, distance: 175.5
click at [351, 436] on div "SearchWithCriteriab7e7f813-738a-4db5-8f12-7031847923f5 Writer Name [PERSON_NAME…" at bounding box center [774, 423] width 1216 height 45
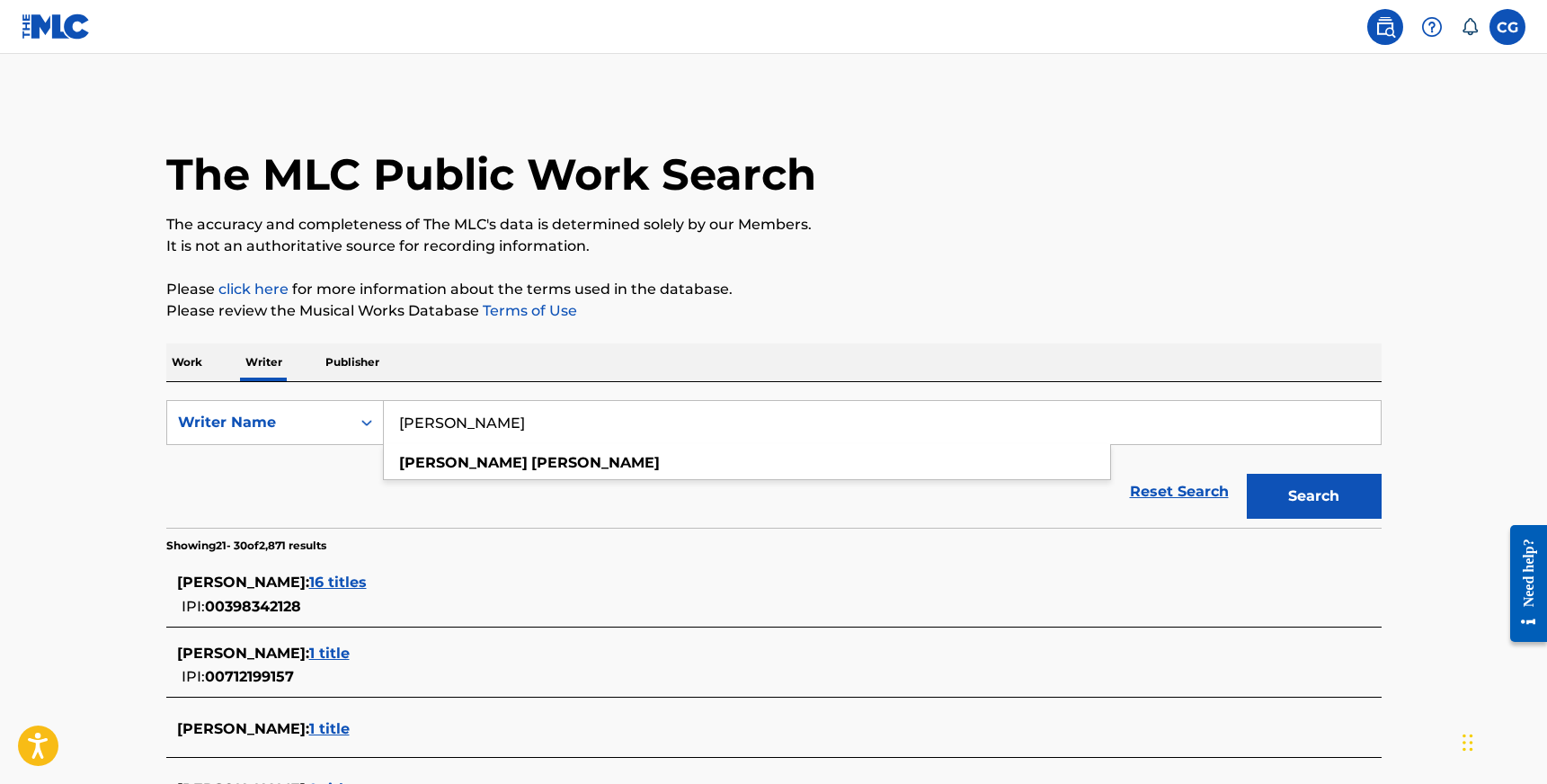
drag, startPoint x: 547, startPoint y: 433, endPoint x: 383, endPoint y: 415, distance: 165.0
click at [384, 415] on input "[PERSON_NAME]" at bounding box center [882, 423] width 997 height 43
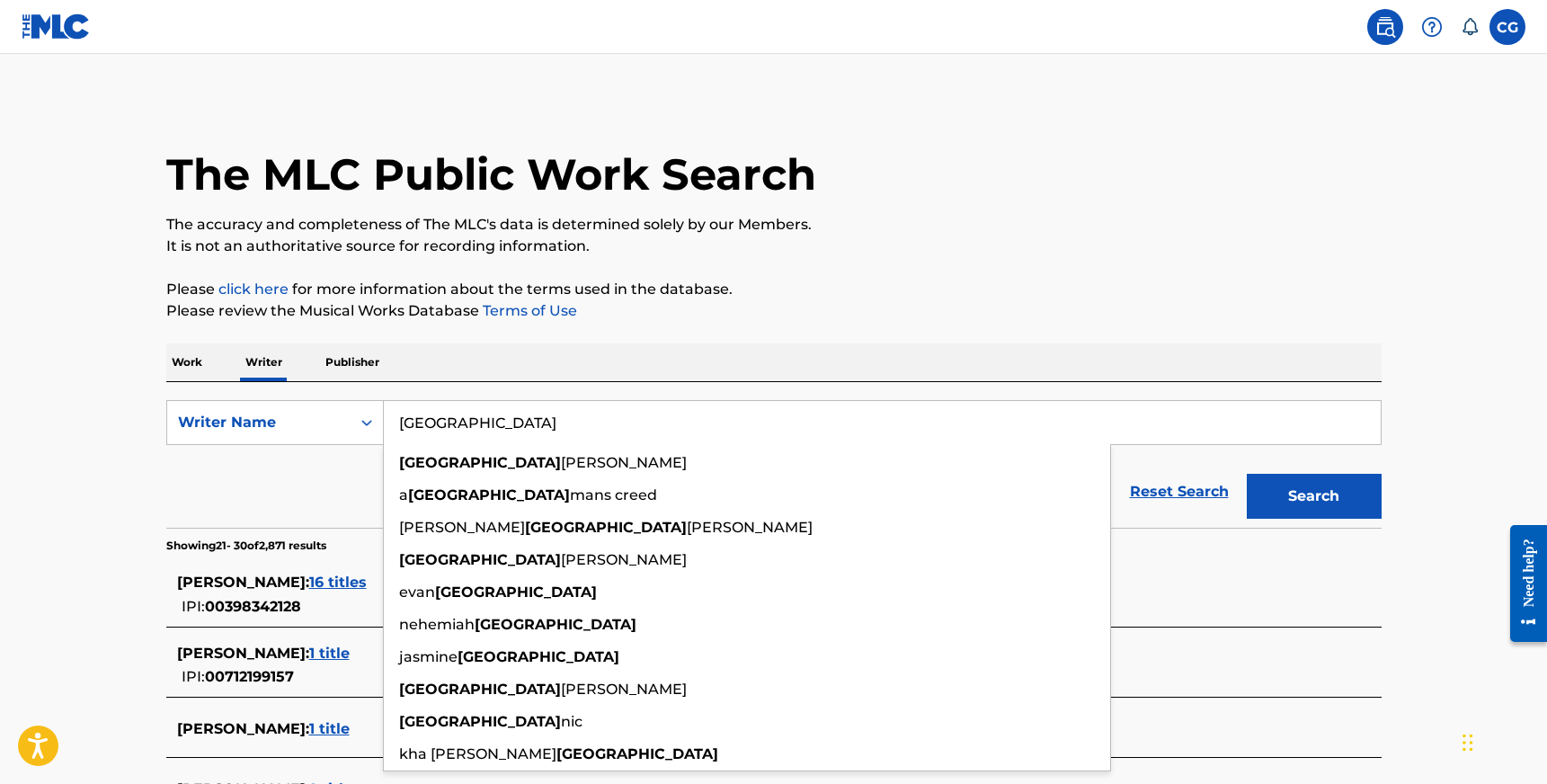
type input "[GEOGRAPHIC_DATA]"
click at [1247, 474] on button "Search" at bounding box center [1315, 497] width 134 height 45
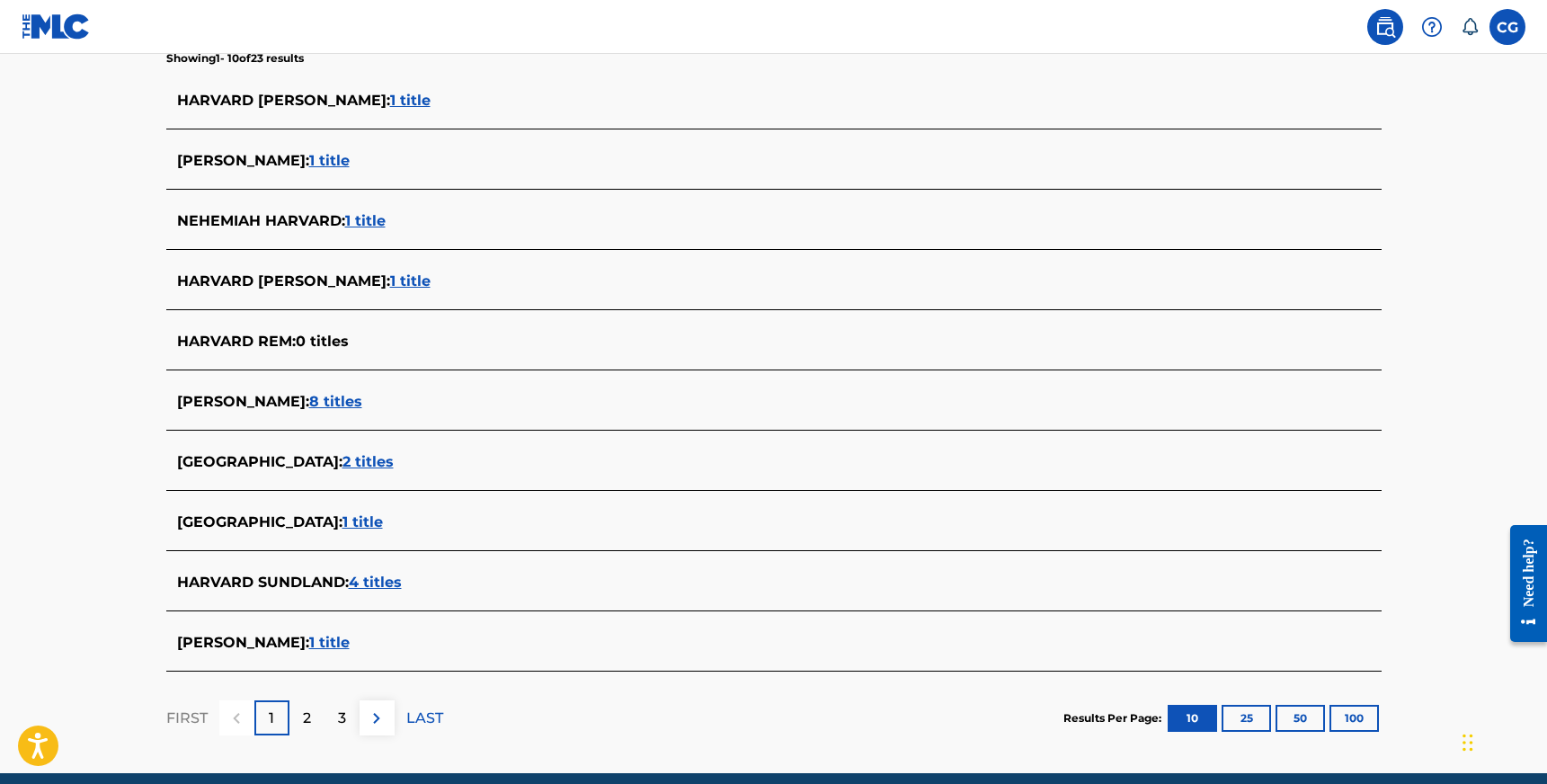
click at [343, 456] on span "2 titles" at bounding box center [368, 461] width 51 height 17
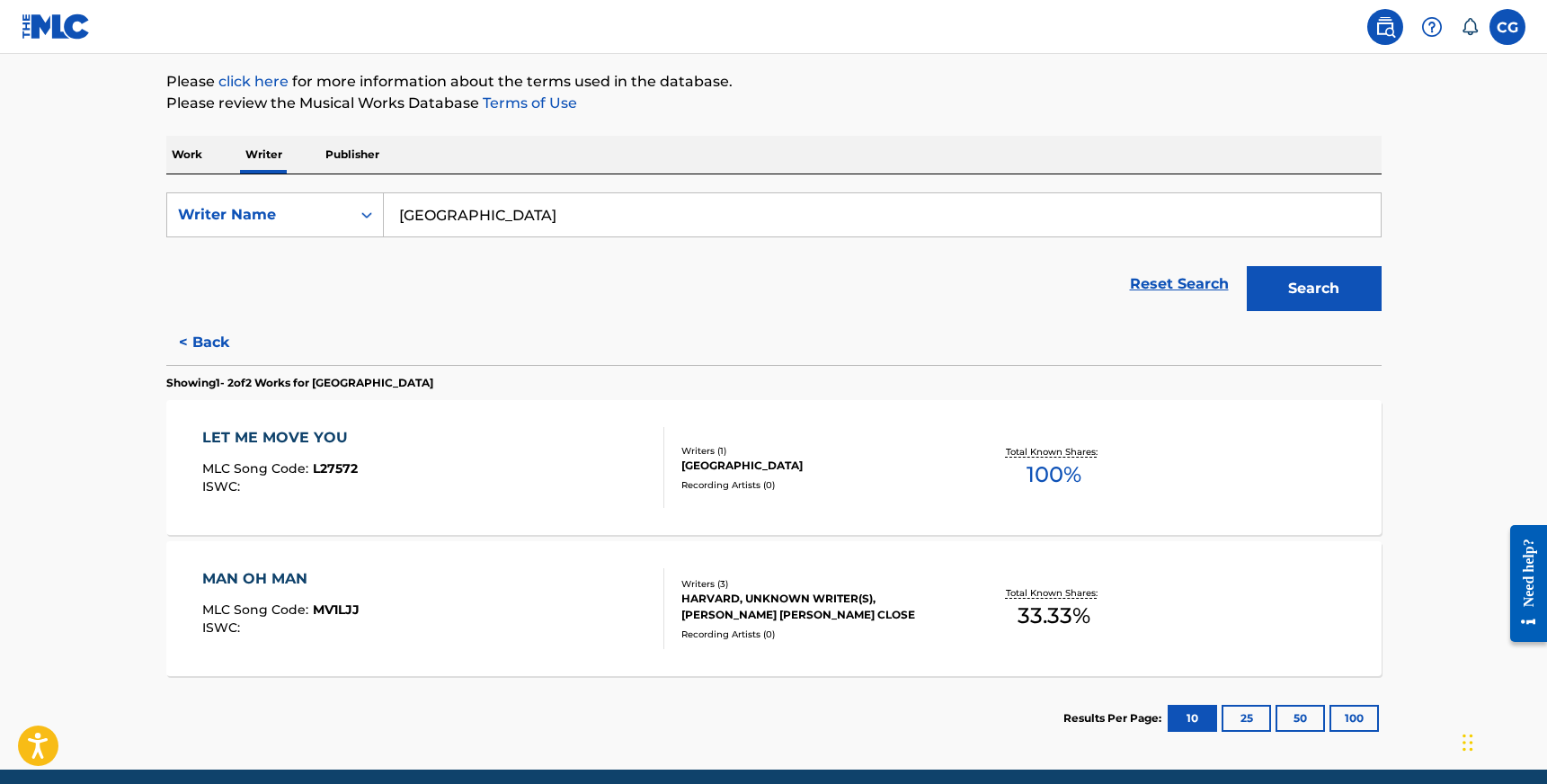
scroll to position [202, 0]
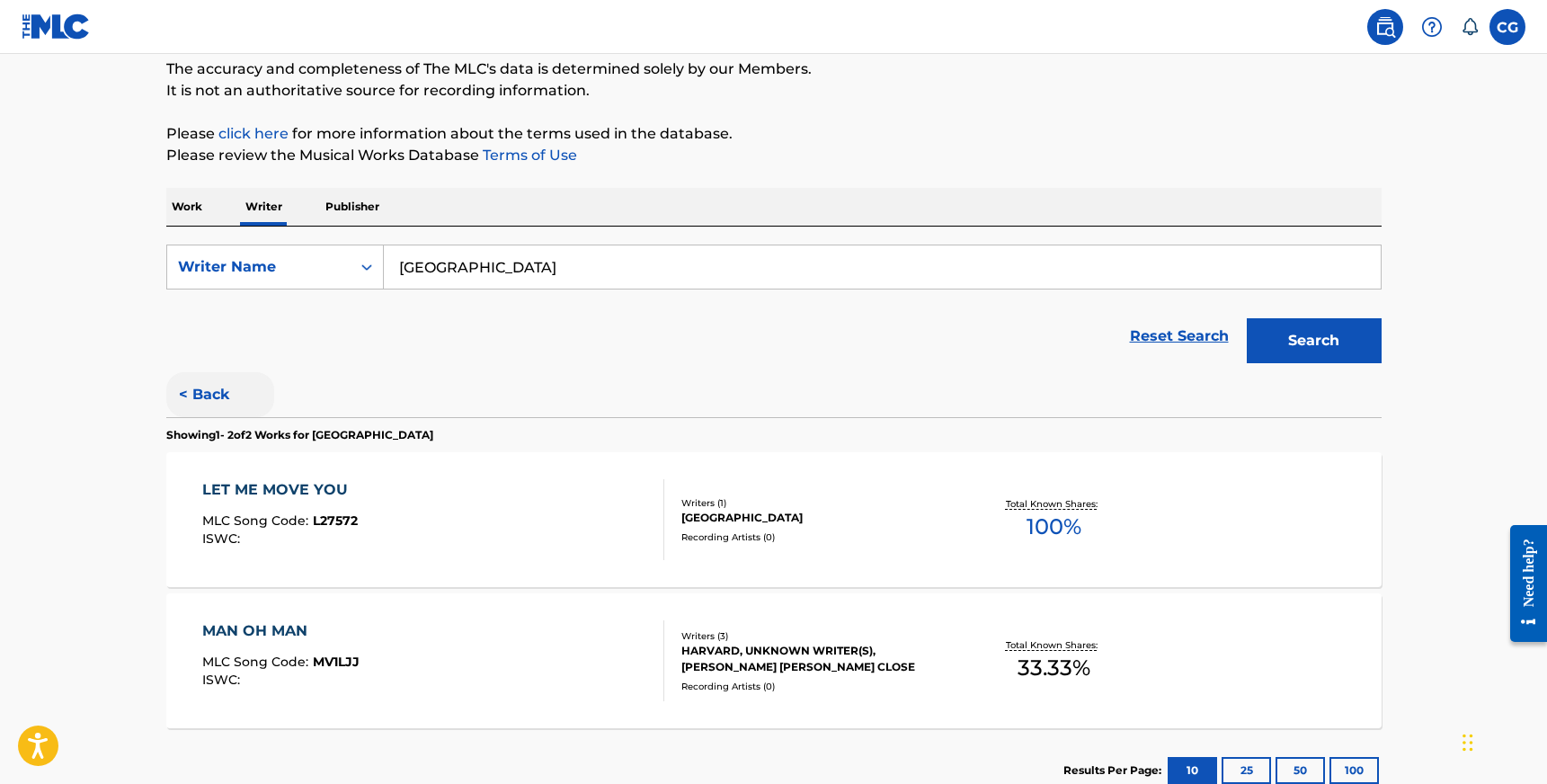
scroll to position [158, 0]
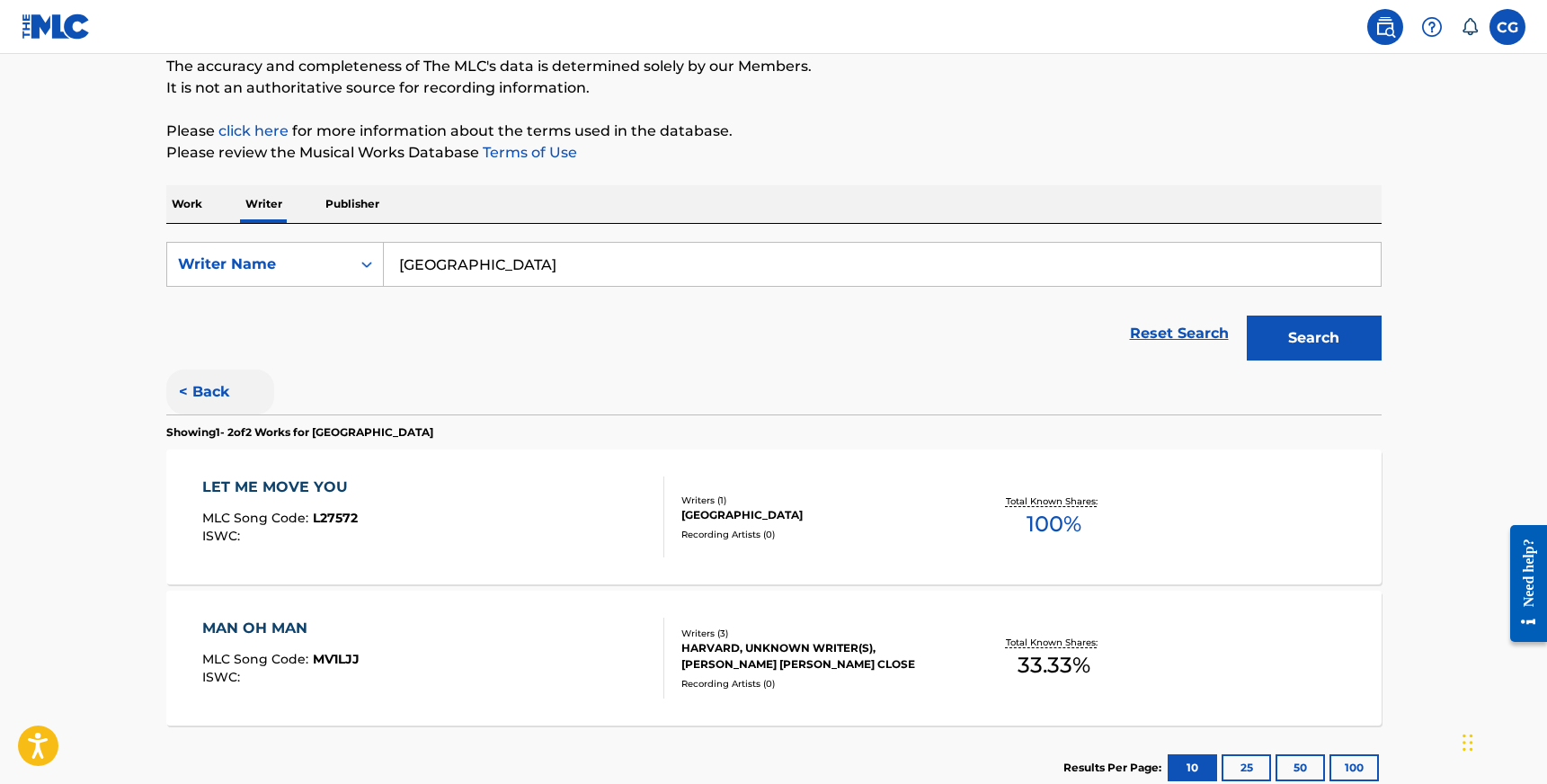
click at [188, 385] on button "< Back" at bounding box center [220, 392] width 108 height 45
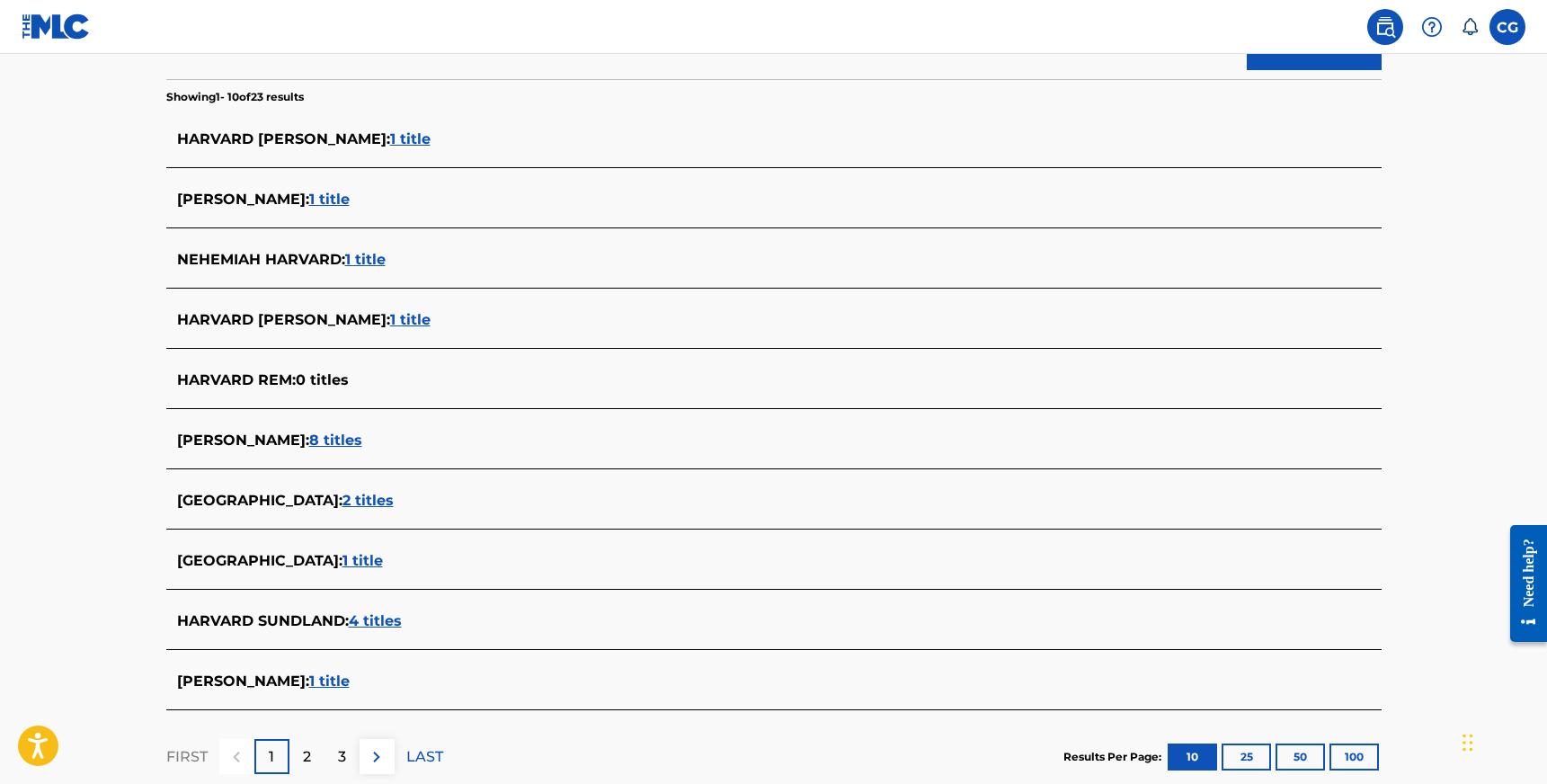
scroll to position [460, 0]
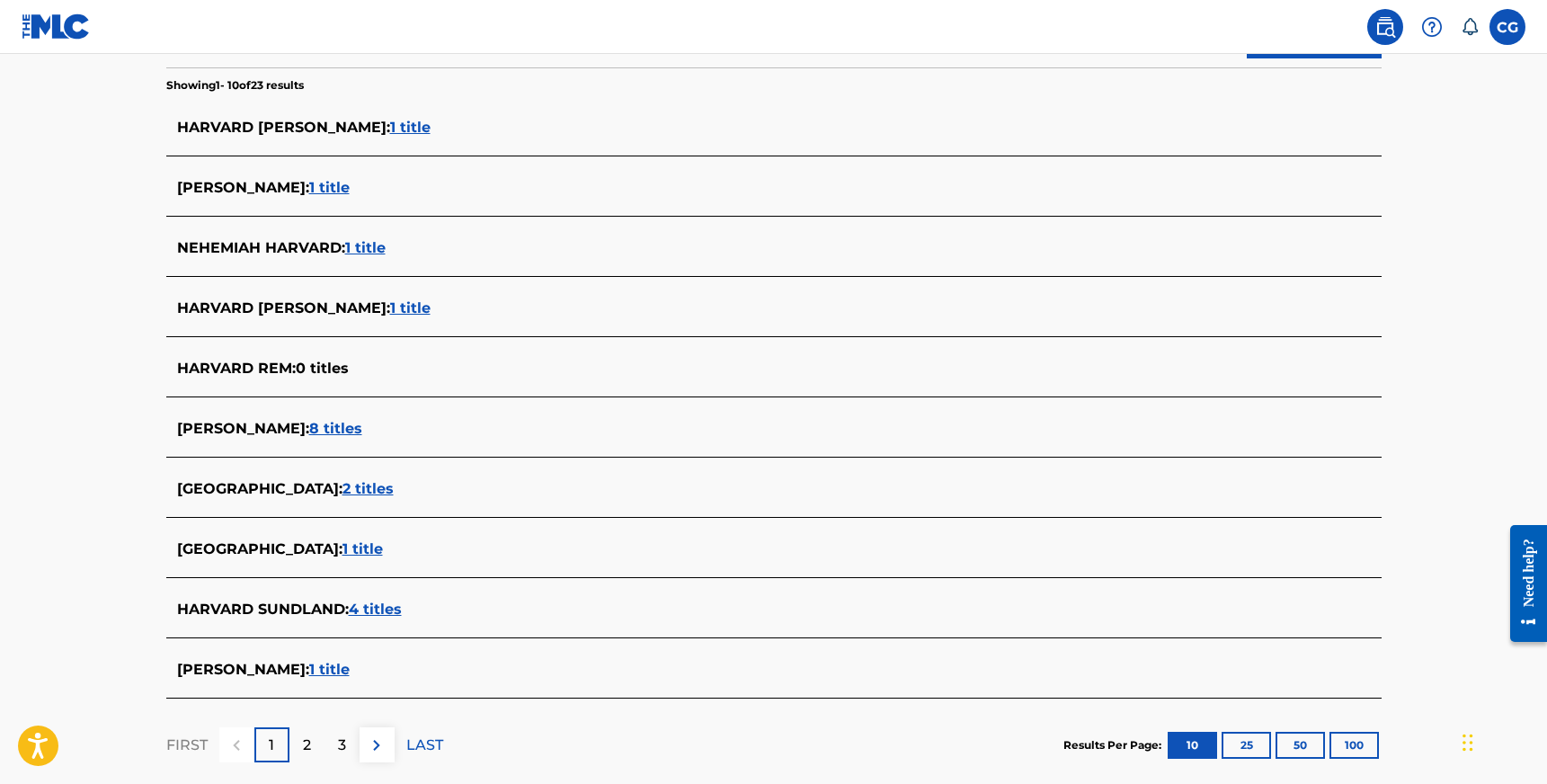
click at [343, 551] on span "1 title" at bounding box center [362, 549] width 40 height 17
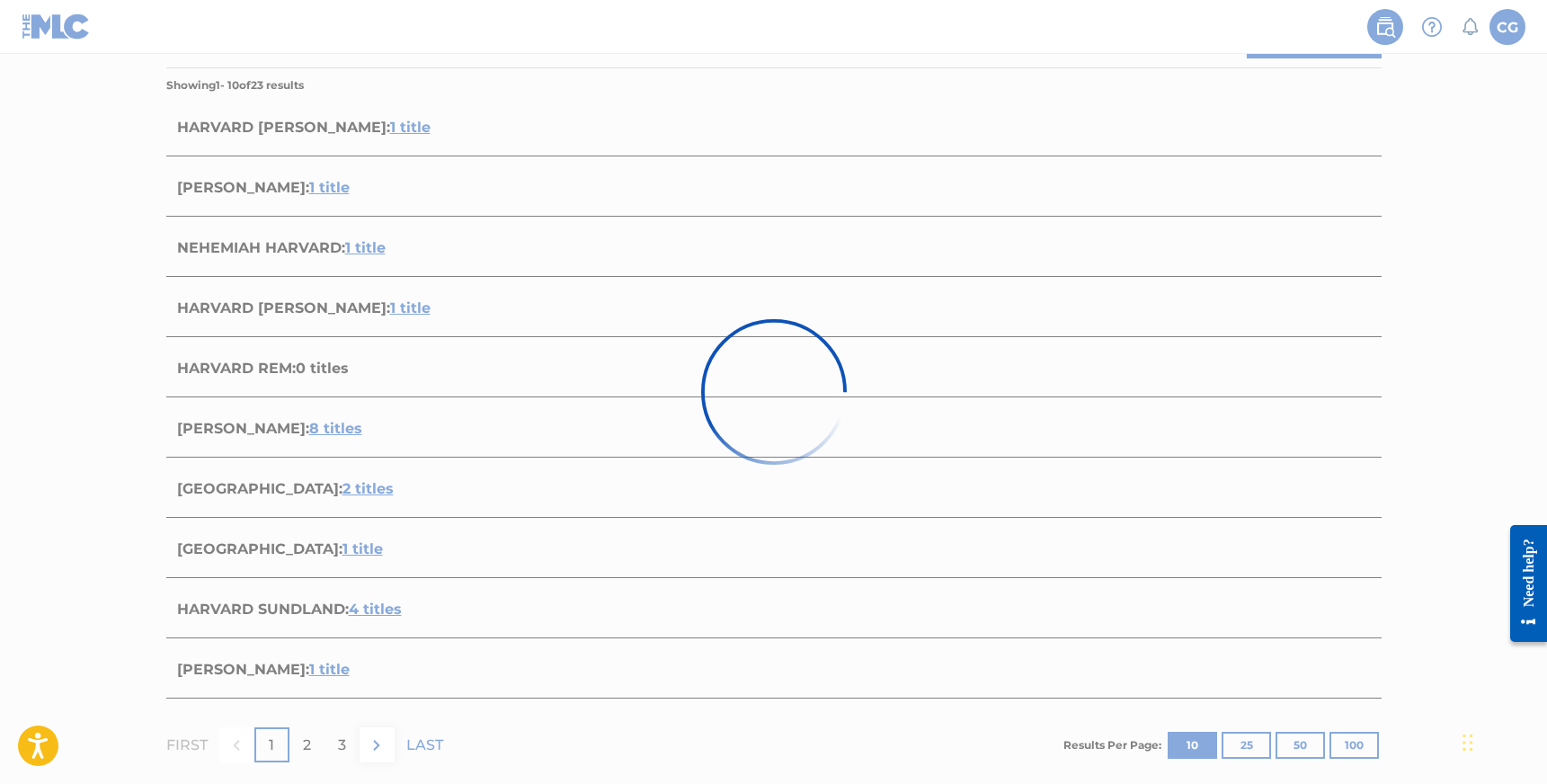
scroll to position [138, 0]
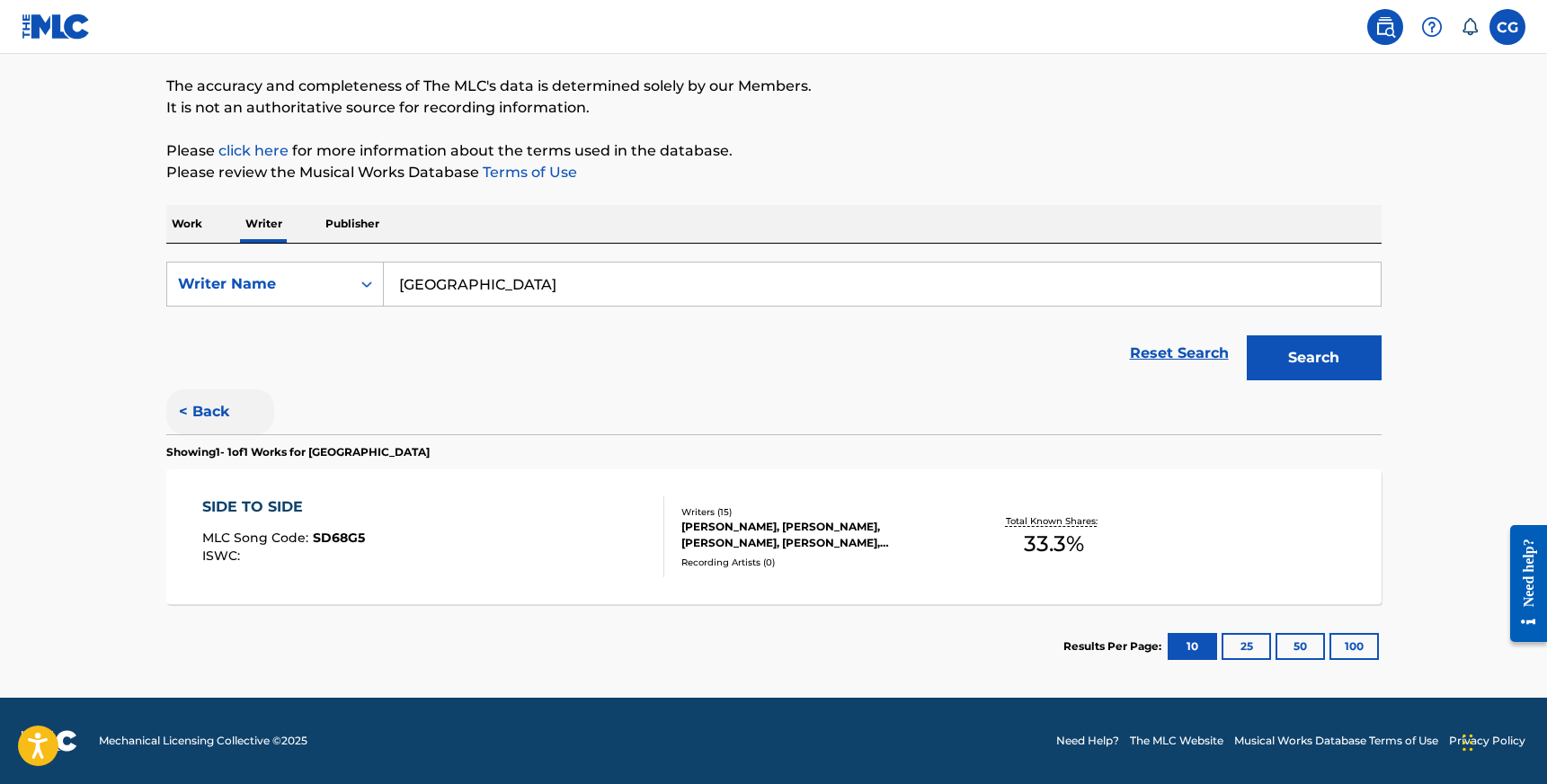
click at [230, 417] on button "< Back" at bounding box center [220, 412] width 108 height 45
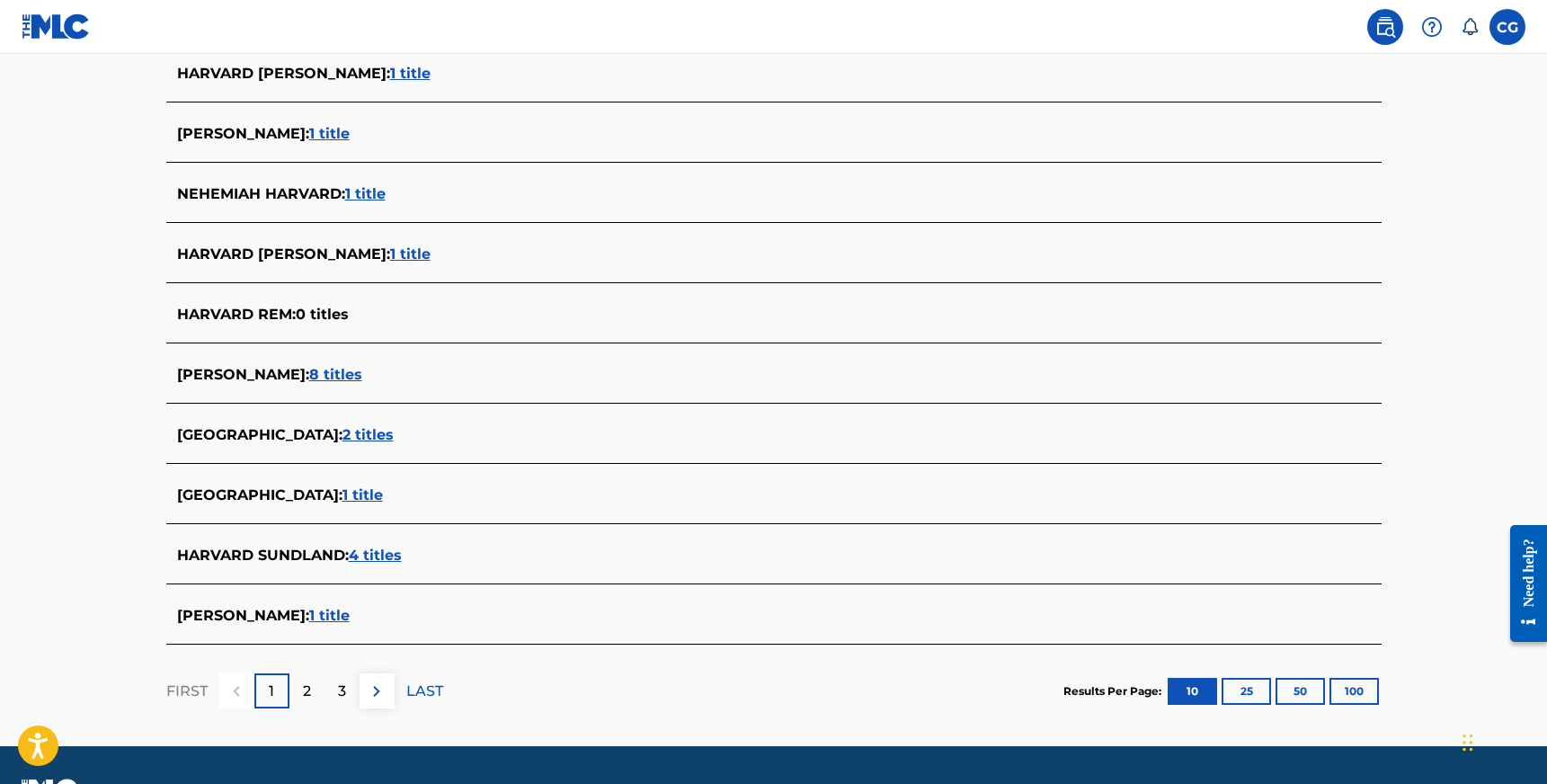
scroll to position [523, 0]
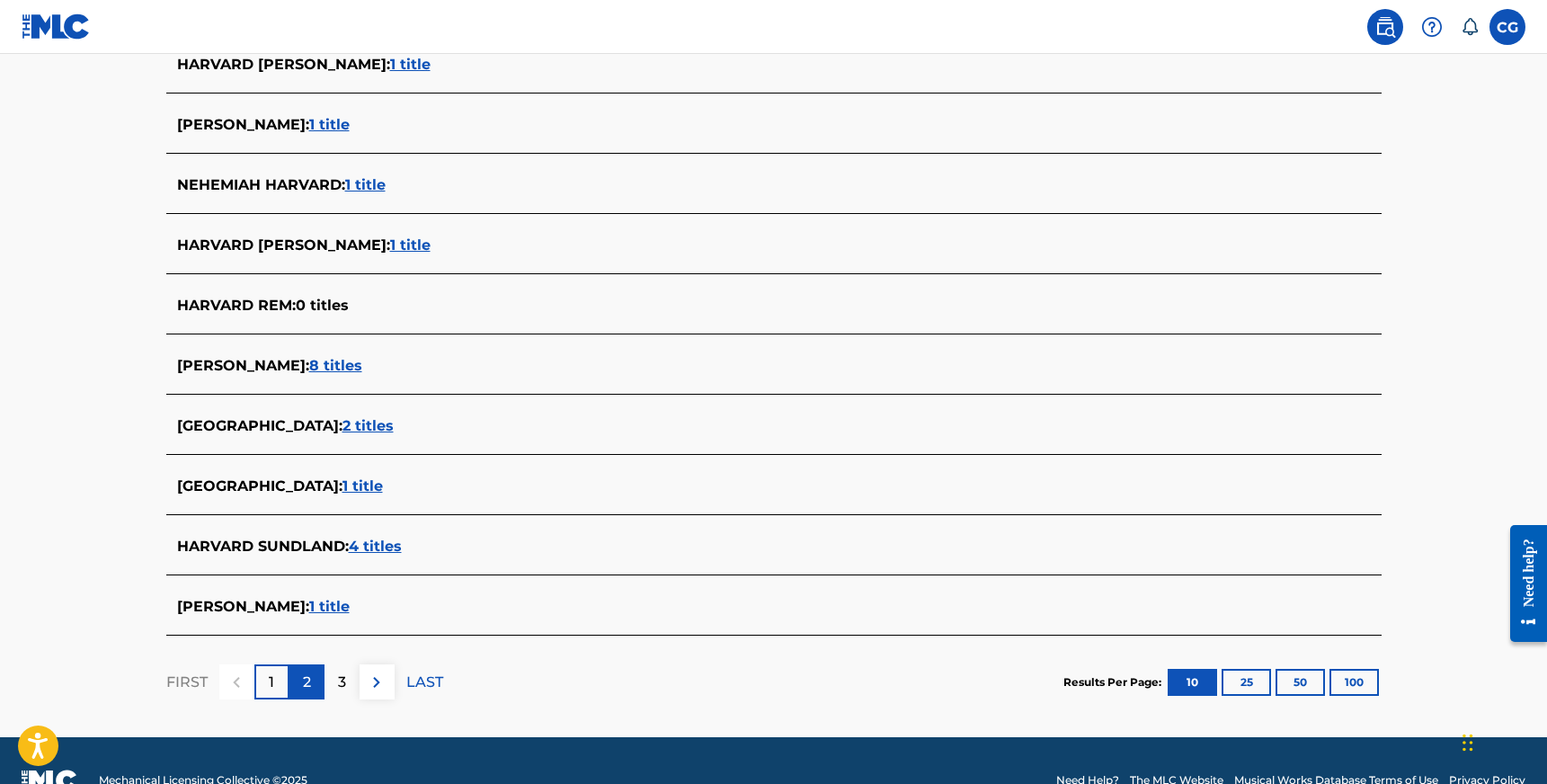
click at [310, 678] on div "2" at bounding box center [307, 682] width 35 height 35
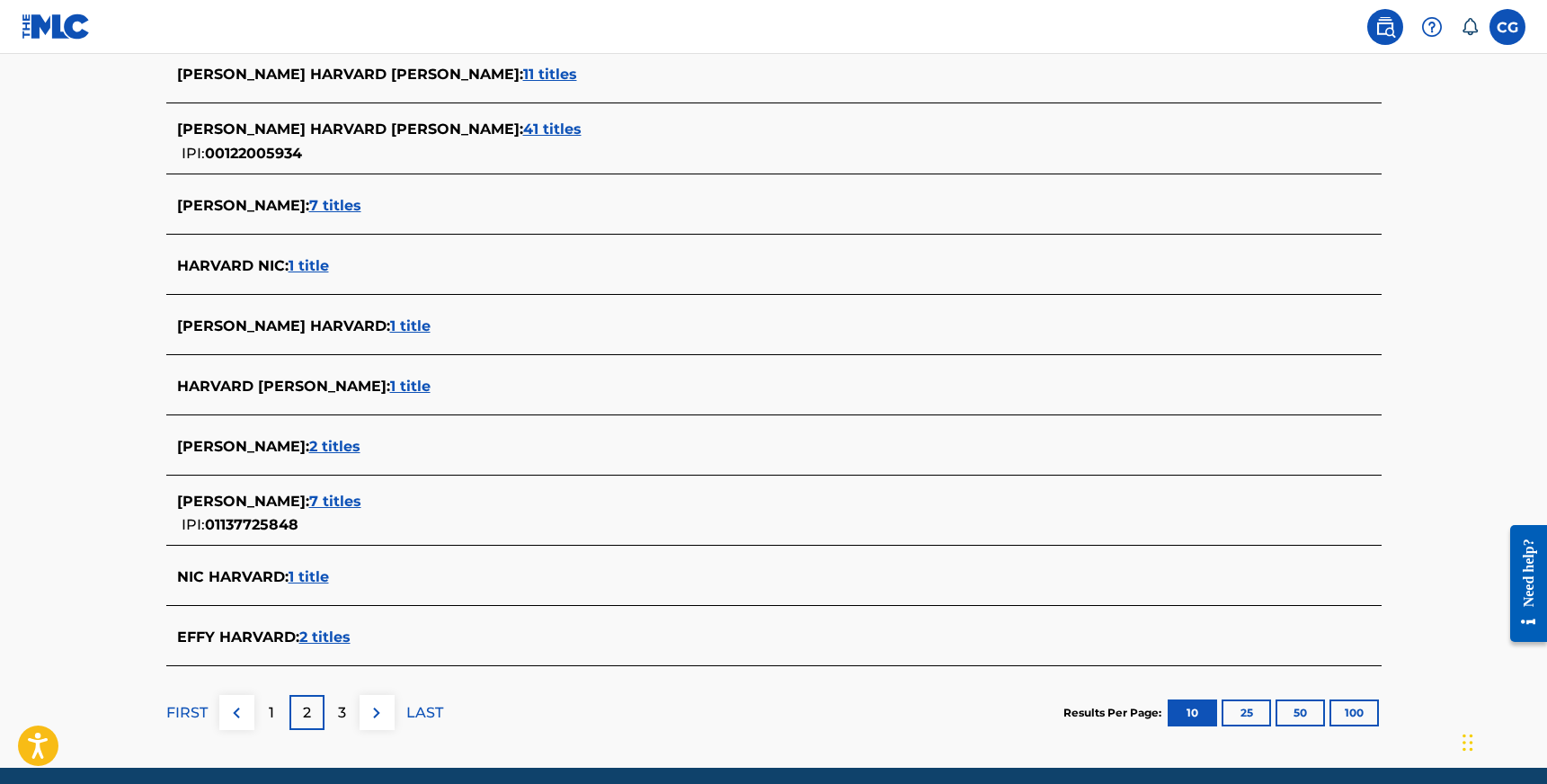
scroll to position [522, 0]
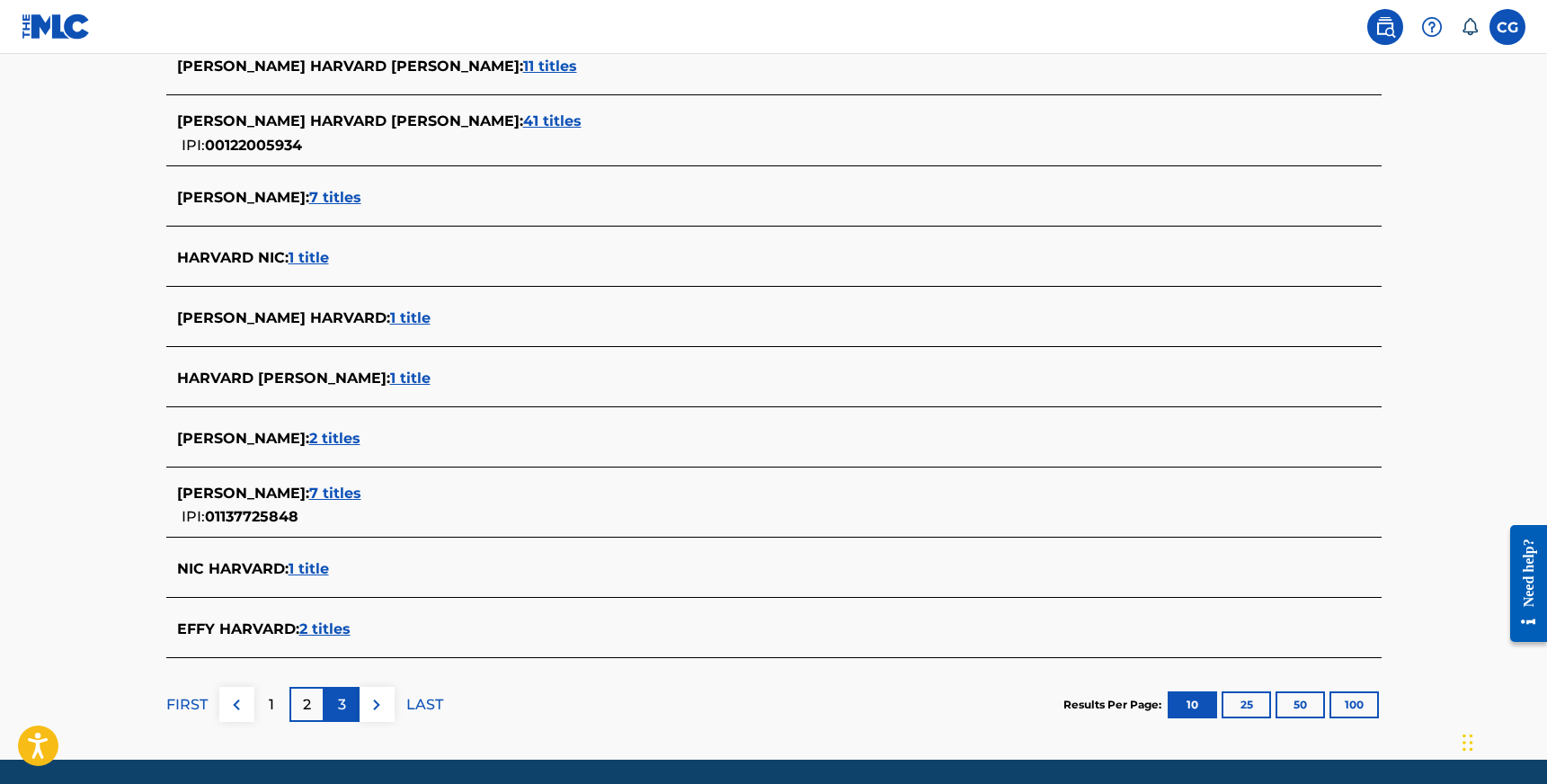
click at [344, 704] on p "3" at bounding box center [342, 704] width 8 height 21
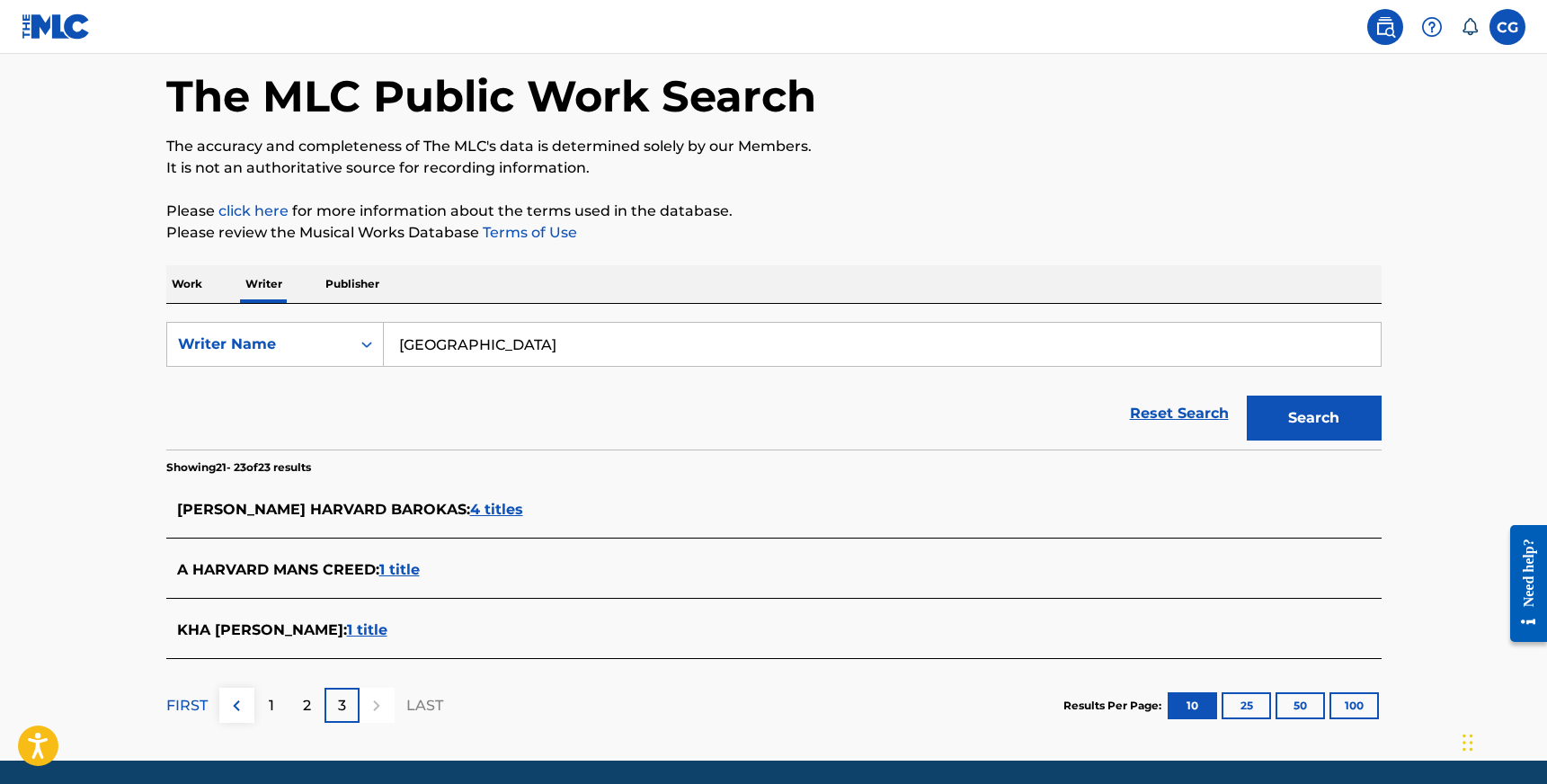
scroll to position [77, 0]
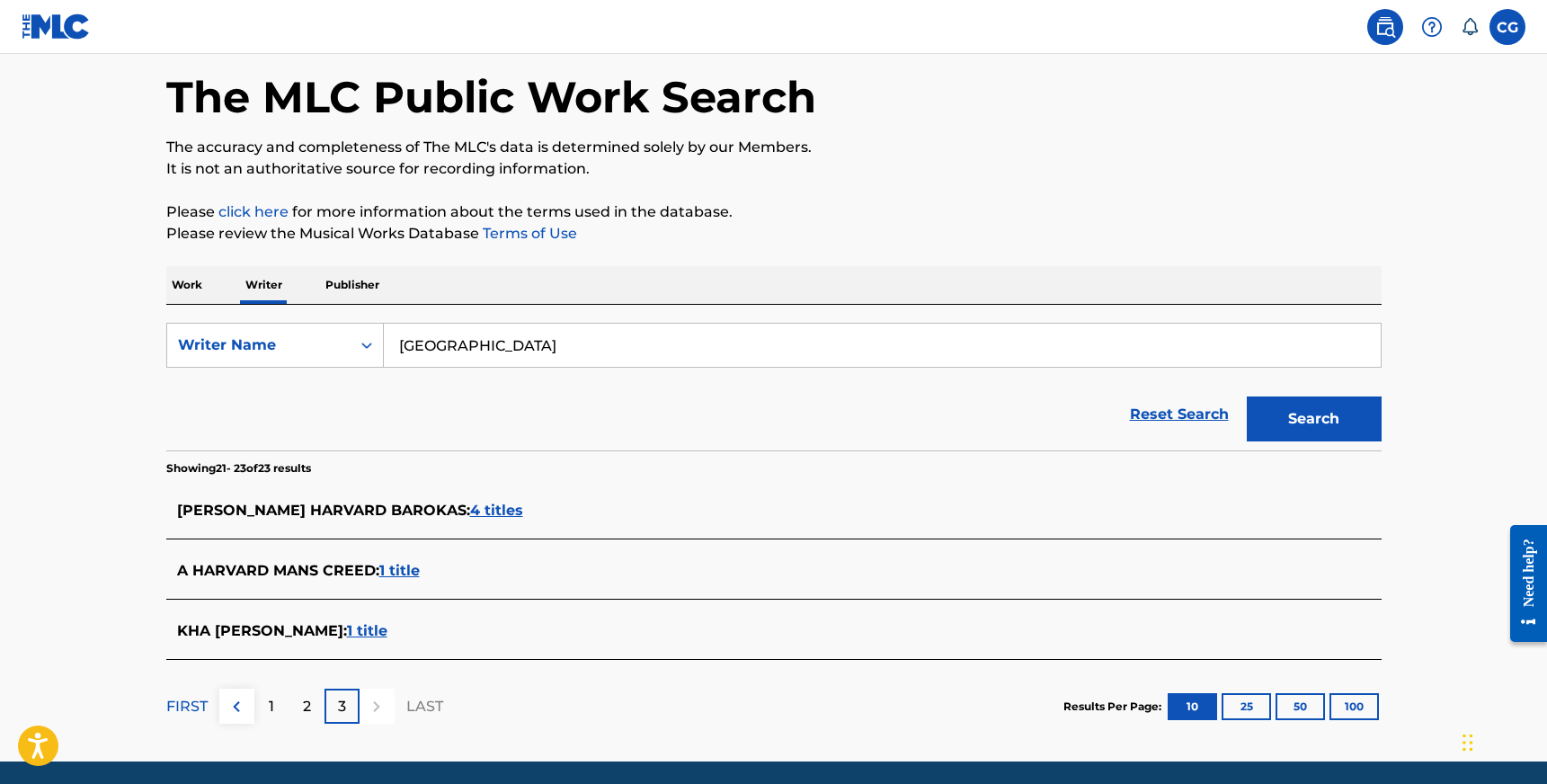
click at [505, 361] on input "[GEOGRAPHIC_DATA]" at bounding box center [882, 345] width 997 height 43
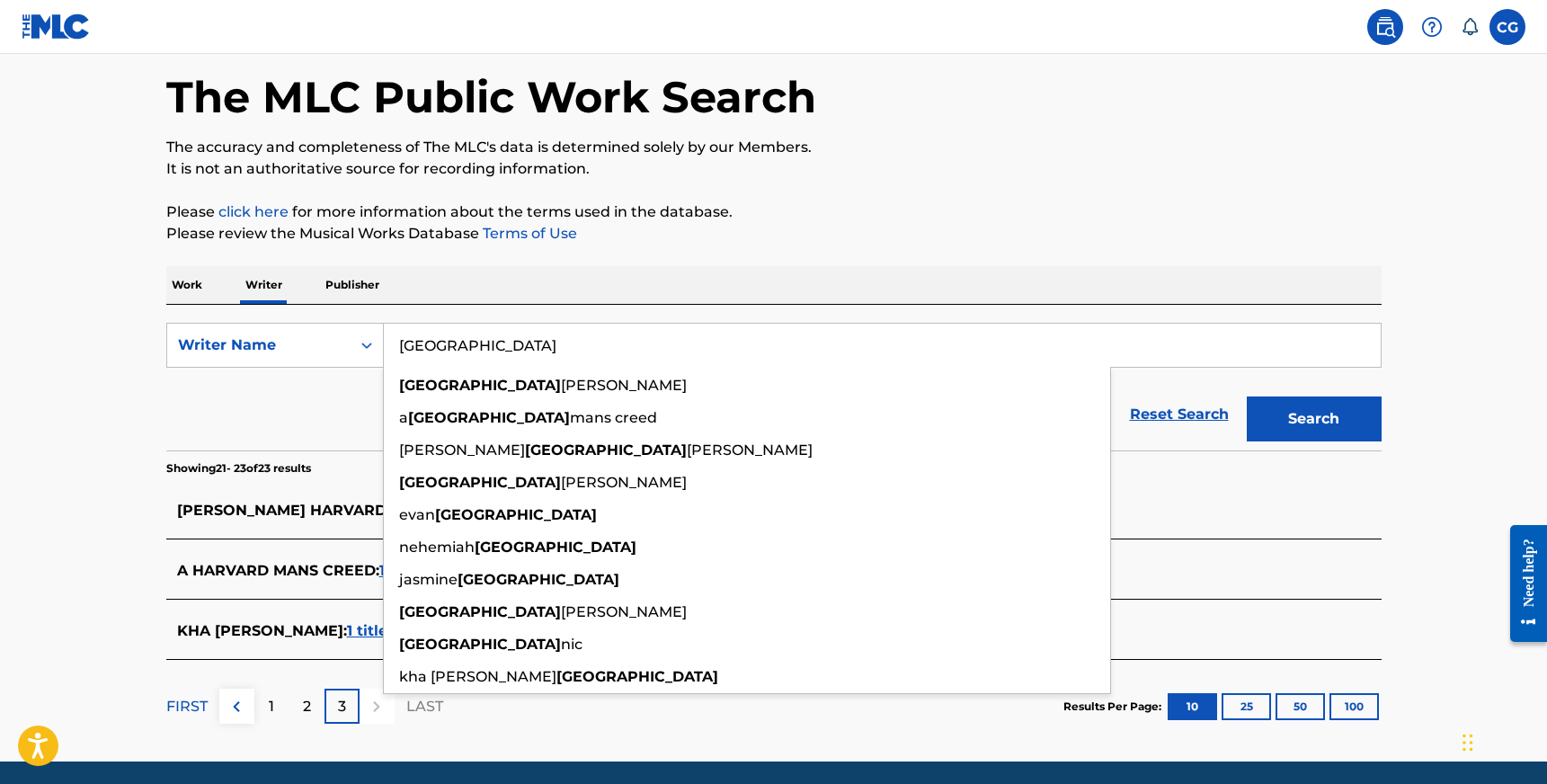
click at [393, 338] on input "[GEOGRAPHIC_DATA]" at bounding box center [882, 345] width 997 height 43
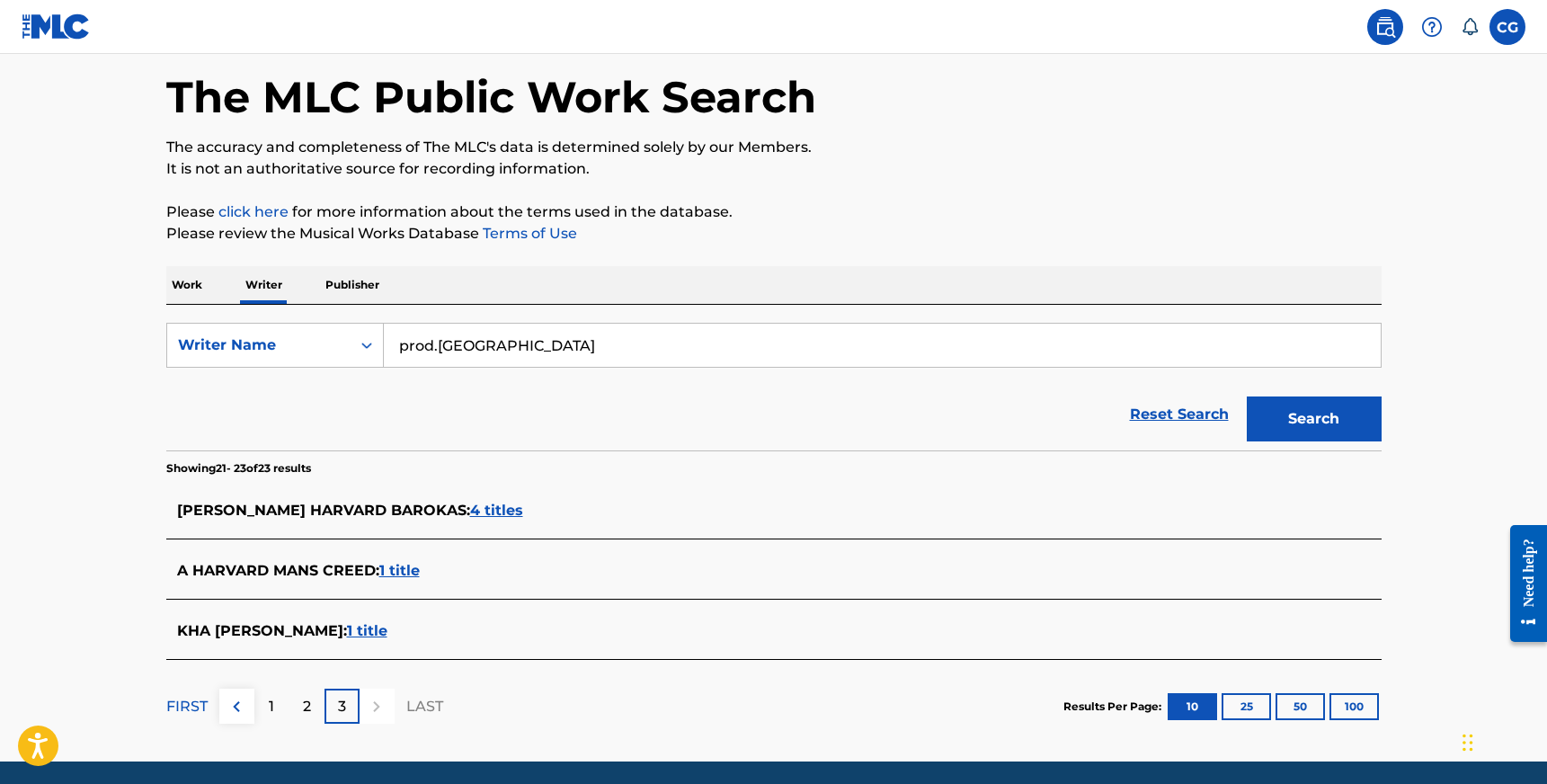
type input "prod.[GEOGRAPHIC_DATA]"
click at [1247, 397] on button "Search" at bounding box center [1315, 419] width 134 height 45
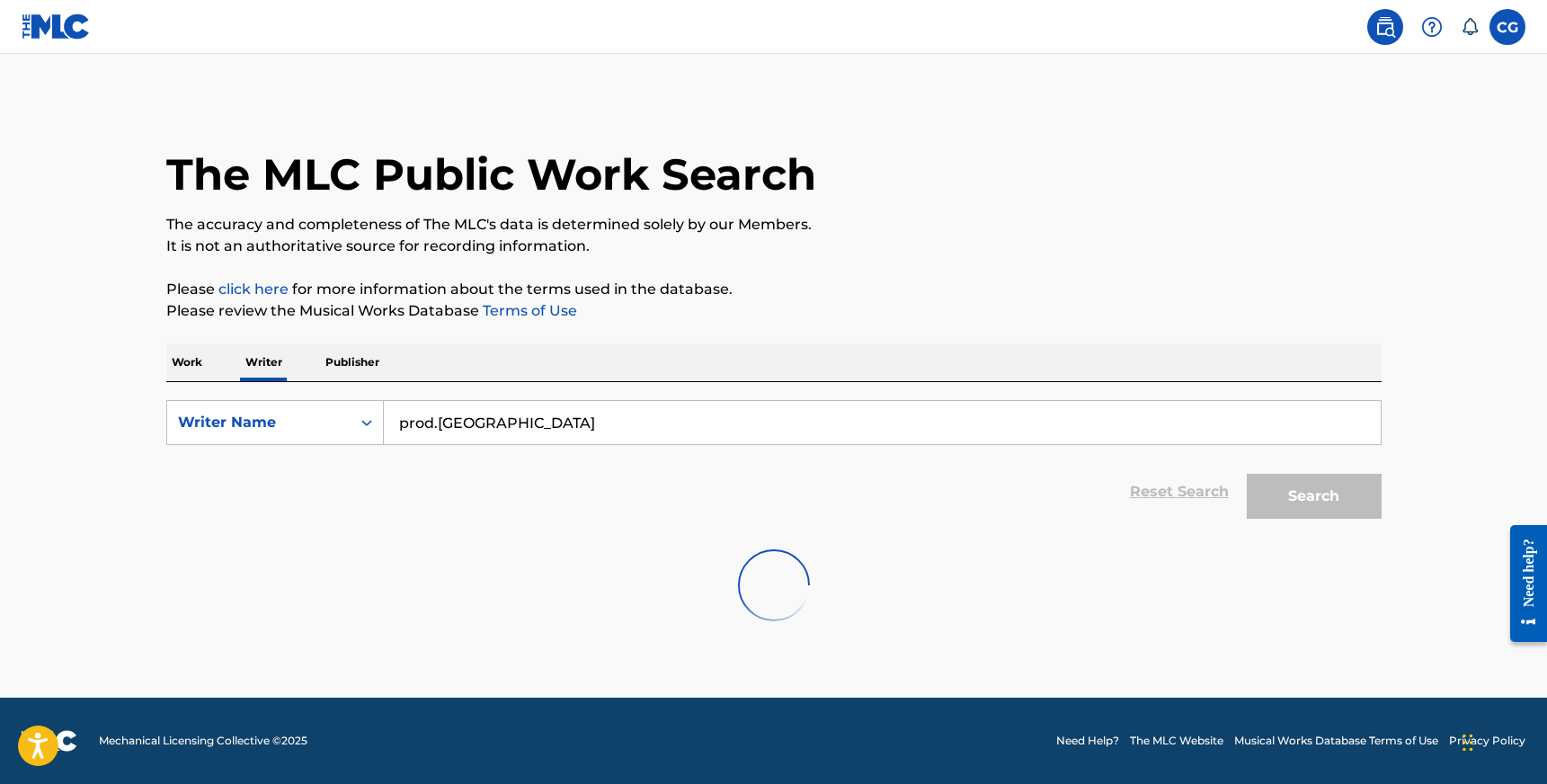
scroll to position [0, 0]
click at [184, 362] on p "Work" at bounding box center [187, 362] width 41 height 37
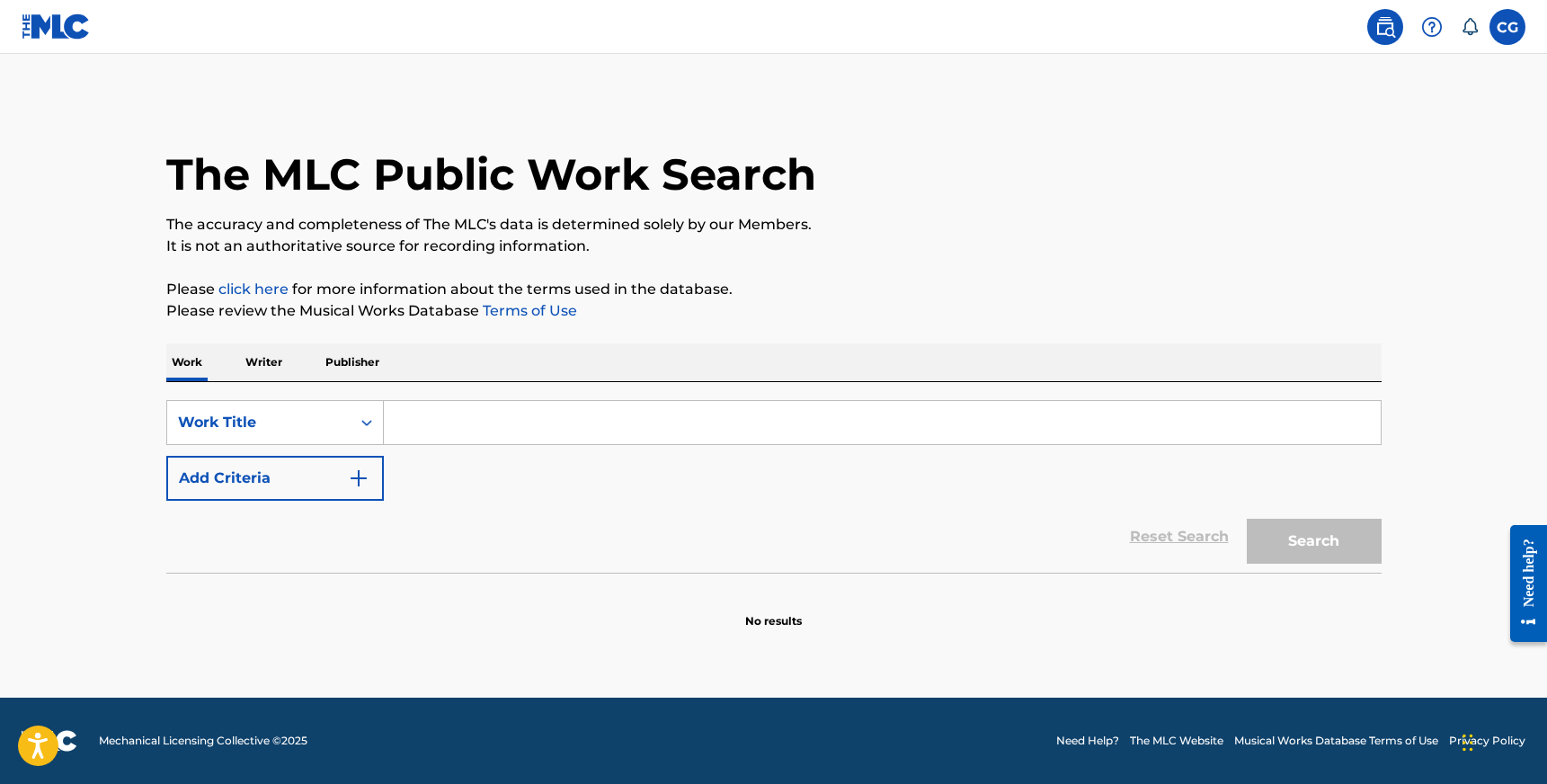
click at [492, 432] on input "Search Form" at bounding box center [882, 423] width 997 height 43
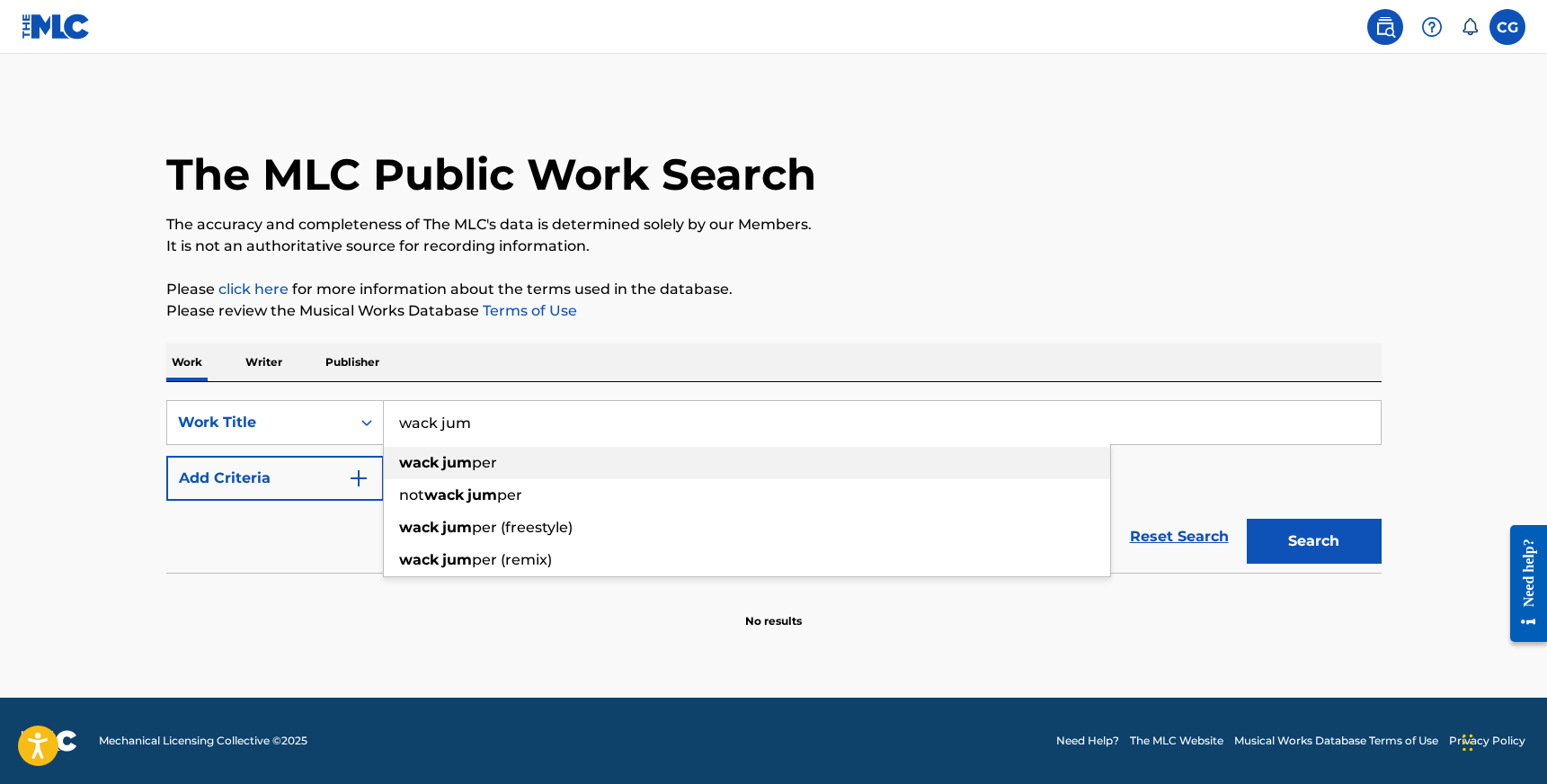
click at [513, 464] on div "wack jum per" at bounding box center [747, 463] width 726 height 33
type input "wack jumper"
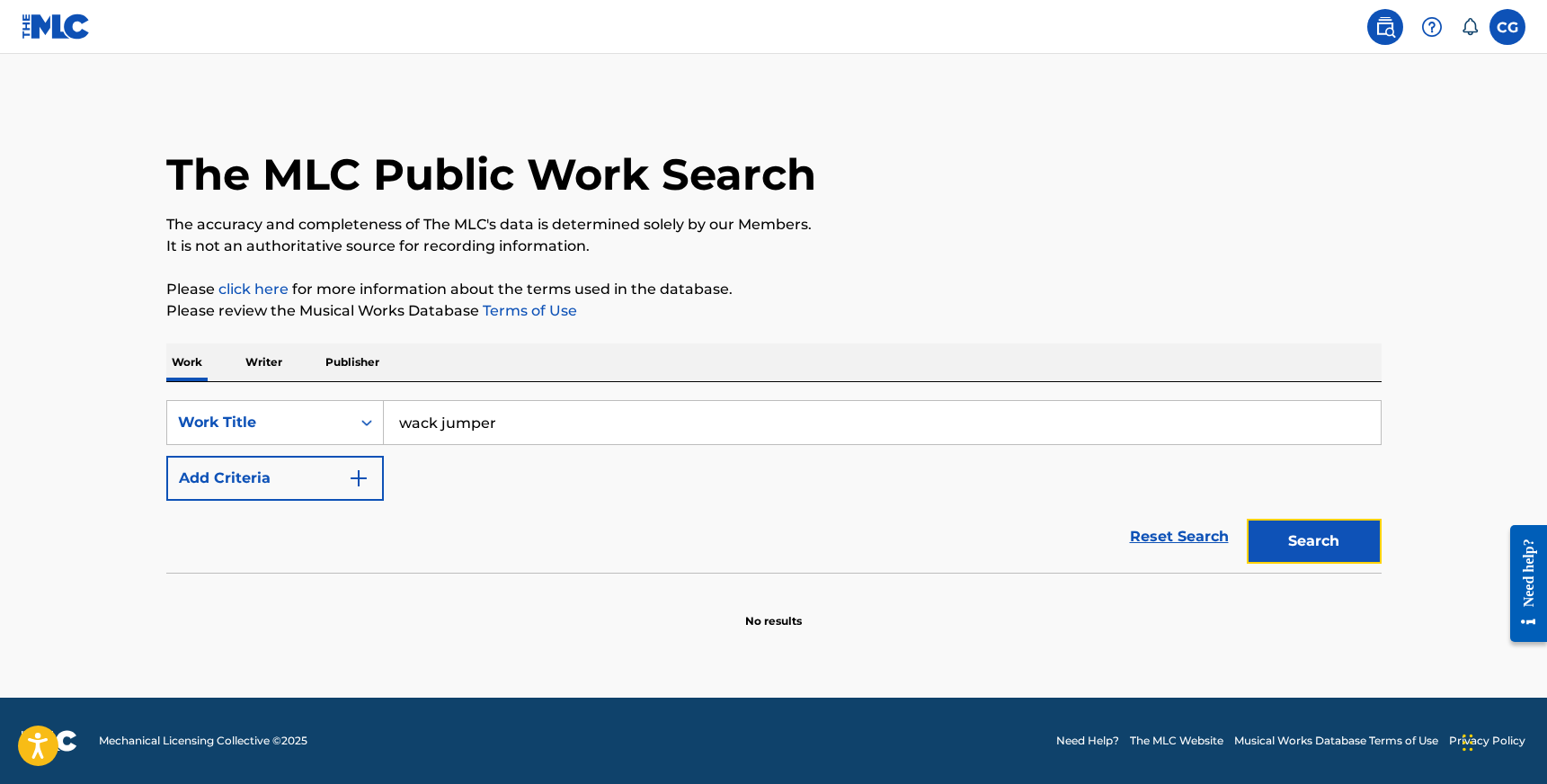
click at [1302, 530] on button "Search" at bounding box center [1315, 541] width 134 height 45
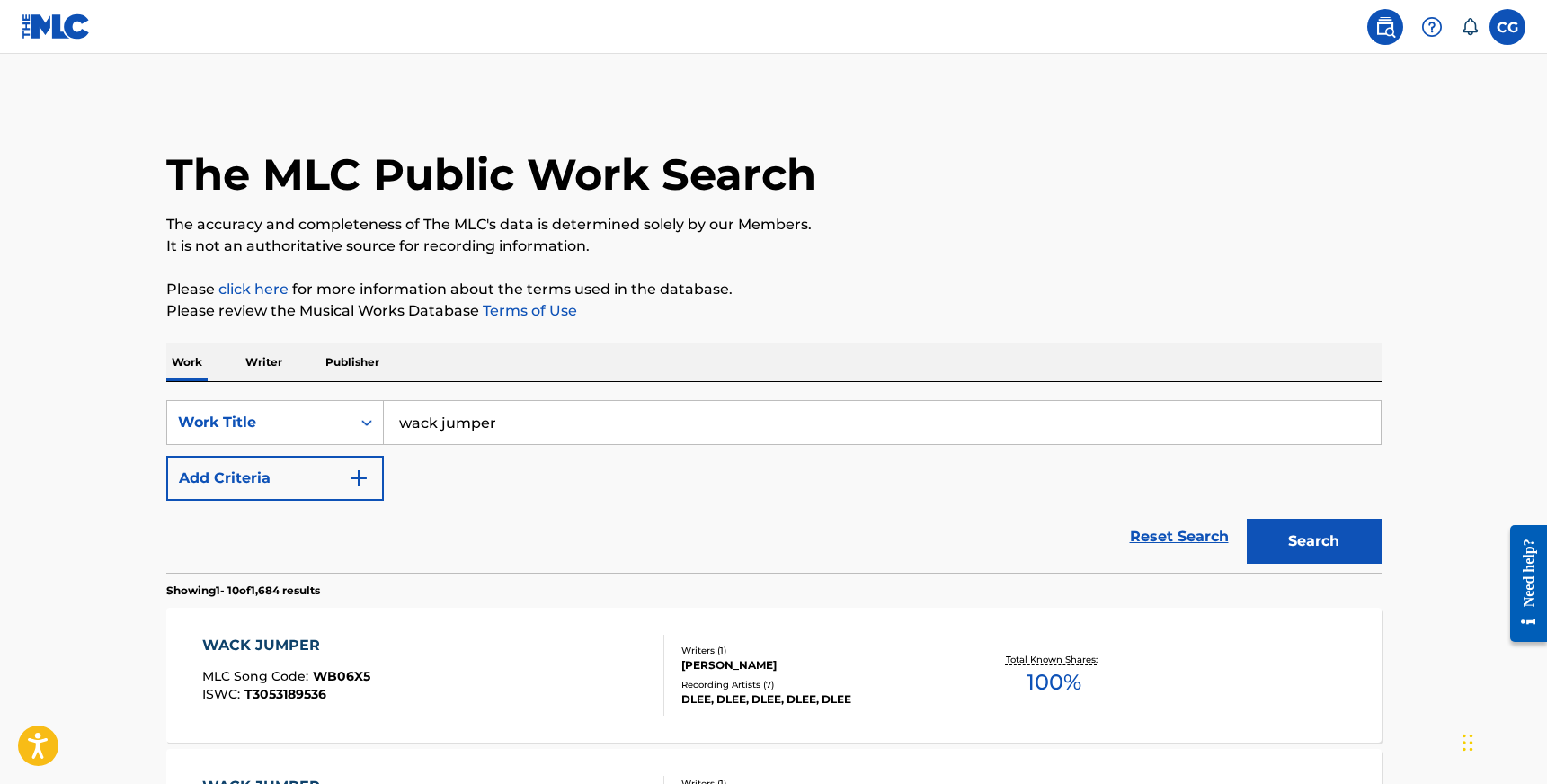
click at [570, 408] on input "wack jumper" at bounding box center [882, 423] width 997 height 43
click at [565, 414] on input "wack jumper" at bounding box center [882, 423] width 997 height 43
drag, startPoint x: 518, startPoint y: 423, endPoint x: 363, endPoint y: 416, distance: 155.2
click at [363, 415] on div "SearchWithCriteria26c8d811-d702-400b-9527-d60af9097d17 Work Title wack jumper w…" at bounding box center [774, 423] width 1216 height 45
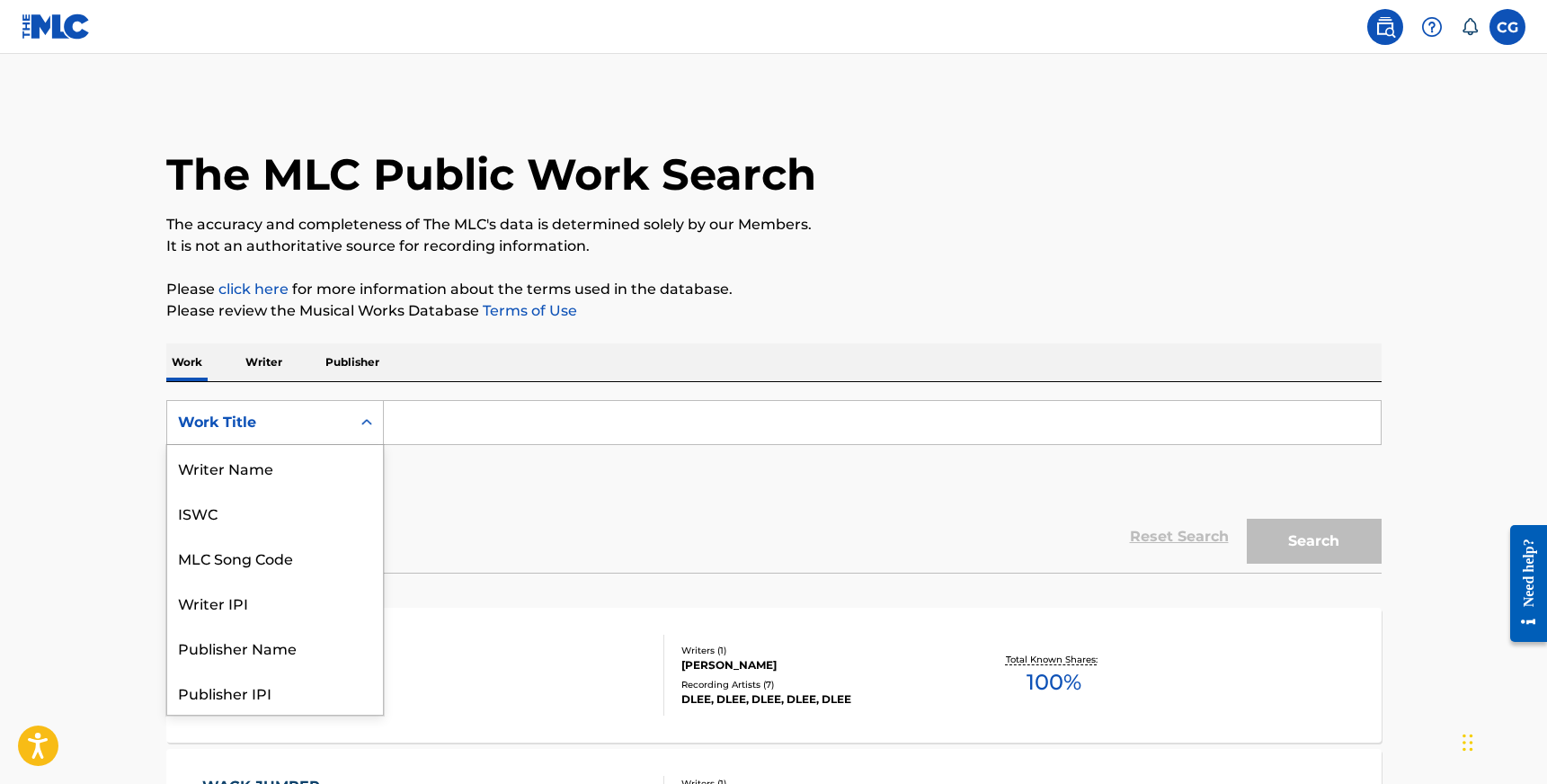
scroll to position [90, 0]
click at [274, 408] on div "Work Title" at bounding box center [259, 422] width 183 height 35
click at [209, 533] on div "Writer IPI" at bounding box center [274, 512] width 216 height 45
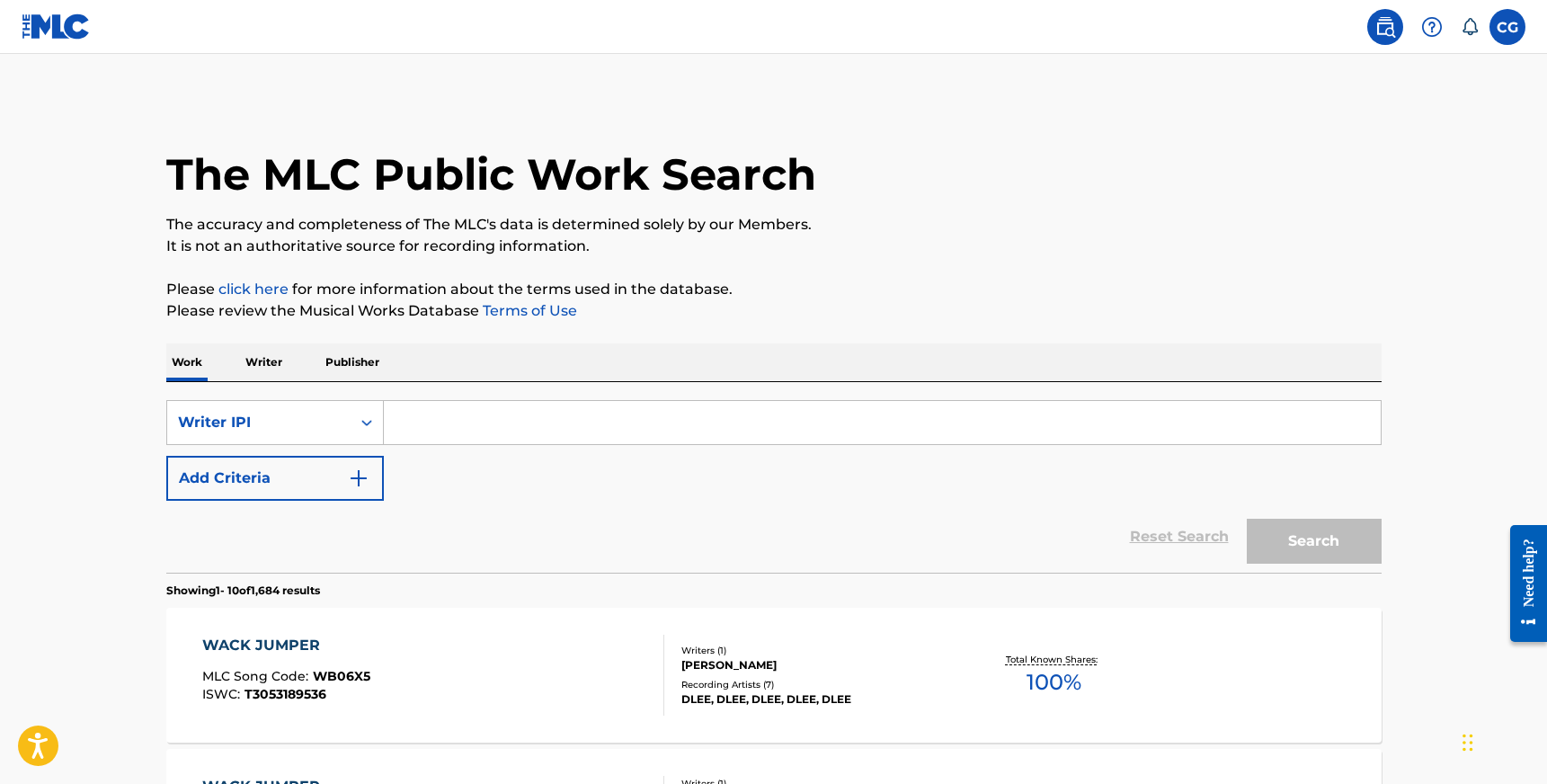
click at [471, 423] on input "Search Form" at bounding box center [882, 423] width 997 height 43
click at [410, 414] on input "Search Form" at bounding box center [882, 423] width 997 height 43
paste input "1097515436"
type input "1097515436"
click at [1284, 527] on button "Search" at bounding box center [1315, 541] width 134 height 45
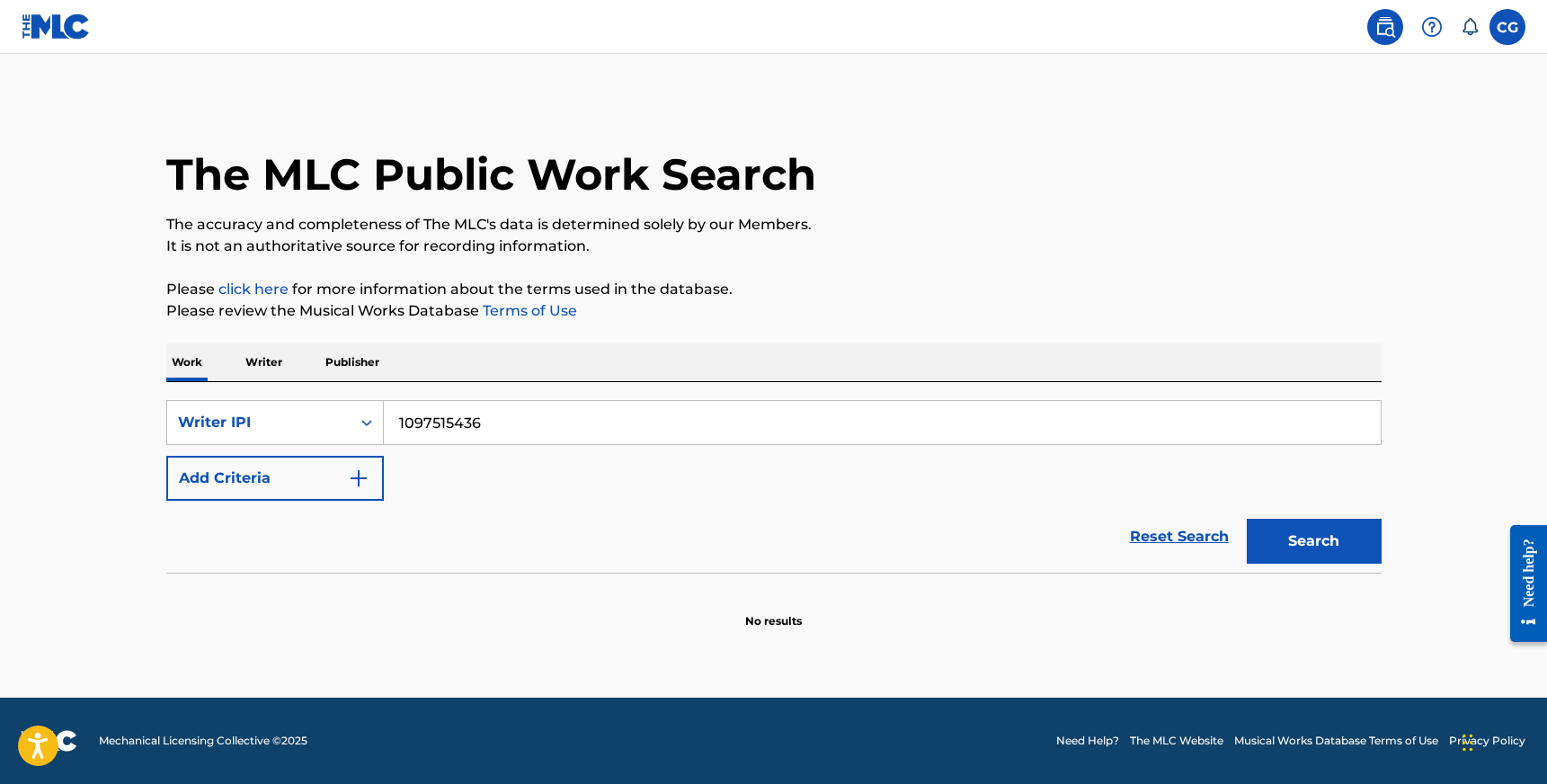
click at [255, 373] on p "Writer" at bounding box center [263, 362] width 48 height 37
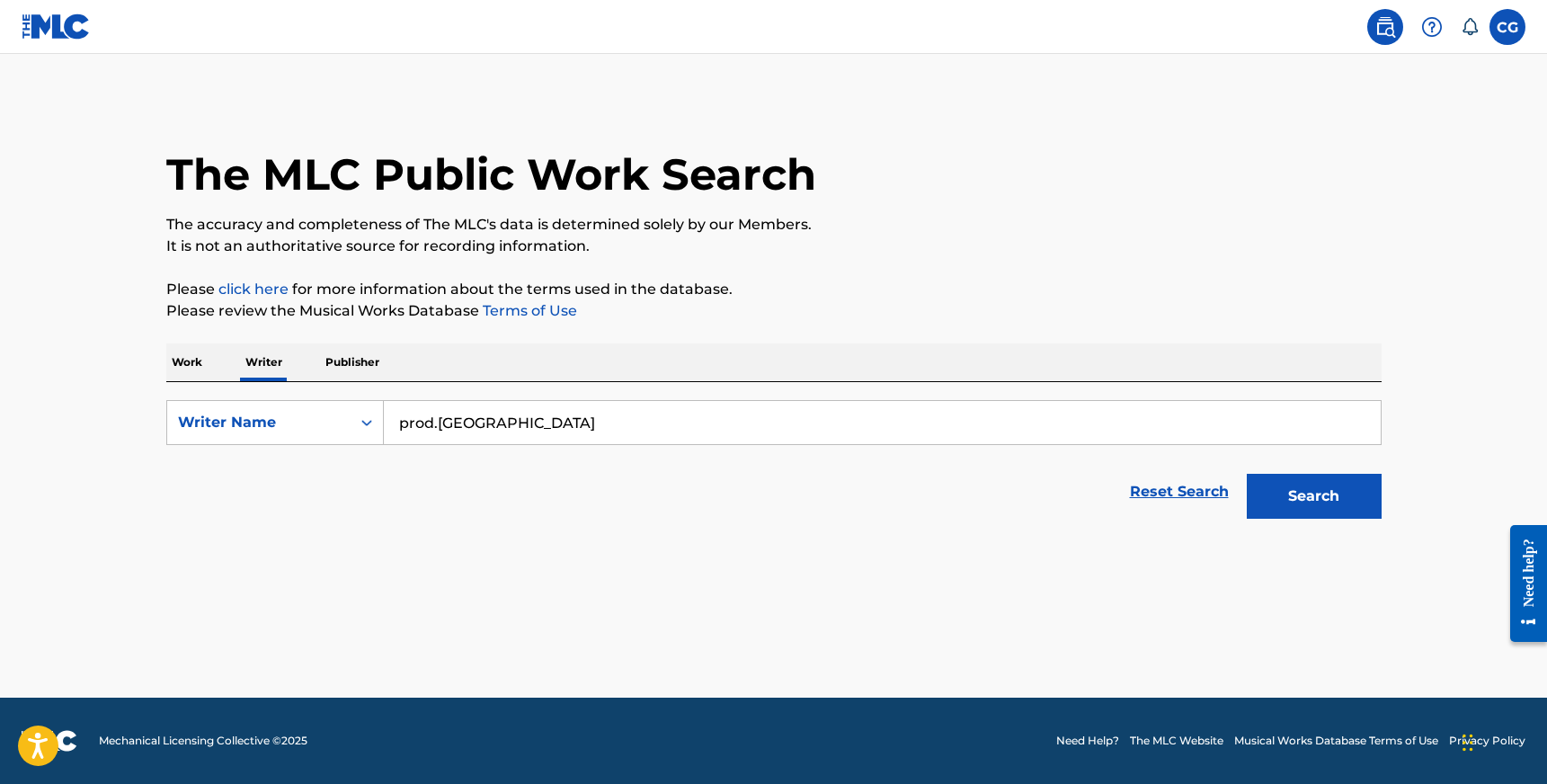
click at [335, 362] on p "Publisher" at bounding box center [352, 362] width 64 height 37
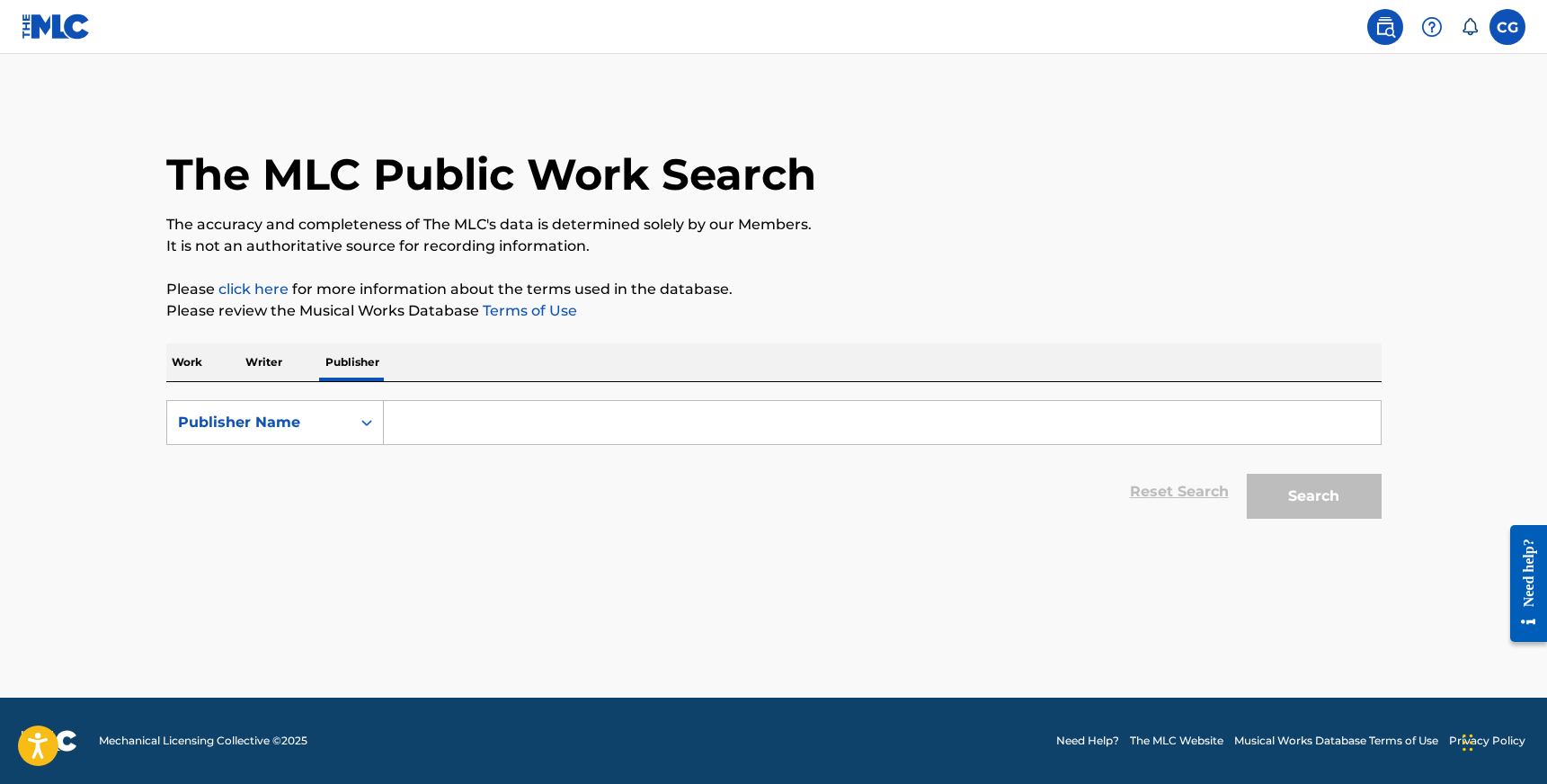
click at [278, 371] on p "Writer" at bounding box center [263, 362] width 48 height 37
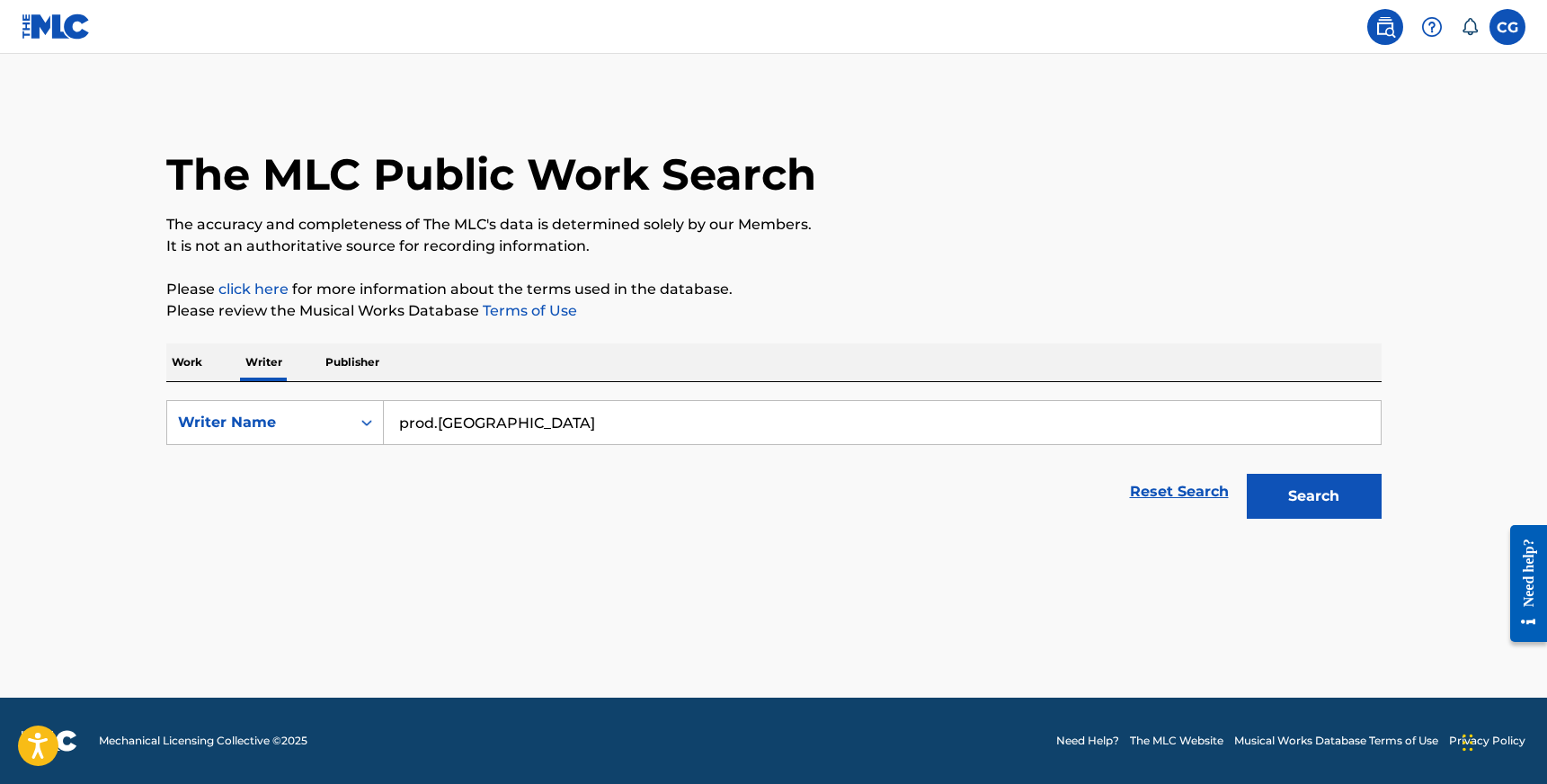
click at [344, 343] on p "Publisher" at bounding box center [352, 362] width 64 height 37
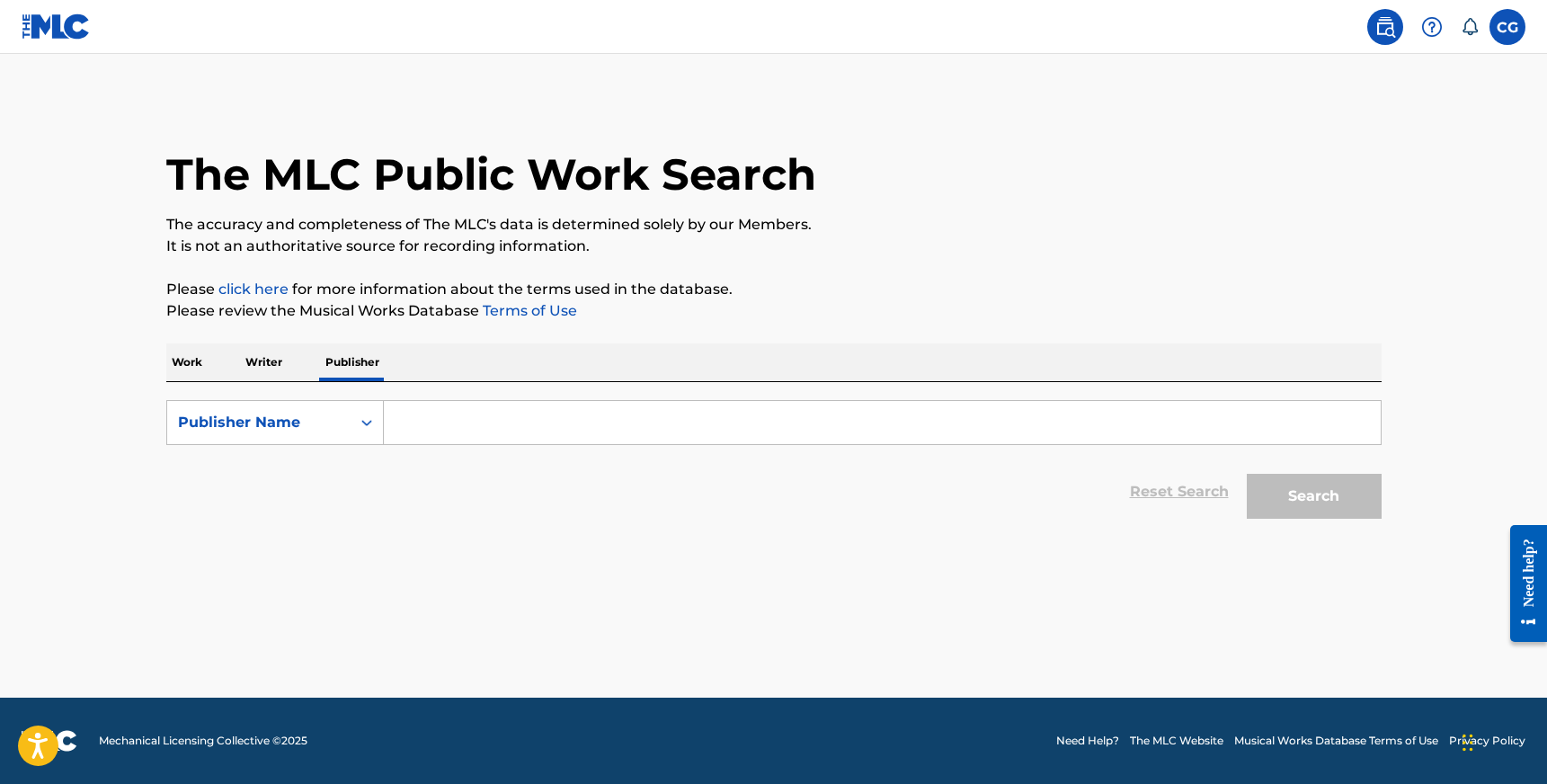
click at [416, 410] on input "Search Form" at bounding box center [882, 423] width 997 height 43
type input "ember hills"
click at [1247, 474] on button "Search" at bounding box center [1315, 497] width 134 height 45
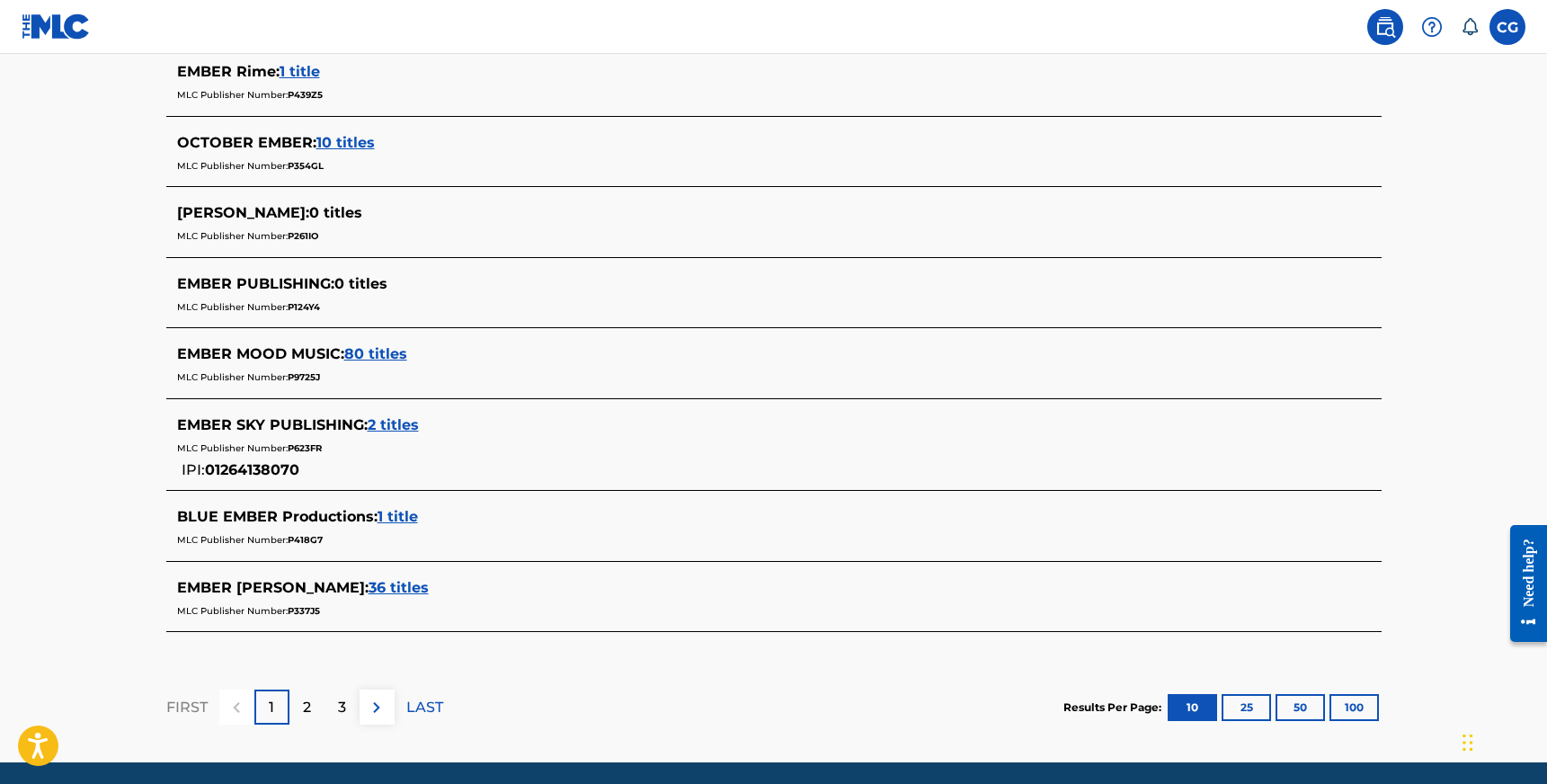
scroll to position [698, 0]
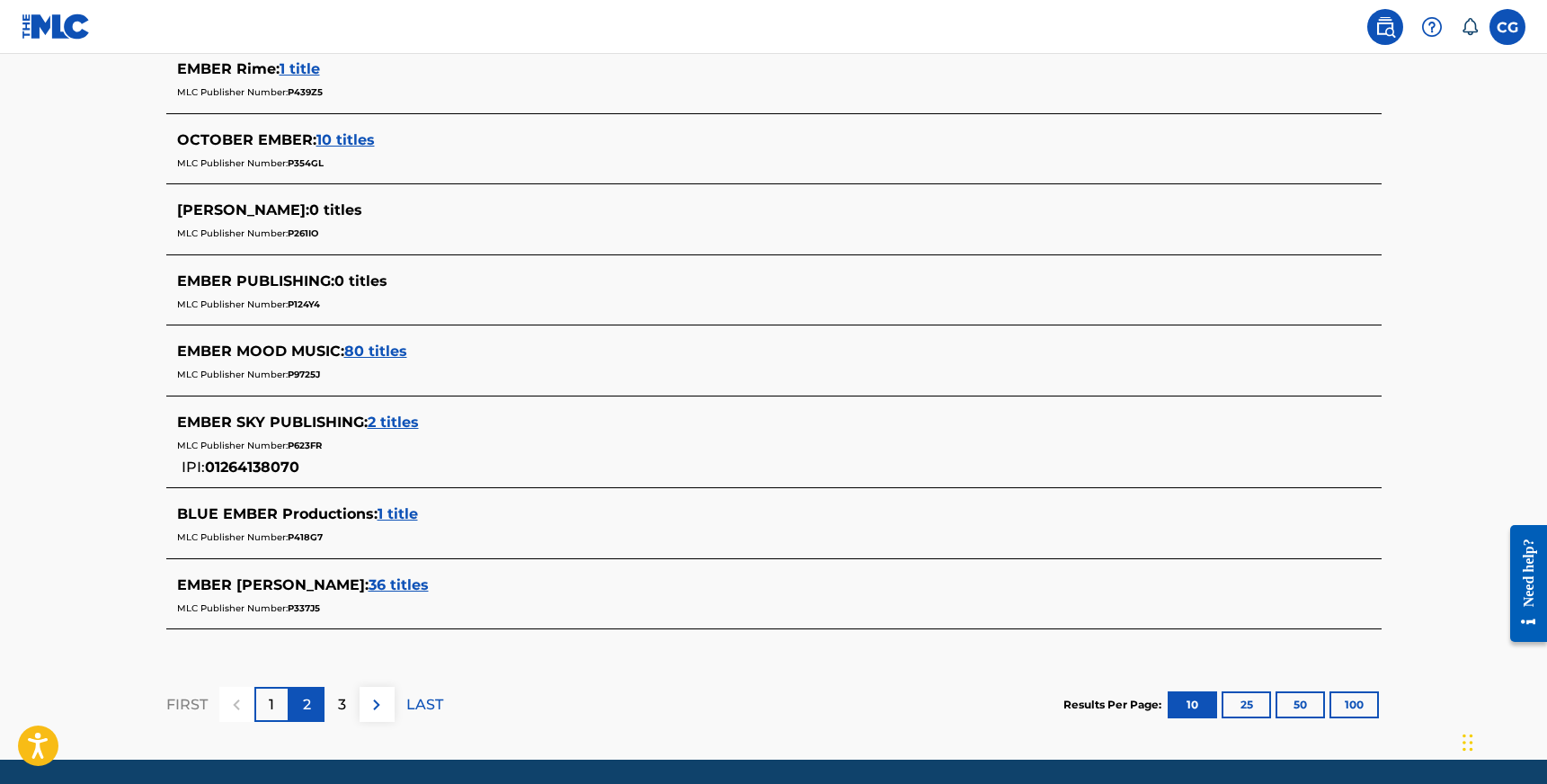
click at [299, 715] on div "2" at bounding box center [307, 705] width 35 height 35
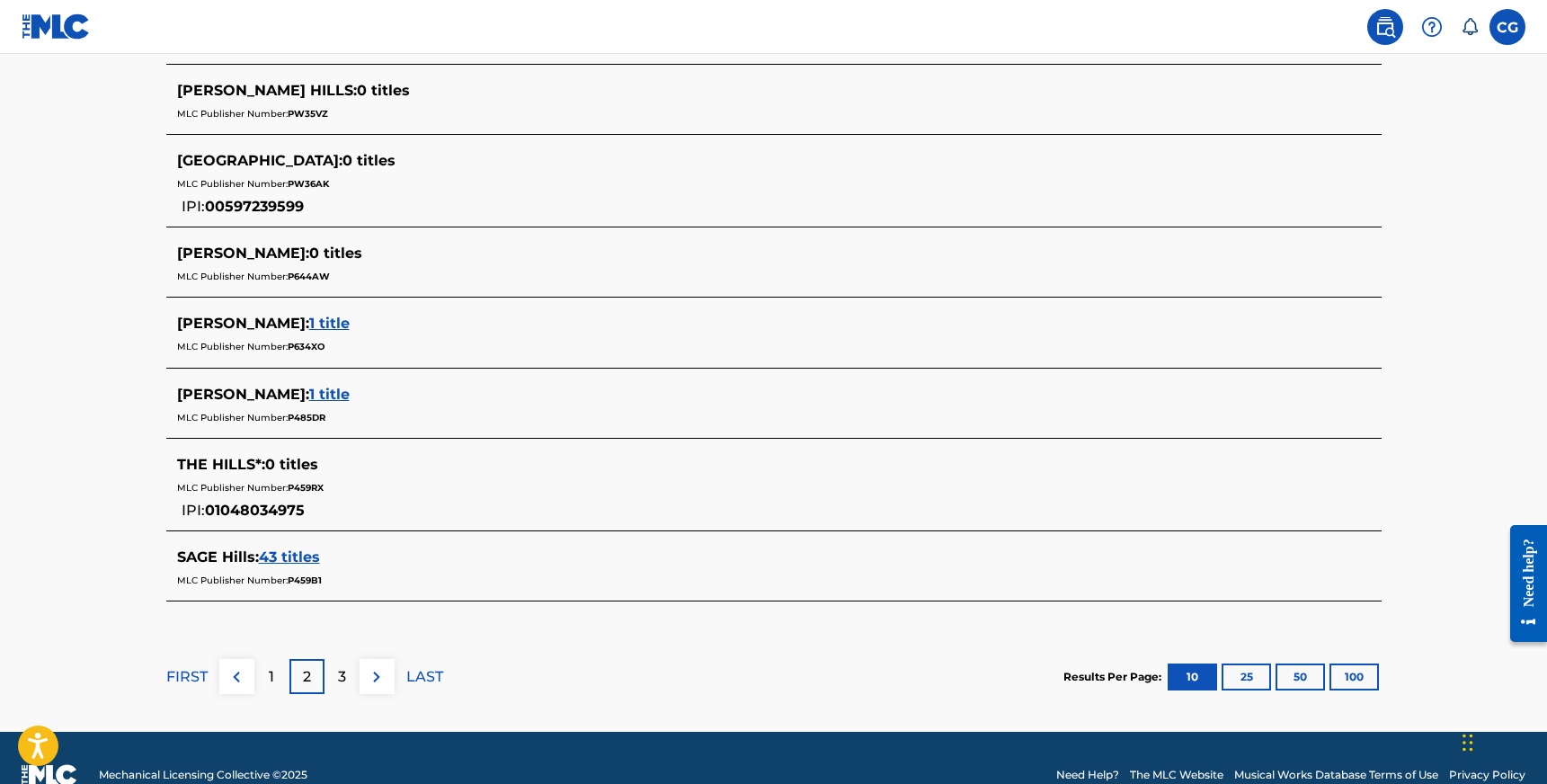
scroll to position [847, 0]
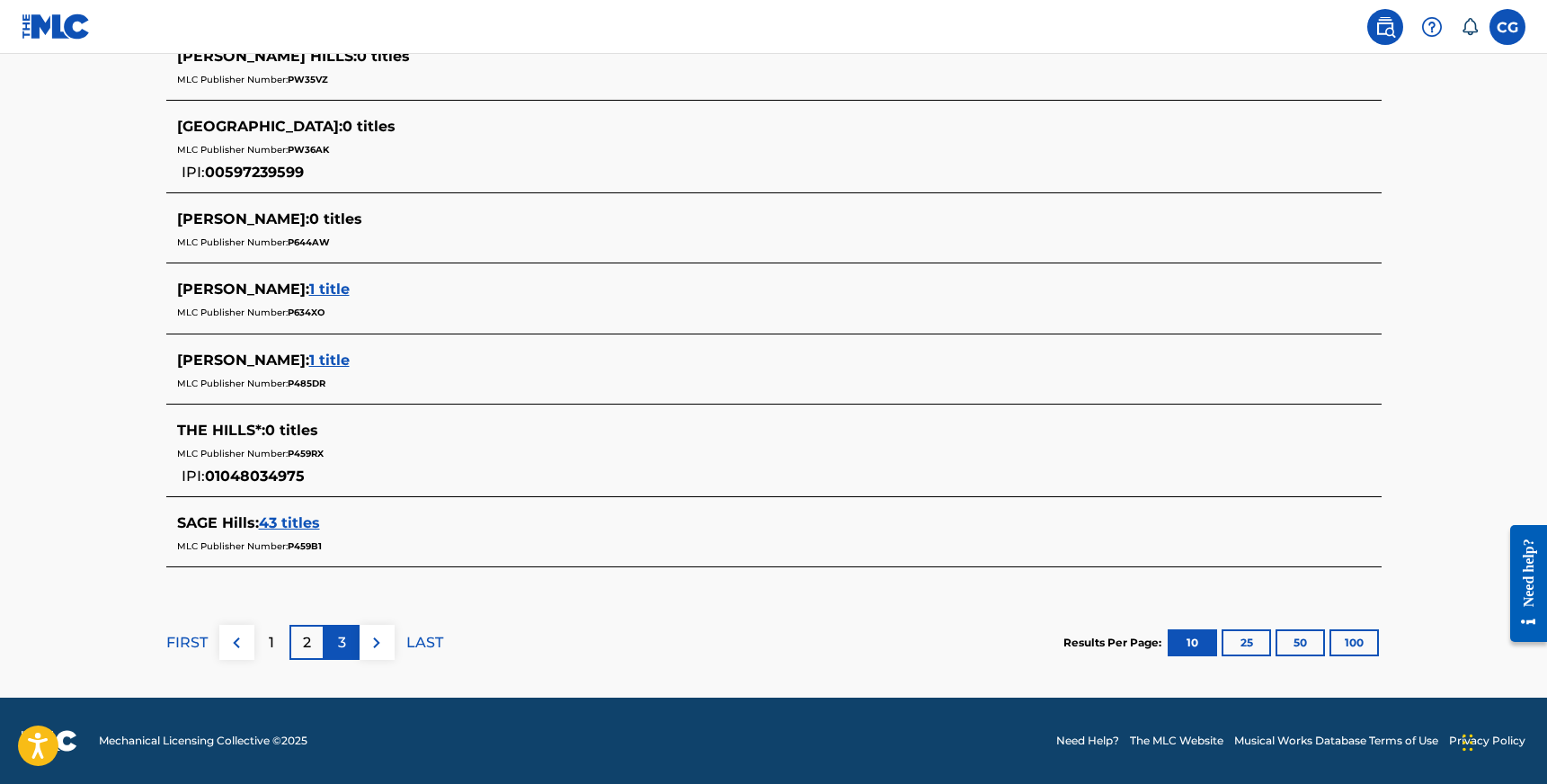
click at [338, 635] on p "3" at bounding box center [342, 642] width 8 height 21
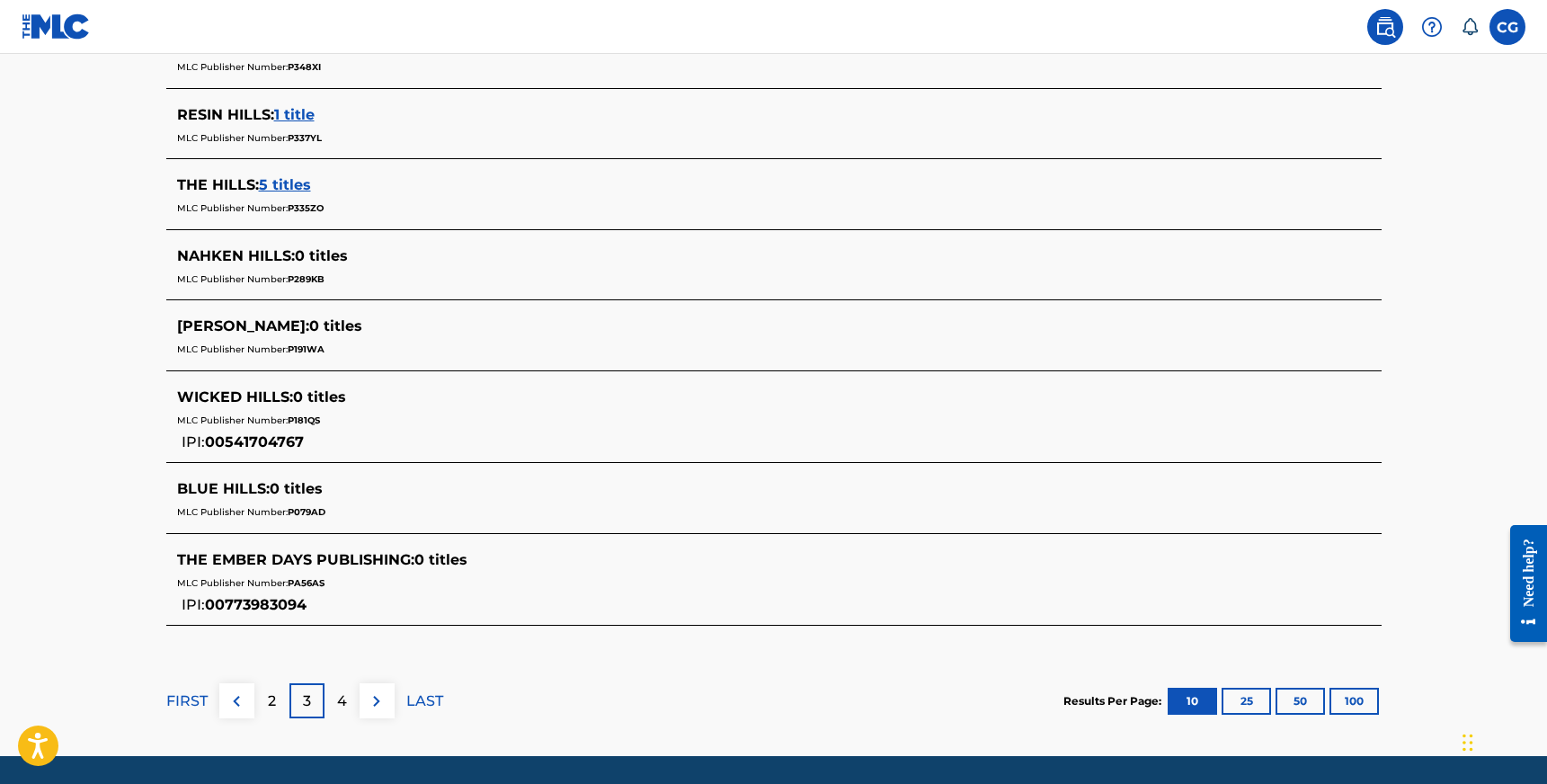
scroll to position [721, 0]
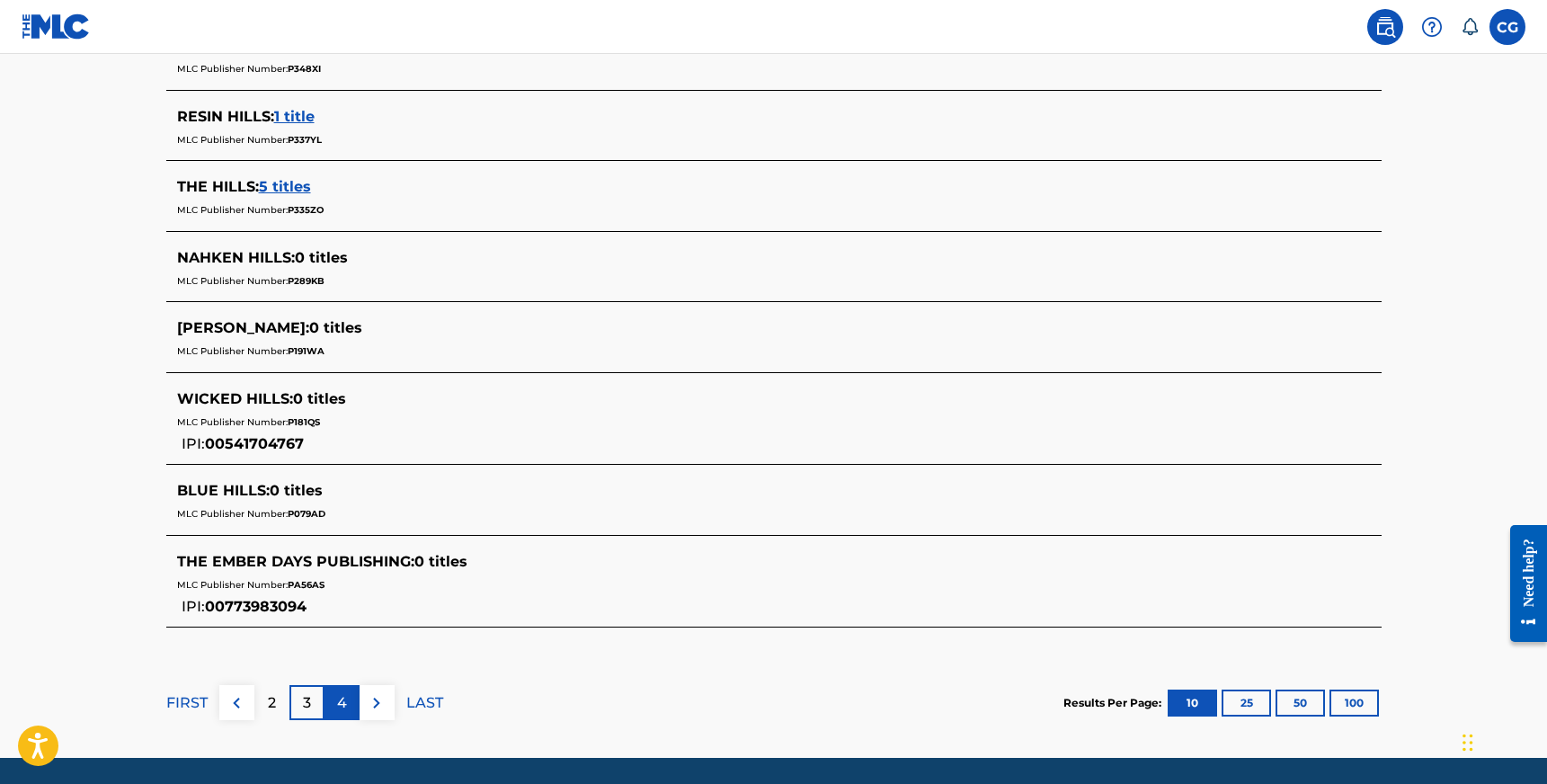
click at [348, 705] on div "4" at bounding box center [343, 703] width 35 height 35
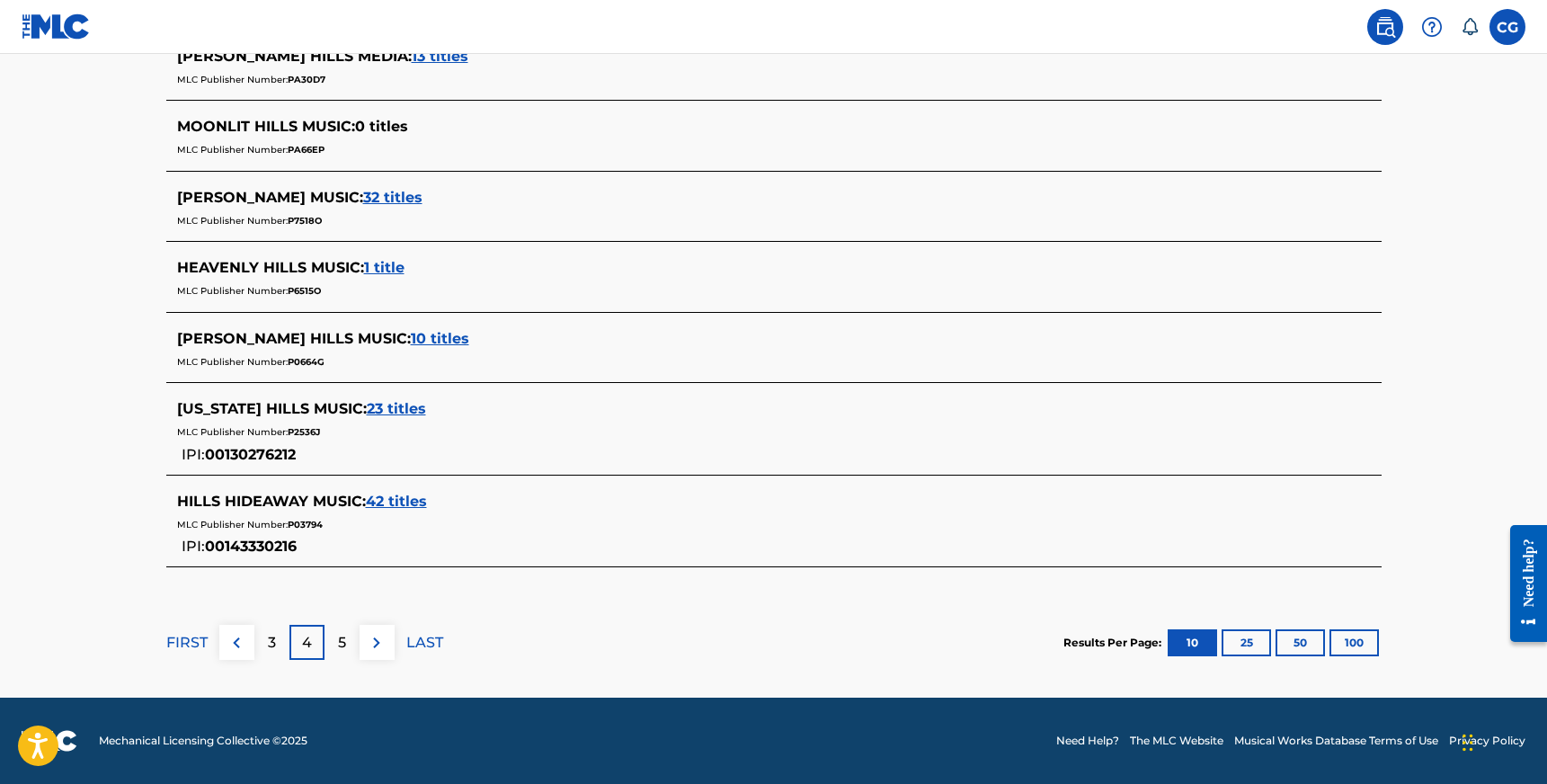
scroll to position [0, 0]
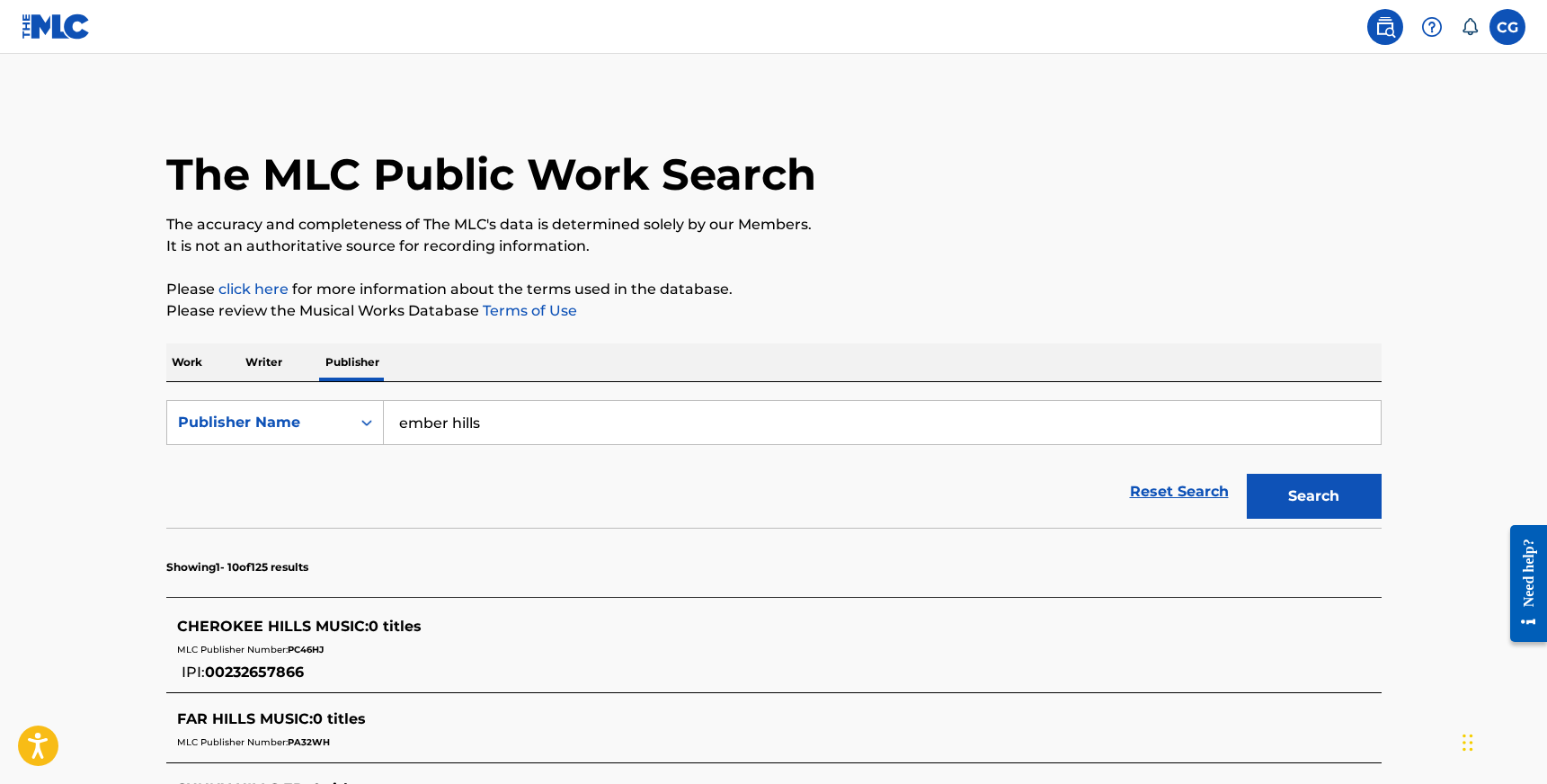
click at [183, 361] on p "Work" at bounding box center [187, 362] width 41 height 37
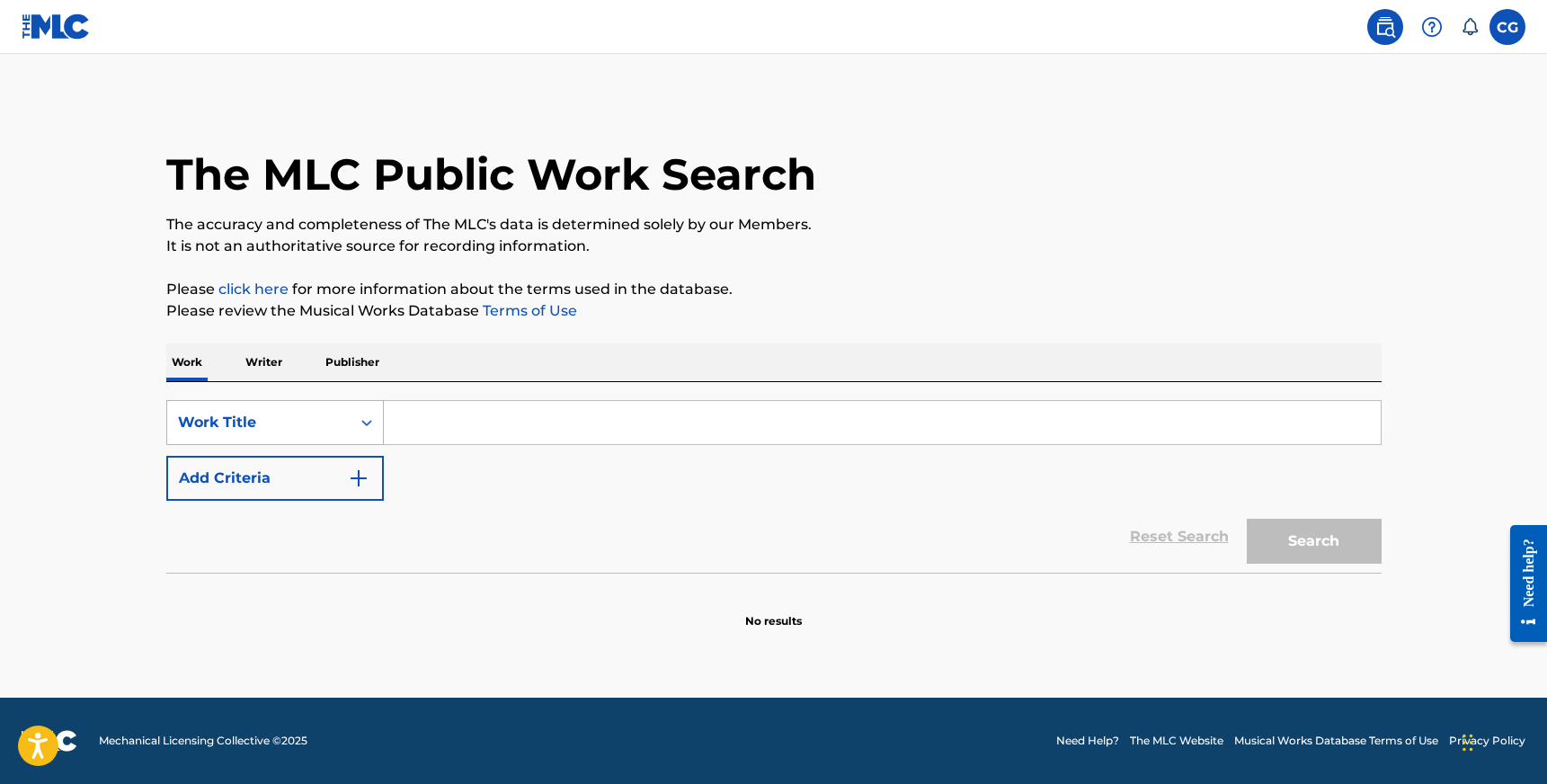
click at [304, 421] on div "Work Title" at bounding box center [259, 422] width 162 height 21
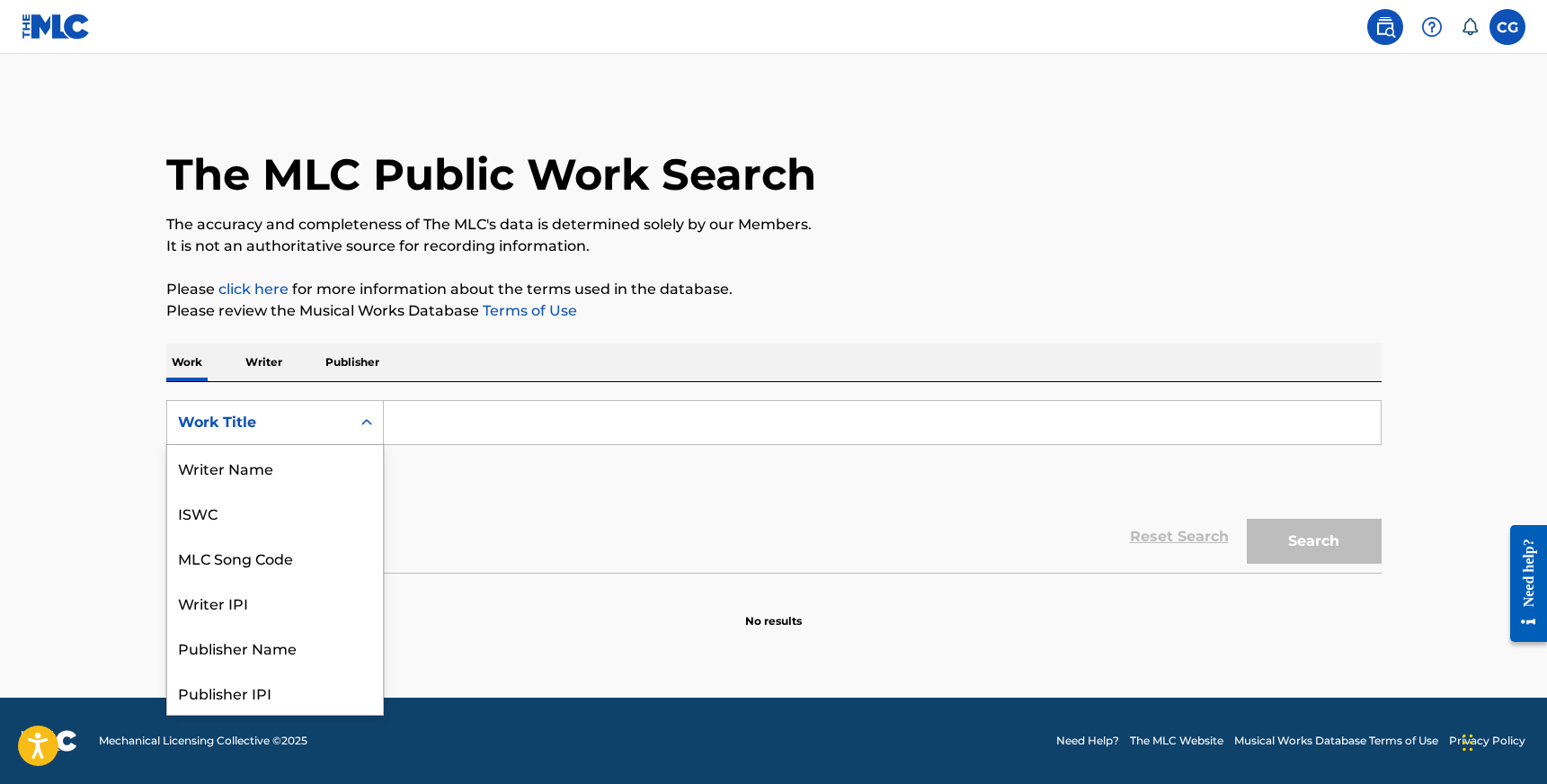
scroll to position [90, 0]
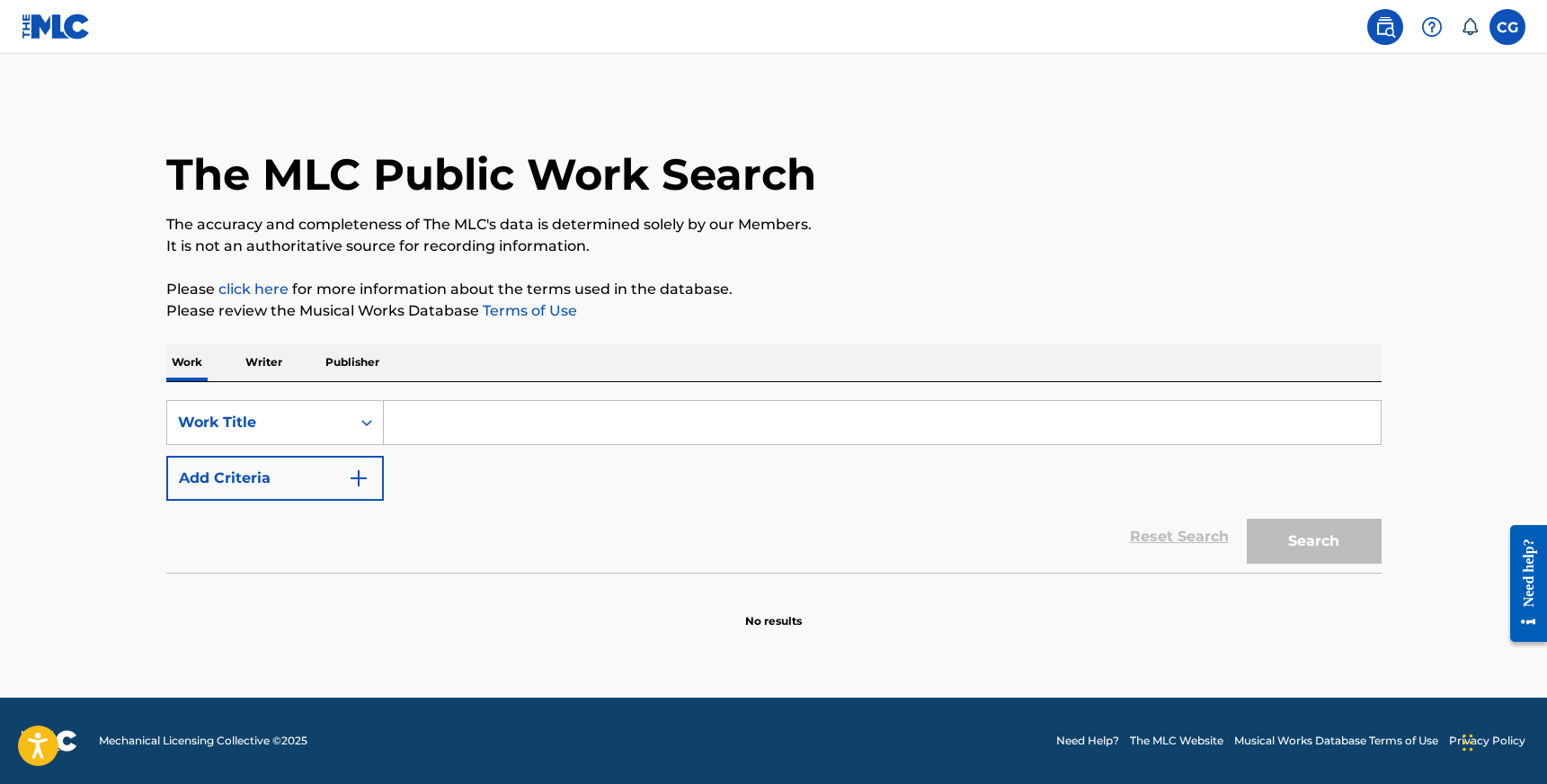
click at [304, 421] on div "Work Title" at bounding box center [259, 422] width 162 height 21
click at [279, 380] on p "Writer" at bounding box center [263, 362] width 48 height 37
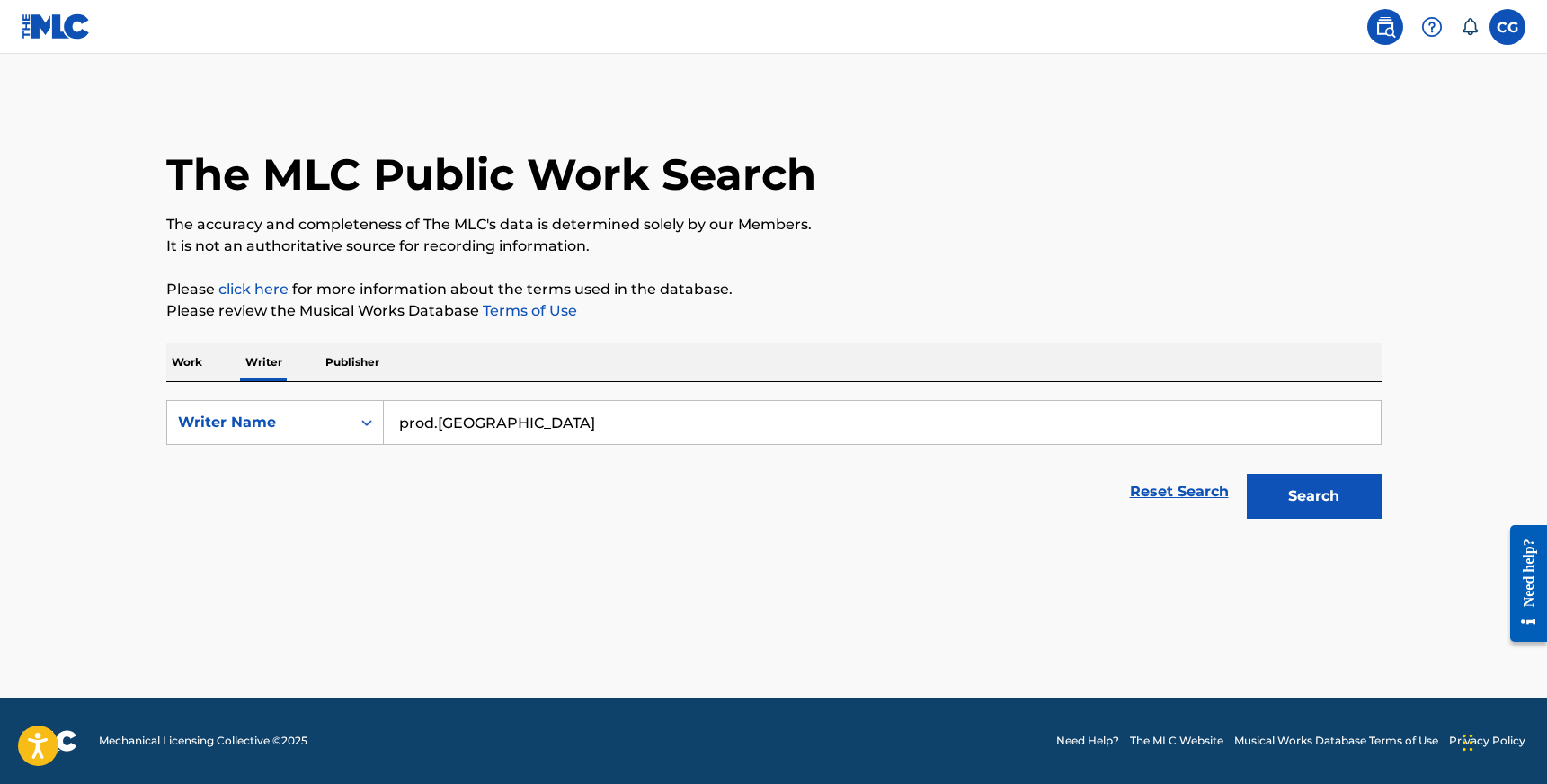
click at [623, 428] on input "prod.[GEOGRAPHIC_DATA]" at bounding box center [882, 423] width 997 height 43
type input "[PERSON_NAME]"
click at [1247, 474] on button "Search" at bounding box center [1315, 497] width 134 height 45
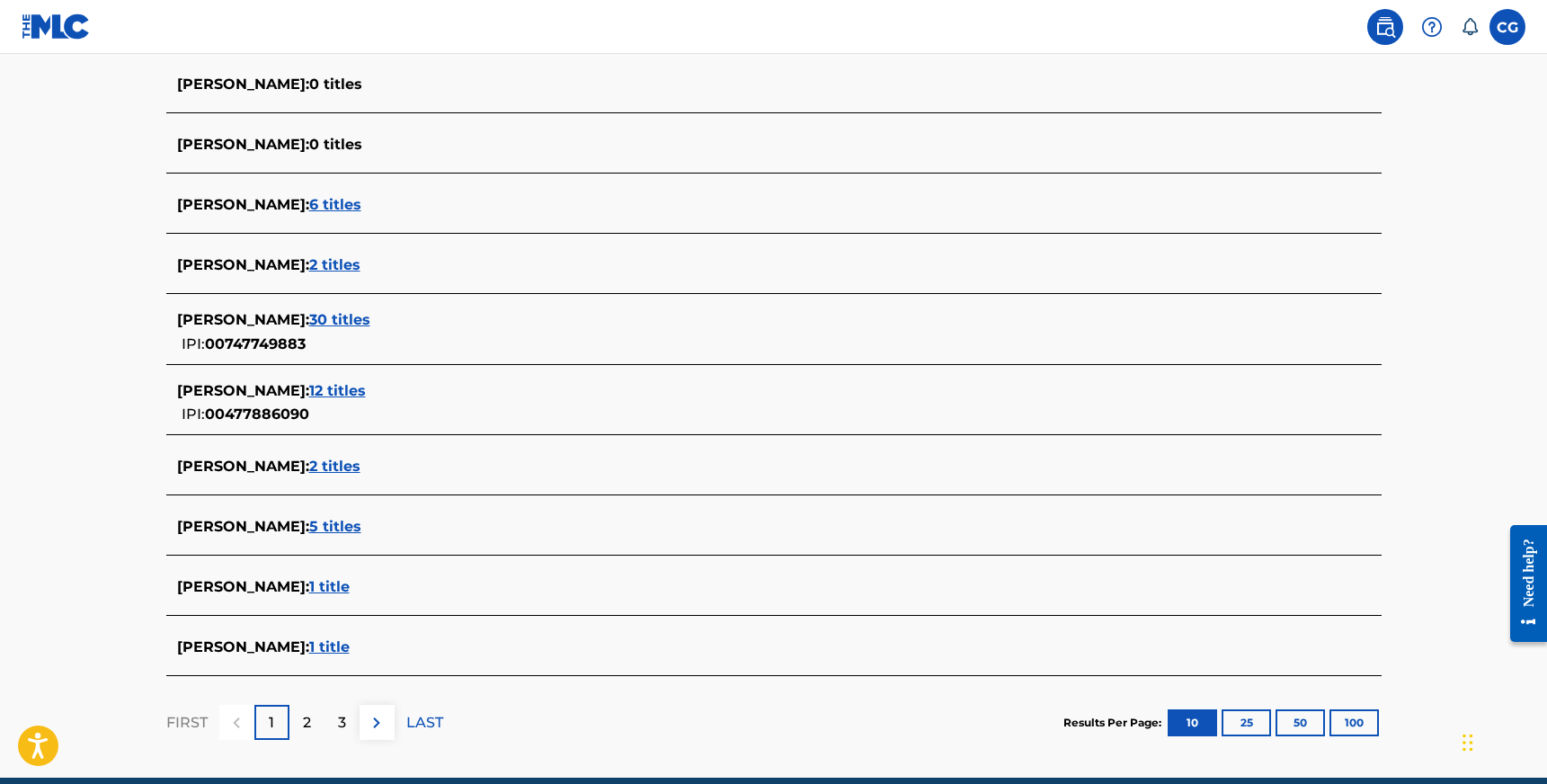
scroll to position [512, 0]
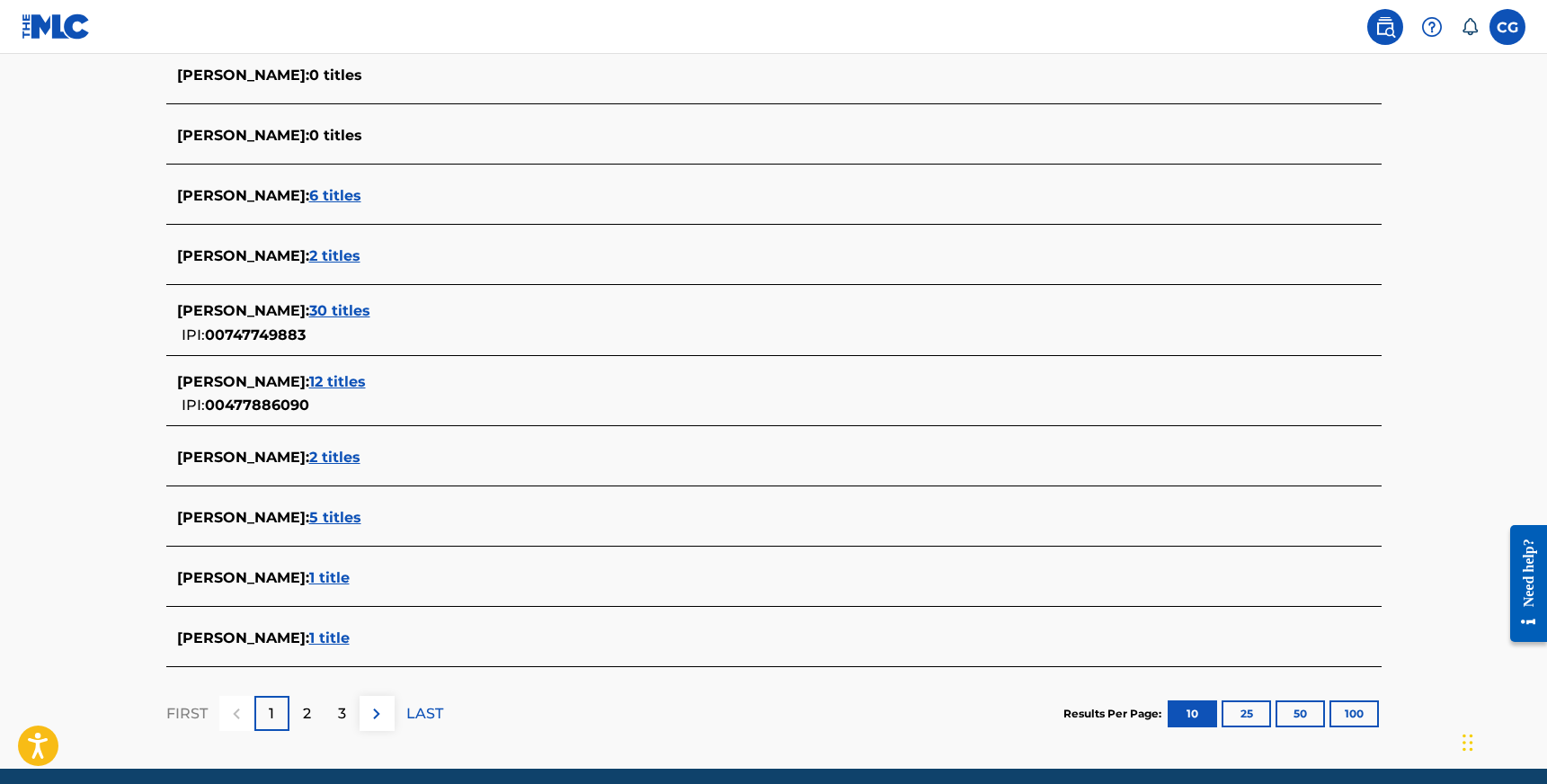
click at [330, 574] on span "1 title" at bounding box center [329, 578] width 40 height 17
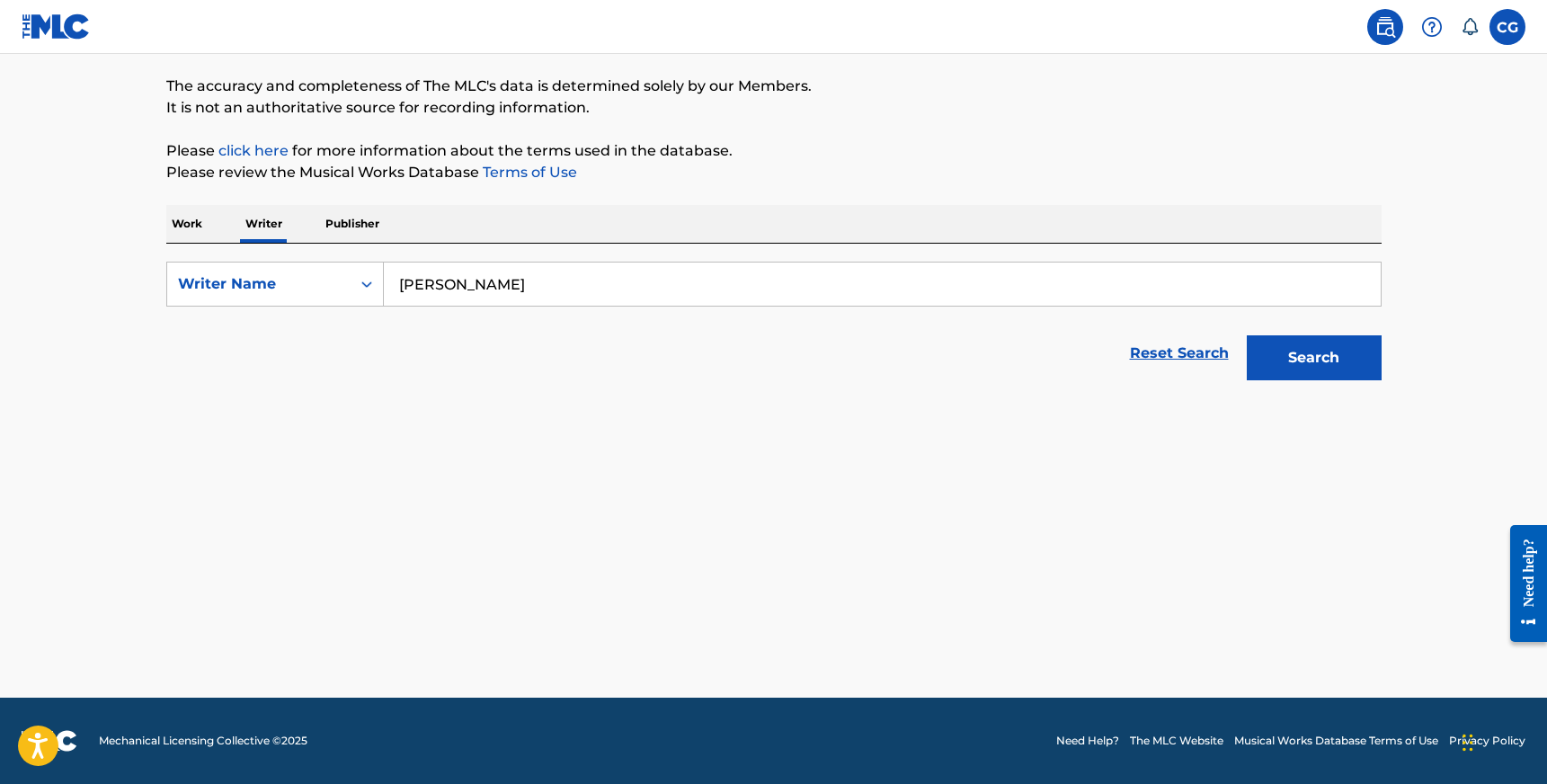
scroll to position [138, 0]
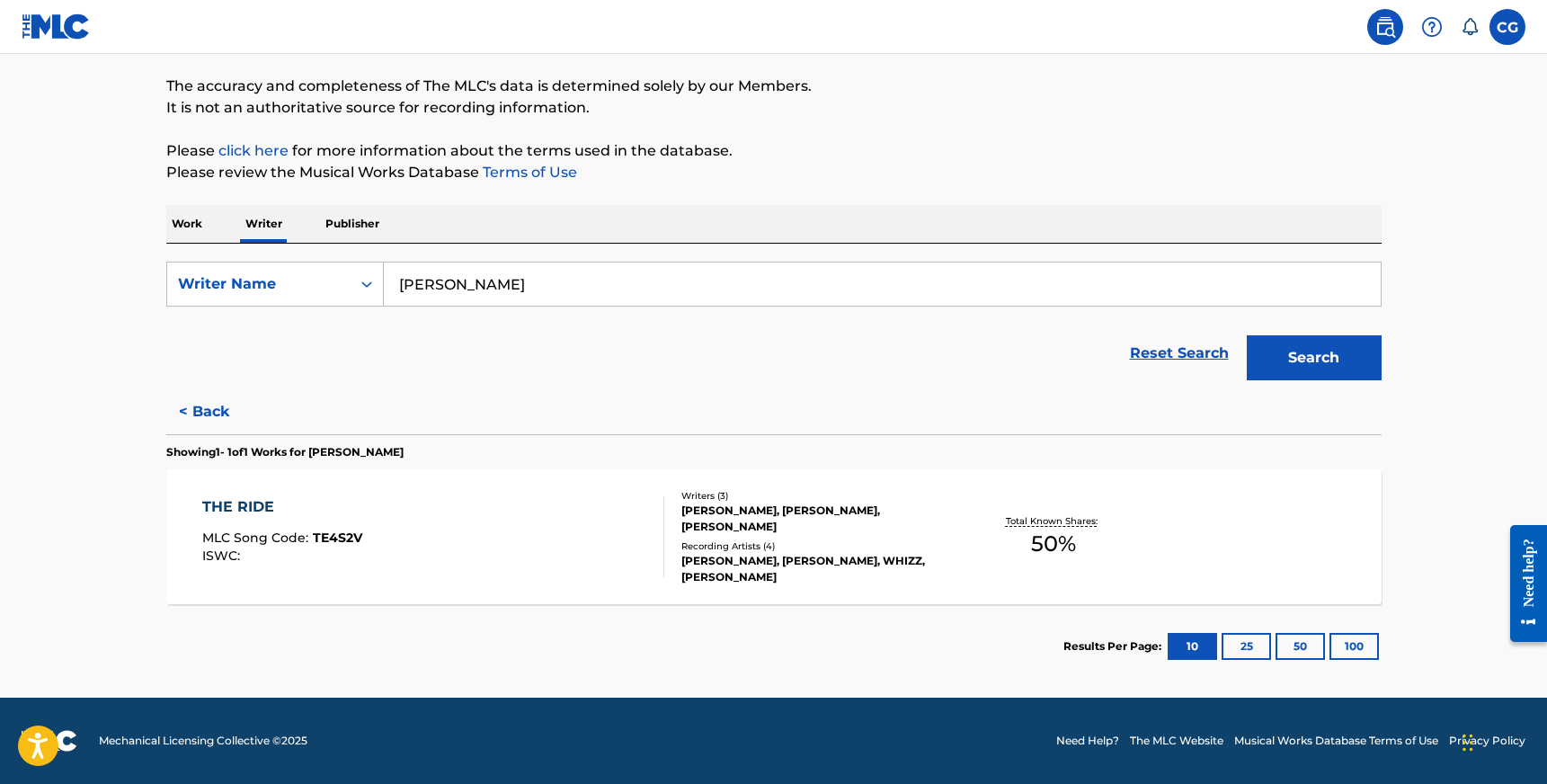
click at [246, 504] on div "THE RIDE" at bounding box center [282, 507] width 160 height 21
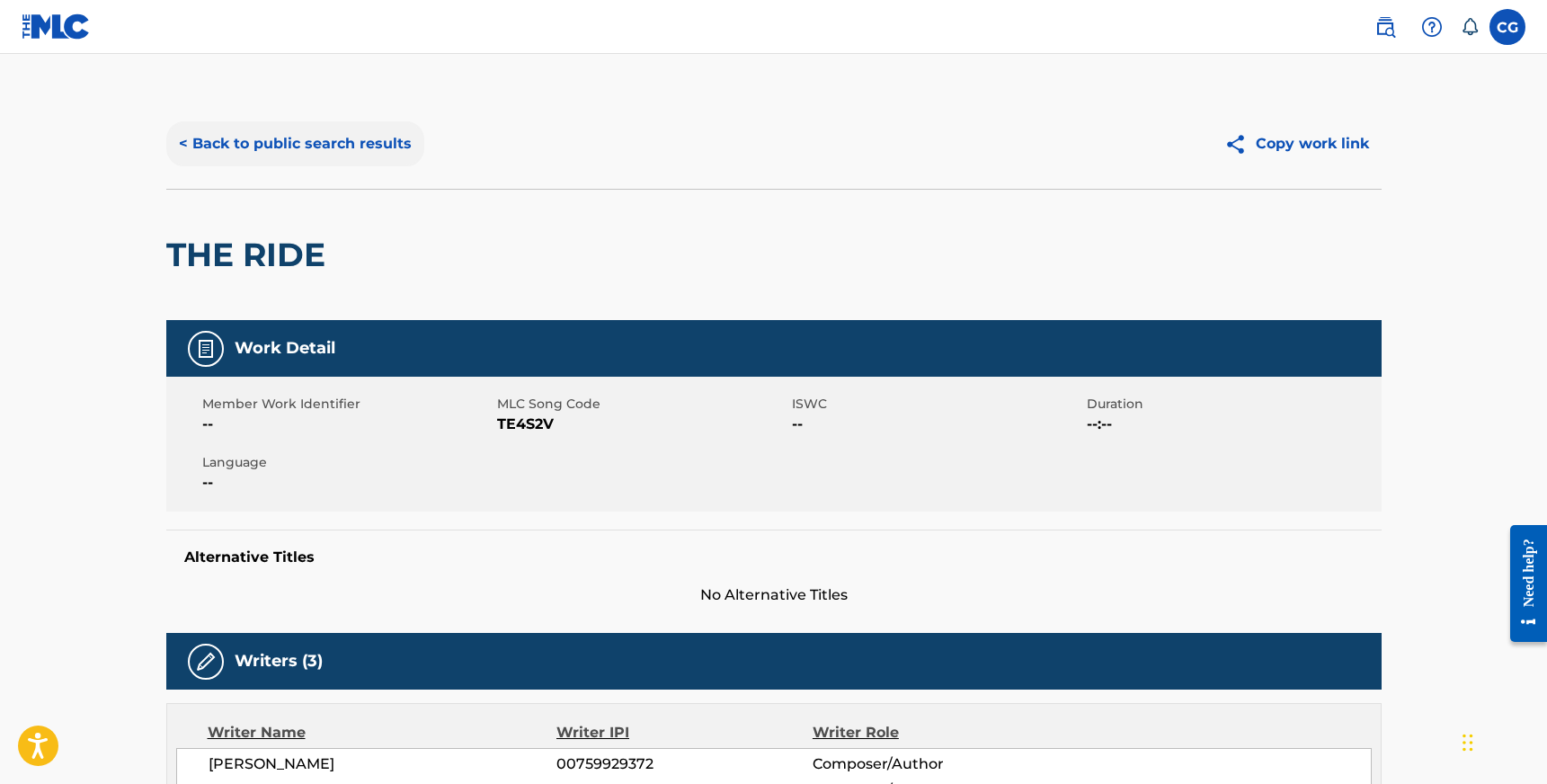
click at [366, 138] on button "< Back to public search results" at bounding box center [295, 144] width 258 height 45
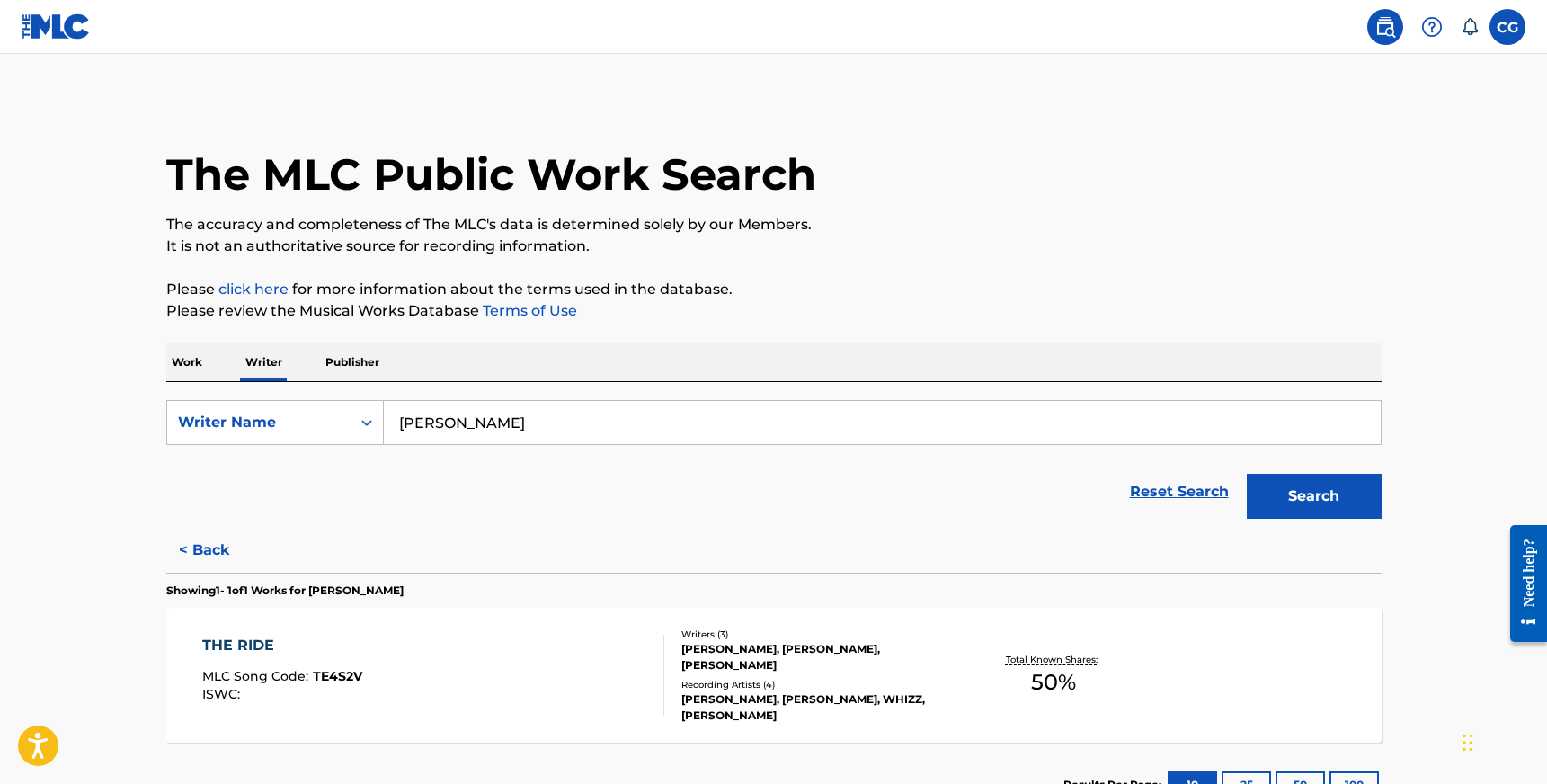
click at [192, 368] on p "Work" at bounding box center [187, 362] width 41 height 37
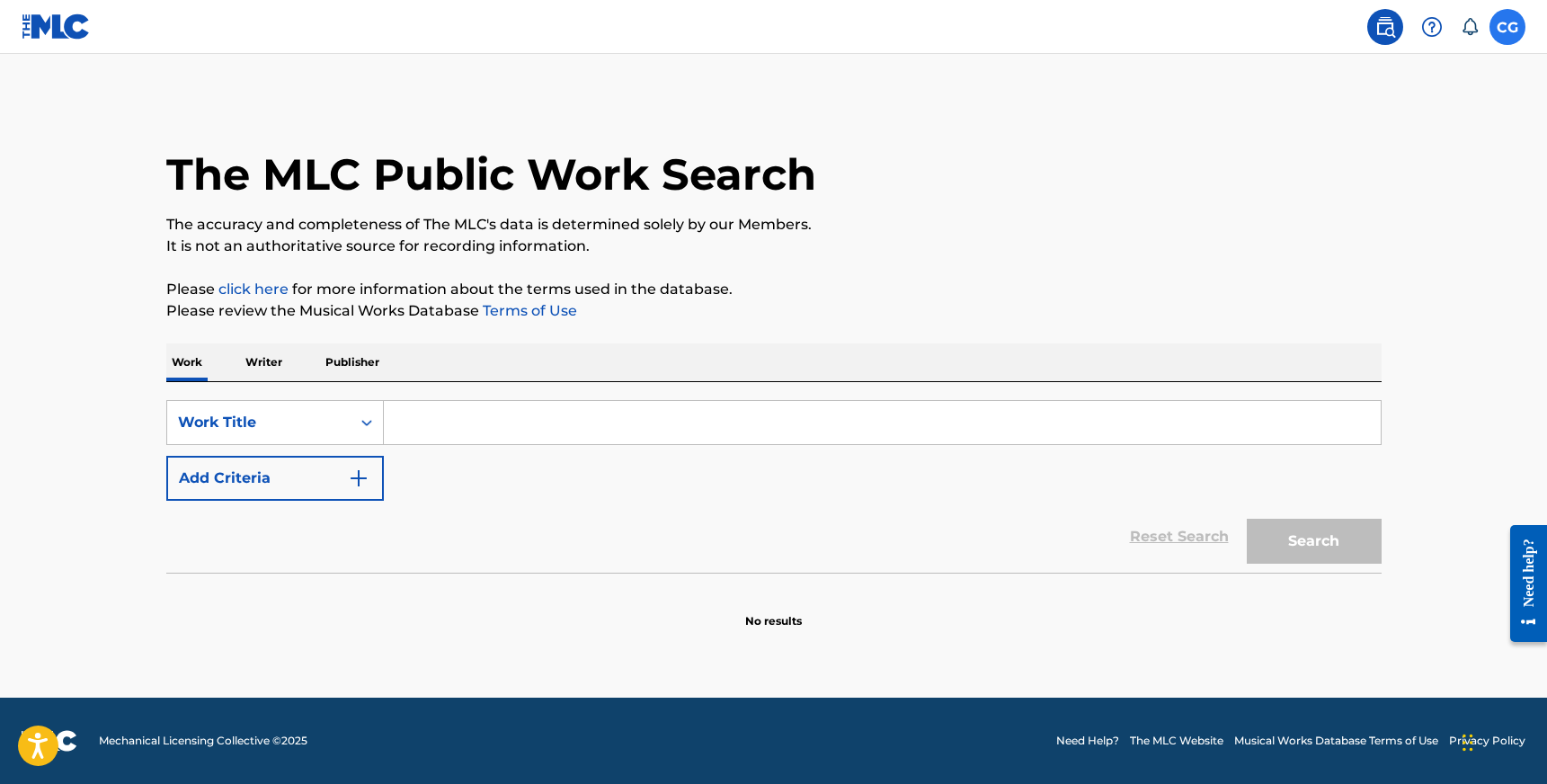
click at [1512, 29] on label at bounding box center [1508, 27] width 36 height 36
click at [1508, 27] on input "CG [PERSON_NAME] [EMAIL_ADDRESS][DOMAIN_NAME] Notification Preferences Profile …" at bounding box center [1508, 27] width 0 height 0
click at [1333, 224] on link "Profile" at bounding box center [1330, 223] width 36 height 16
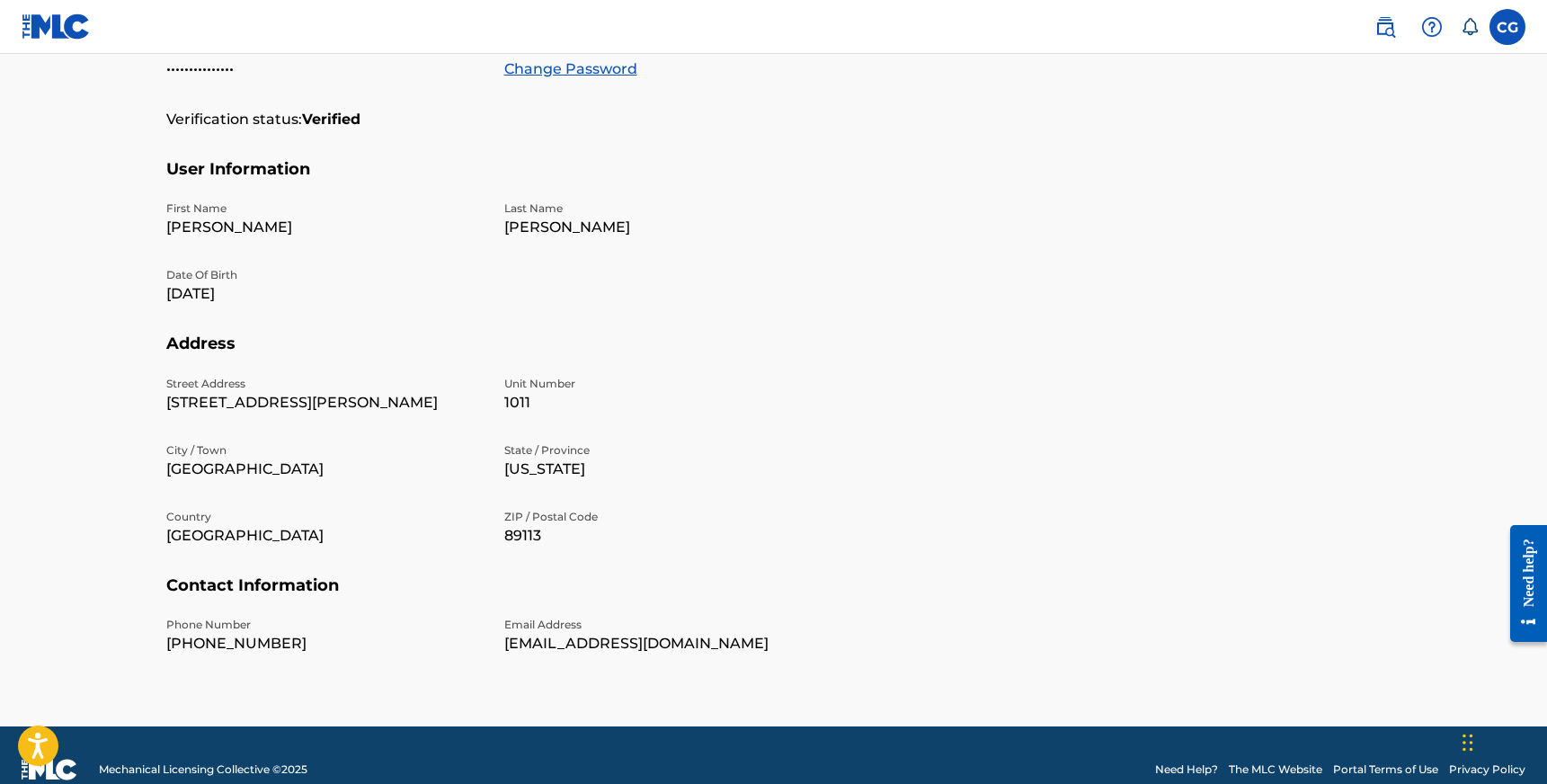
scroll to position [426, 0]
